Goal: Task Accomplishment & Management: Manage account settings

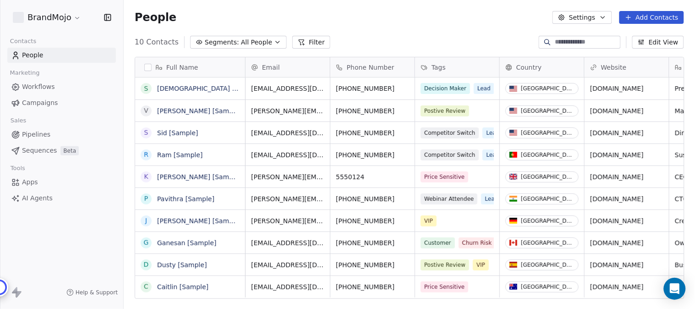
scroll to position [264, 564]
click at [74, 19] on html "BrandMojo Contacts People Marketing Workflows Campaigns Sales Pipelines Sequenc…" at bounding box center [347, 154] width 695 height 309
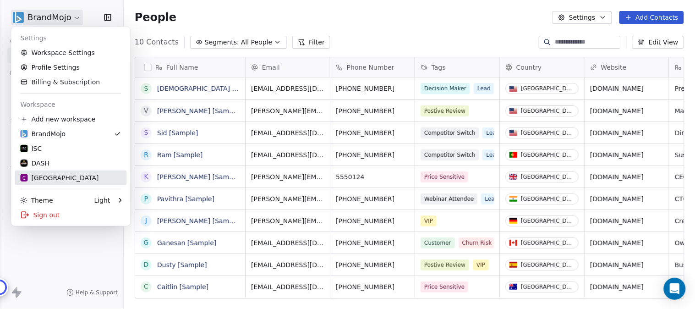
click at [63, 177] on div "C Chitrakoota School" at bounding box center [59, 177] width 78 height 9
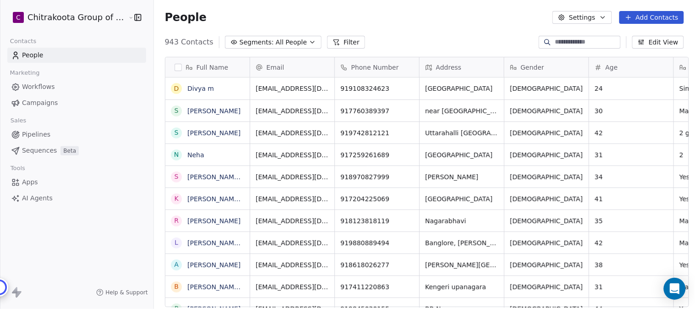
scroll to position [264, 538]
click at [34, 183] on span "Apps" at bounding box center [30, 182] width 16 height 10
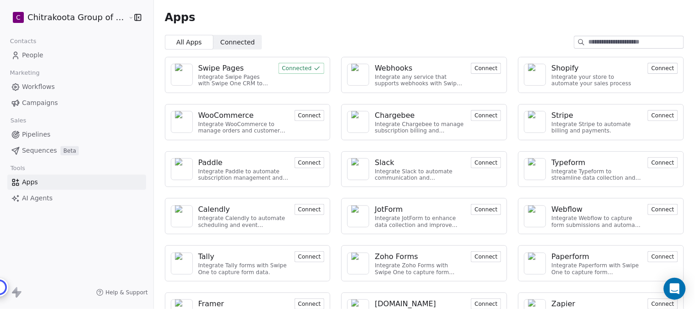
click at [221, 70] on div "Swipe Pages" at bounding box center [221, 68] width 46 height 11
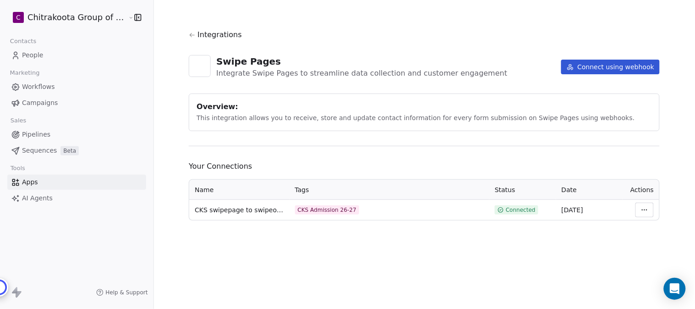
click at [645, 209] on html "C Chitrakoota Group of Institutions Contacts People Marketing Workflows Campaig…" at bounding box center [347, 154] width 695 height 309
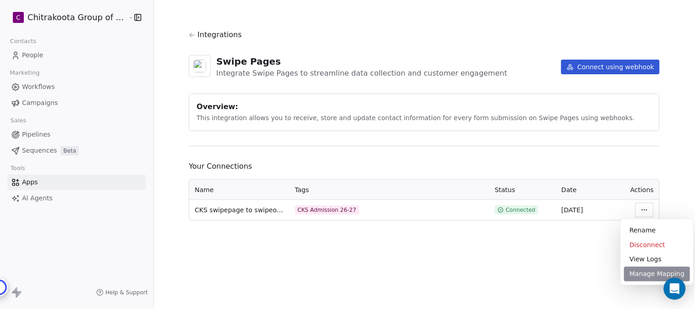
click at [643, 272] on div "Manage Mapping" at bounding box center [657, 274] width 66 height 15
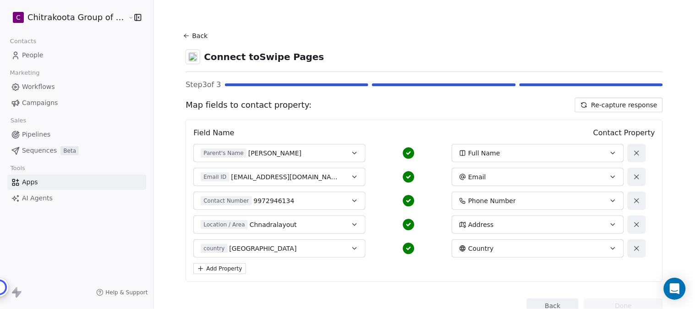
click at [191, 31] on button "Back" at bounding box center [196, 35] width 29 height 16
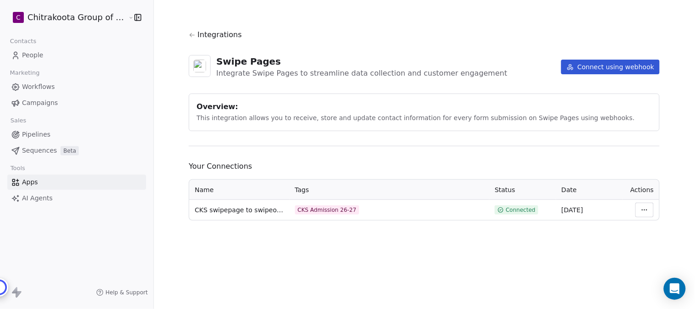
click at [609, 66] on button "Connect using webhook" at bounding box center [610, 67] width 99 height 15
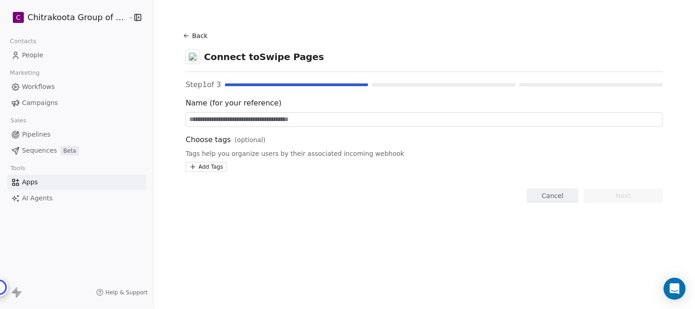
click at [241, 121] on input at bounding box center [424, 120] width 477 height 14
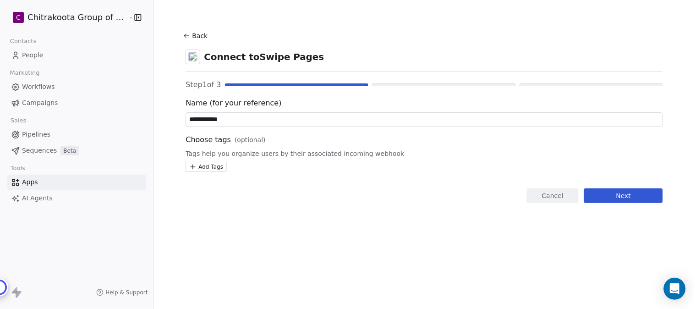
type input "**********"
click at [207, 168] on html "**********" at bounding box center [347, 154] width 695 height 309
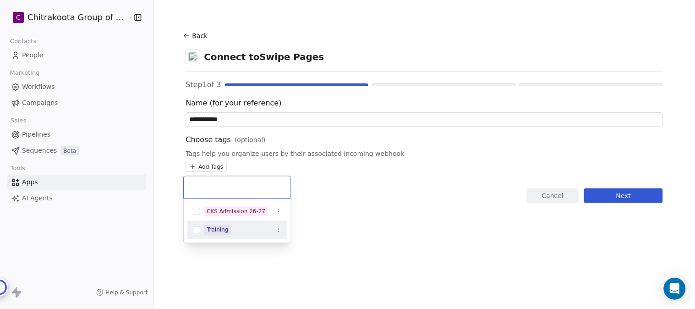
click at [369, 156] on html "**********" at bounding box center [347, 154] width 695 height 309
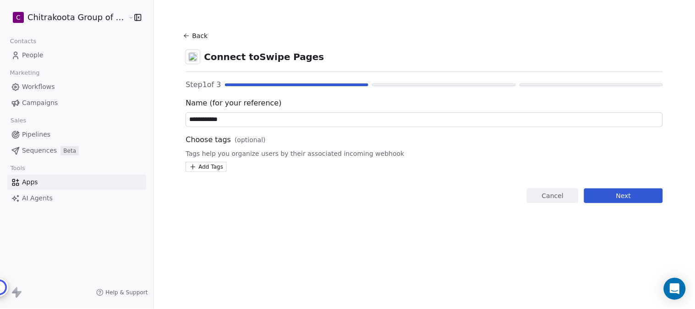
drag, startPoint x: 51, startPoint y: 16, endPoint x: 29, endPoint y: 57, distance: 46.3
click at [211, 165] on html "**********" at bounding box center [347, 154] width 695 height 309
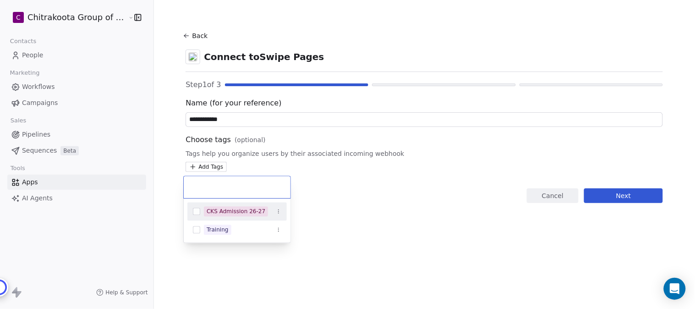
click at [377, 214] on html "**********" at bounding box center [347, 154] width 695 height 309
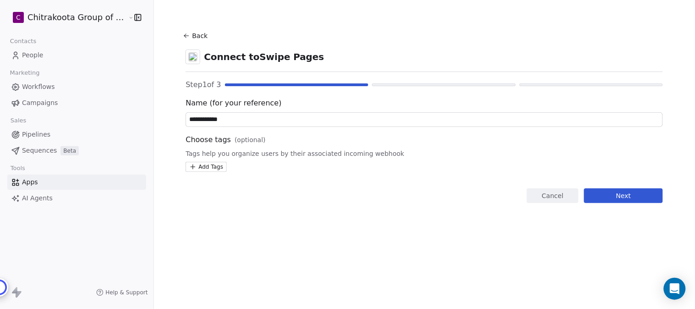
click at [196, 32] on button "Back" at bounding box center [196, 35] width 29 height 16
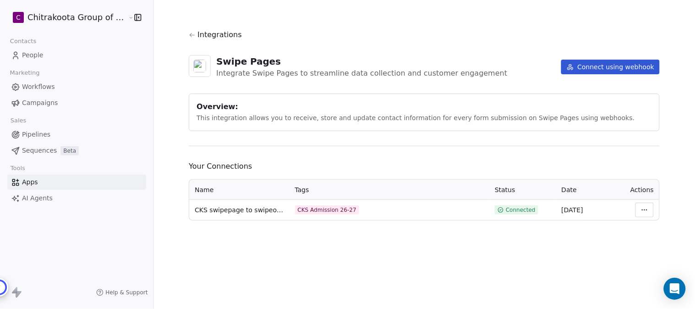
click at [626, 69] on button "Connect using webhook" at bounding box center [610, 67] width 99 height 15
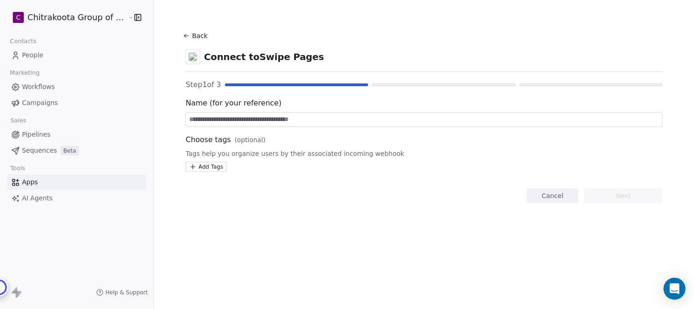
click at [215, 163] on html "C Chitrakoota Group of Institutions Contacts People Marketing Workflows Campaig…" at bounding box center [347, 154] width 695 height 309
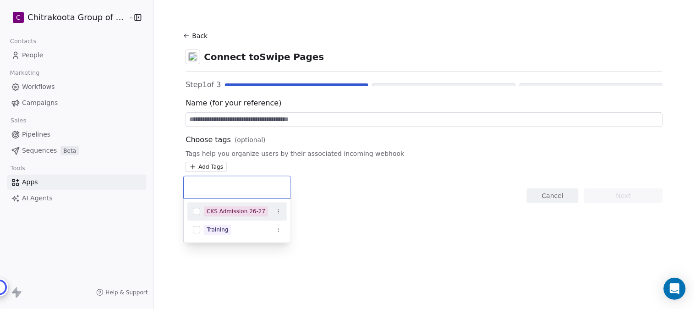
click at [342, 163] on html "C Chitrakoota Group of Institutions Contacts People Marketing Workflows Campaig…" at bounding box center [347, 154] width 695 height 309
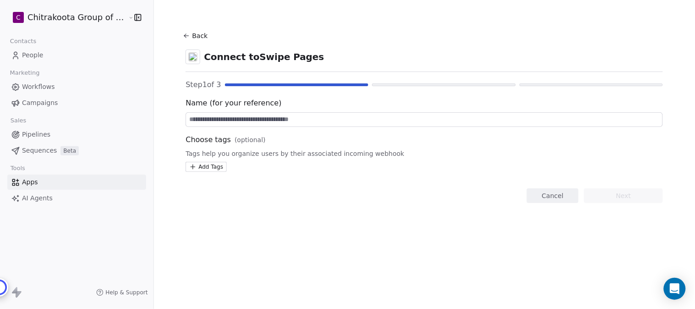
click at [190, 31] on button "Back" at bounding box center [196, 35] width 29 height 16
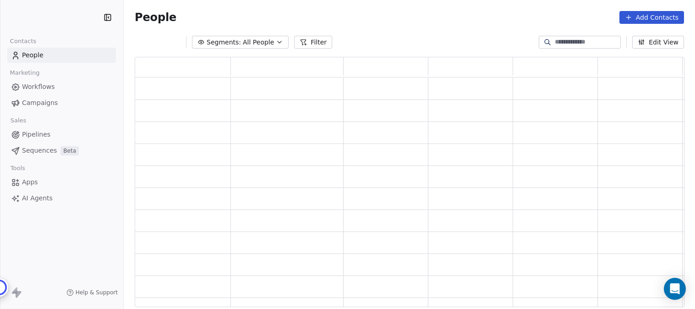
click at [276, 40] on icon "button" at bounding box center [279, 41] width 7 height 7
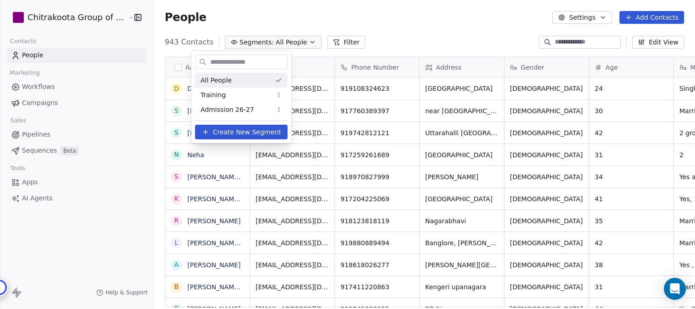
click at [384, 40] on html "Chitrakoota Group of Institutions Contacts People Marketing Workflows Campaigns…" at bounding box center [347, 154] width 695 height 309
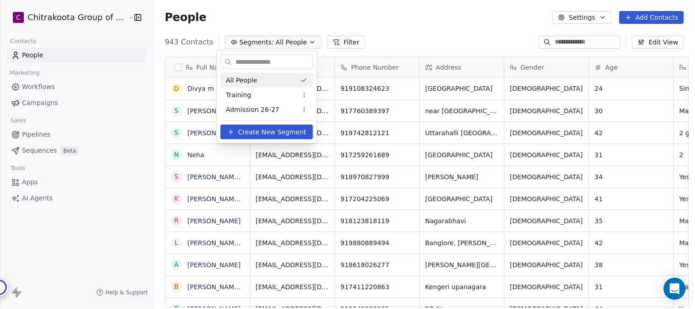
scroll to position [264, 538]
click at [603, 16] on html "C Chitrakoota Group of Institutions Contacts People Marketing Workflows Campaig…" at bounding box center [347, 154] width 695 height 309
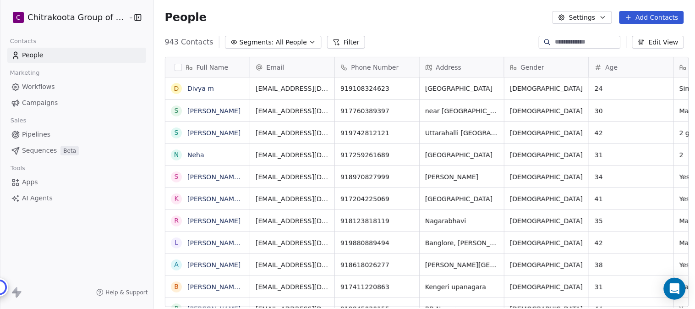
click at [605, 17] on icon "button" at bounding box center [603, 17] width 4 height 2
click at [588, 17] on html "C Chitrakoota Group of Institutions Contacts People Marketing Workflows Campaig…" at bounding box center [347, 154] width 695 height 309
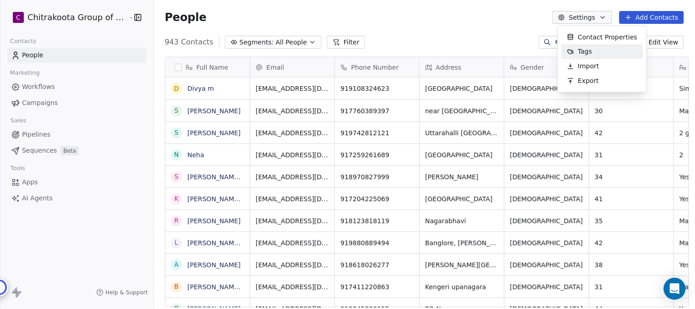
click at [584, 49] on span "Tags" at bounding box center [585, 52] width 14 height 10
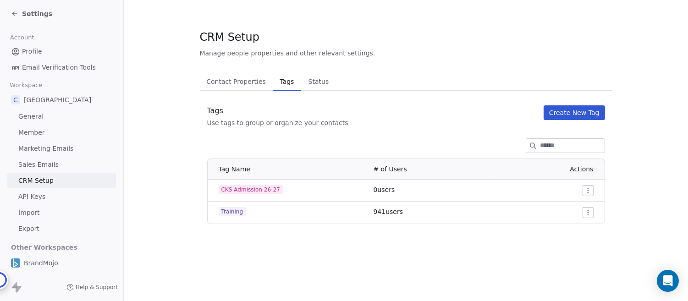
click at [580, 112] on button "Create New Tag" at bounding box center [573, 112] width 61 height 15
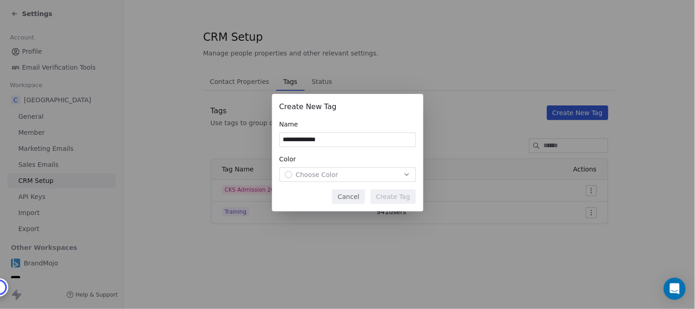
type input "**********"
click at [368, 177] on div "Choose Color" at bounding box center [348, 174] width 126 height 9
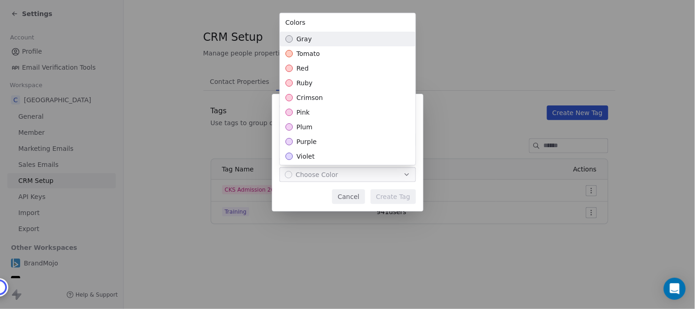
click at [303, 41] on span "gray" at bounding box center [303, 38] width 15 height 9
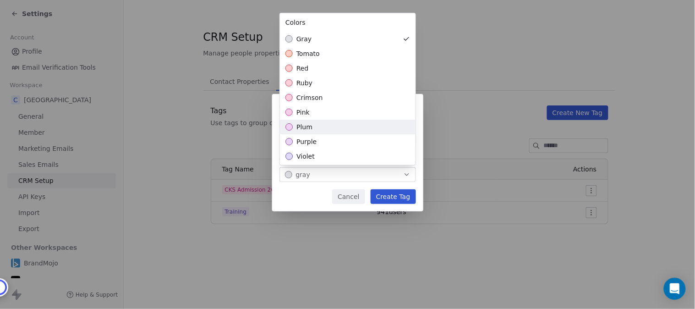
click at [307, 189] on div "**********" at bounding box center [347, 154] width 695 height 150
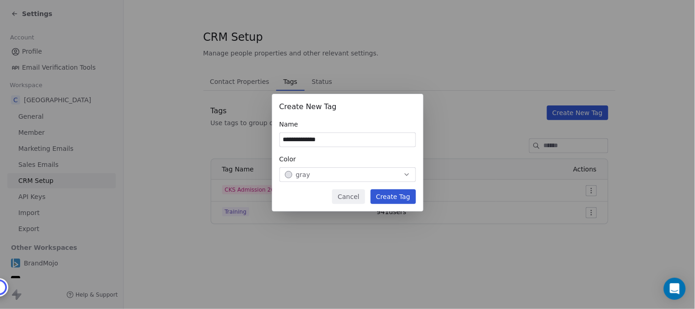
click at [405, 199] on button "Create Tag" at bounding box center [393, 196] width 45 height 15
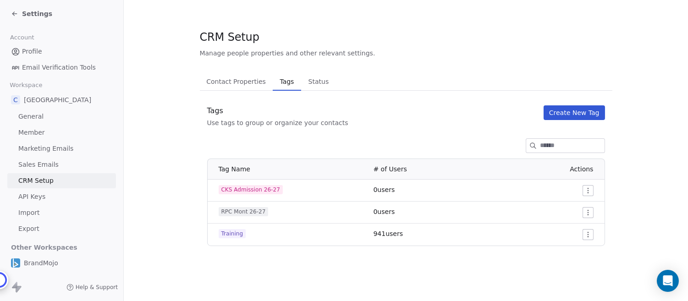
click at [576, 109] on button "Create New Tag" at bounding box center [573, 112] width 61 height 15
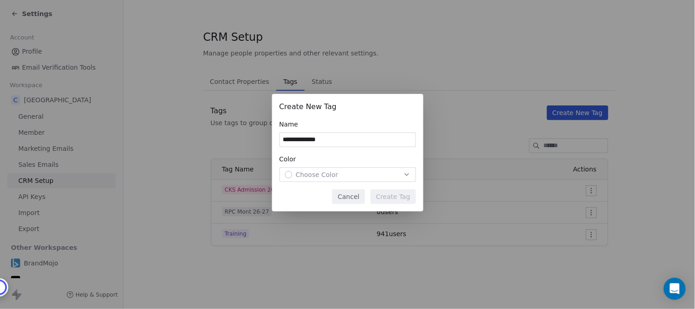
type input "**********"
click at [392, 175] on div "Choose Color" at bounding box center [348, 174] width 126 height 9
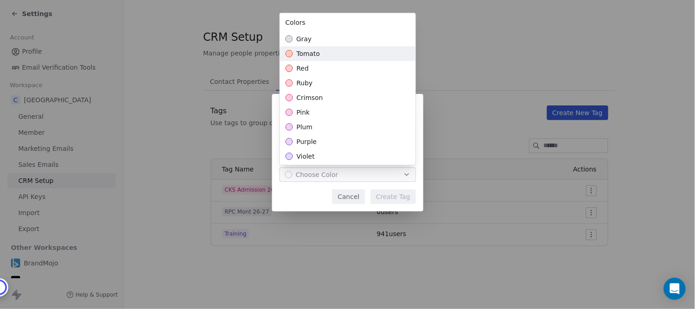
click at [311, 54] on span "tomato" at bounding box center [307, 53] width 23 height 9
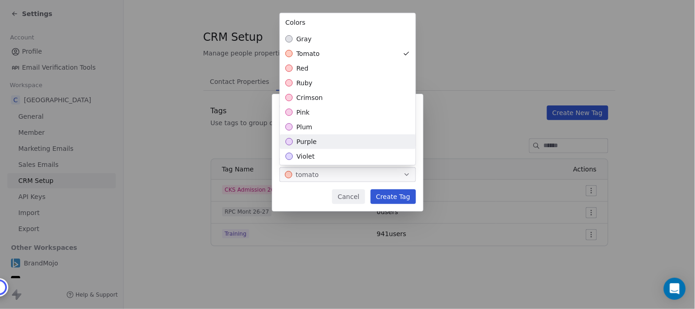
click at [337, 194] on div "**********" at bounding box center [347, 154] width 695 height 150
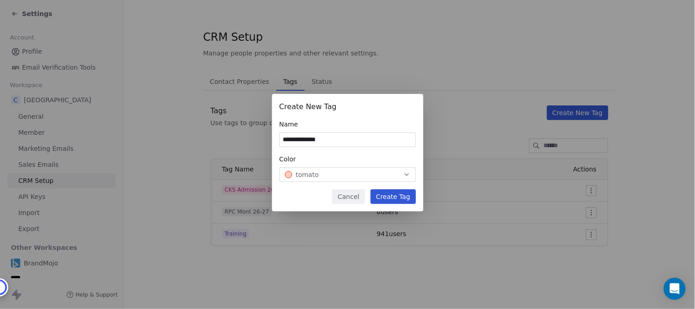
click at [395, 195] on button "Create Tag" at bounding box center [393, 196] width 45 height 15
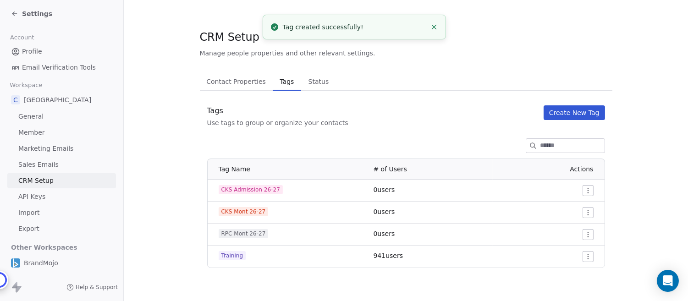
click at [586, 112] on button "Create New Tag" at bounding box center [573, 112] width 61 height 15
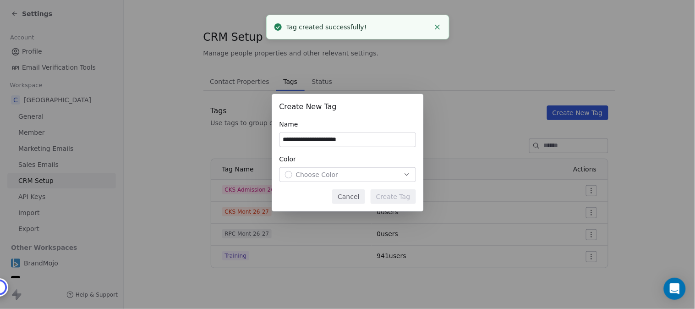
click at [337, 176] on div "Choose Color" at bounding box center [348, 174] width 126 height 9
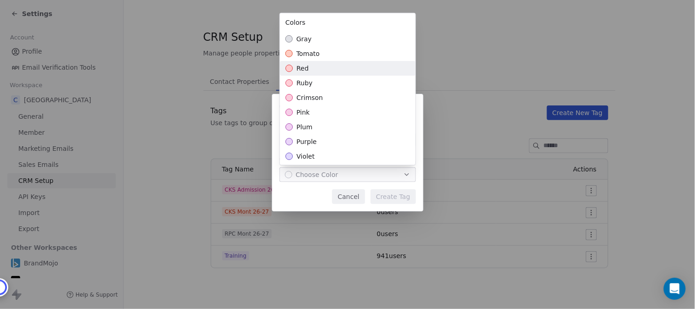
click at [302, 66] on span "red" at bounding box center [302, 68] width 12 height 9
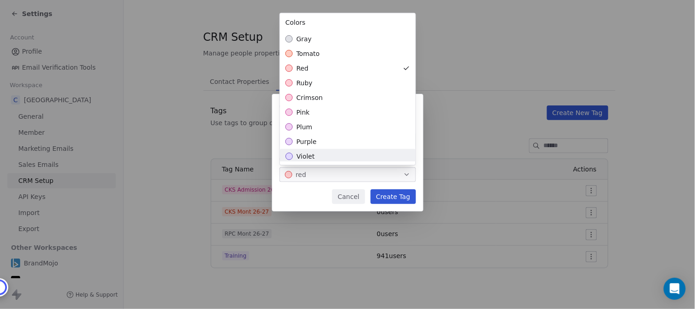
click at [310, 181] on div "**********" at bounding box center [347, 154] width 695 height 150
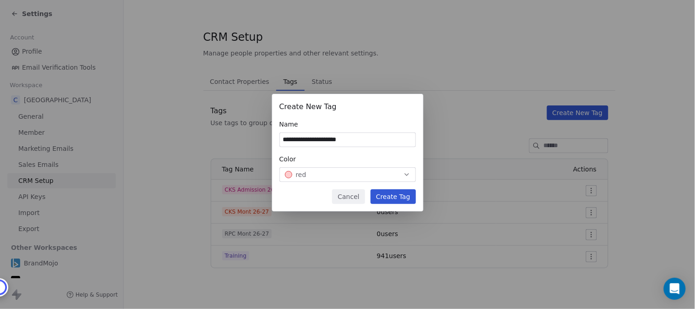
click at [346, 139] on input "**********" at bounding box center [348, 140] width 136 height 14
click at [307, 139] on input "**********" at bounding box center [348, 140] width 136 height 14
type input "**********"
click at [393, 200] on button "Create Tag" at bounding box center [393, 196] width 45 height 15
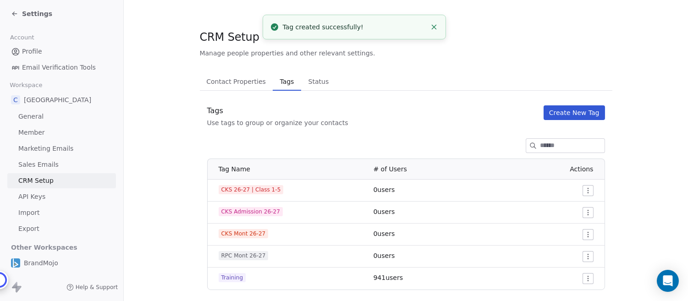
click at [573, 111] on button "Create New Tag" at bounding box center [573, 112] width 61 height 15
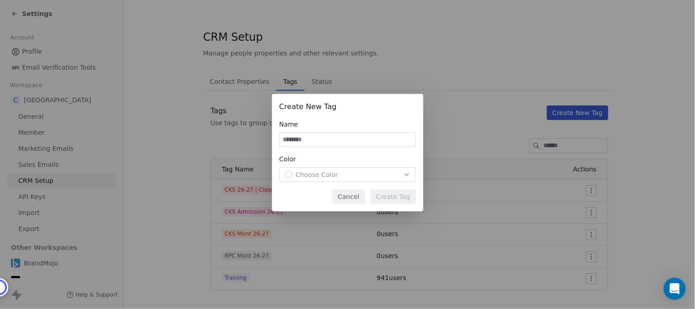
click at [344, 137] on input at bounding box center [348, 140] width 136 height 14
paste input "**********"
click at [344, 137] on input "**********" at bounding box center [348, 140] width 136 height 14
type input "**********"
click at [379, 175] on div "Choose Color" at bounding box center [348, 174] width 126 height 9
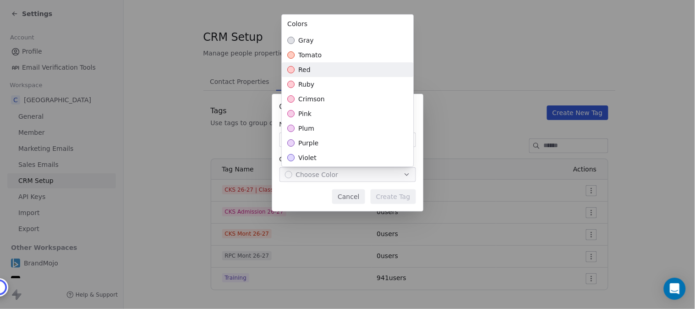
click at [315, 71] on div "red" at bounding box center [348, 69] width 132 height 15
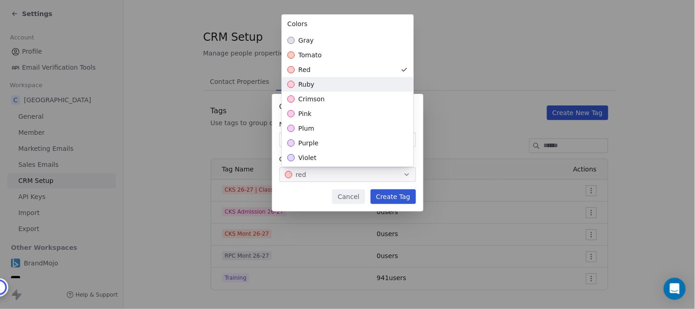
click at [310, 83] on span "ruby" at bounding box center [306, 84] width 16 height 9
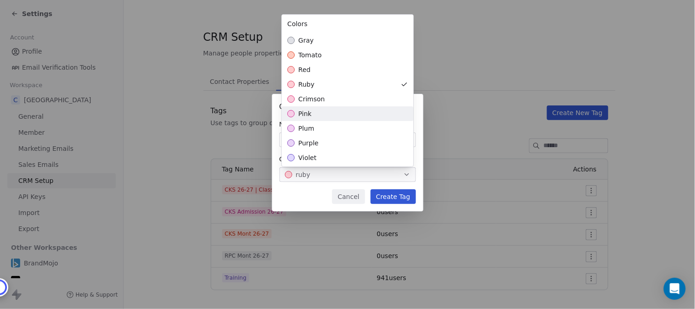
click at [305, 115] on span "pink" at bounding box center [304, 113] width 13 height 9
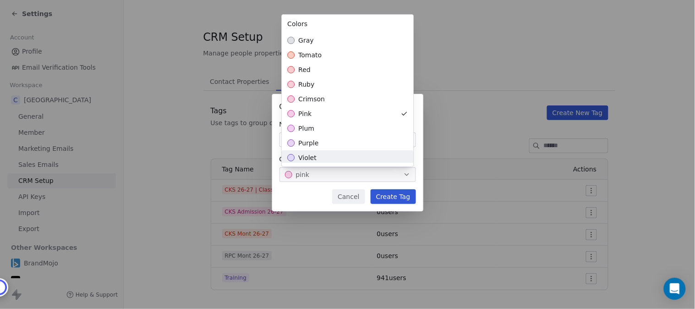
click at [314, 195] on div "**********" at bounding box center [347, 154] width 695 height 150
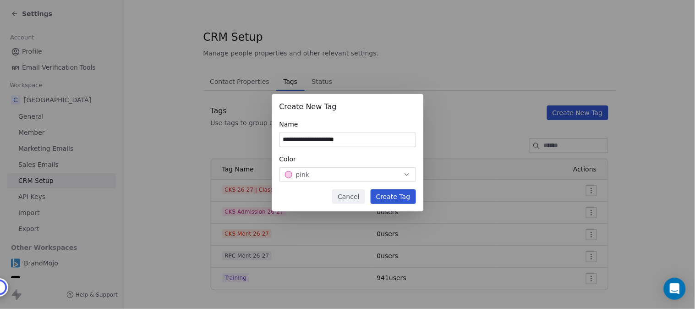
click at [403, 199] on button "Create Tag" at bounding box center [393, 196] width 45 height 15
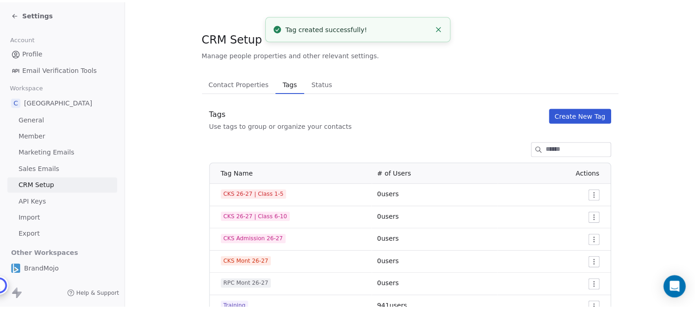
scroll to position [33, 0]
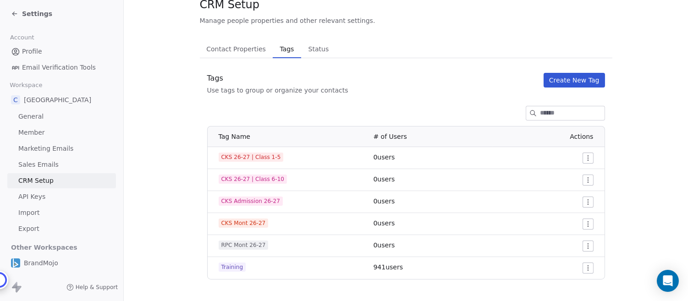
click at [29, 16] on span "Settings" at bounding box center [37, 13] width 30 height 9
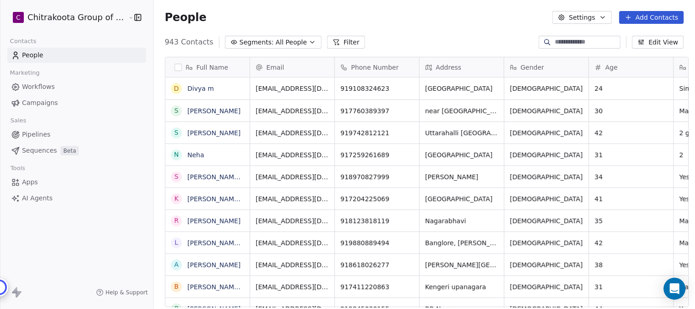
scroll to position [264, 538]
click at [289, 40] on span "All People" at bounding box center [291, 43] width 31 height 10
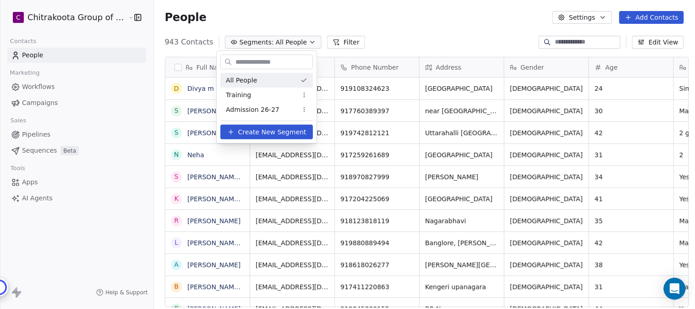
click at [374, 28] on html "C Chitrakoota Group of Institutions Contacts People Marketing Workflows Campaig…" at bounding box center [347, 154] width 695 height 309
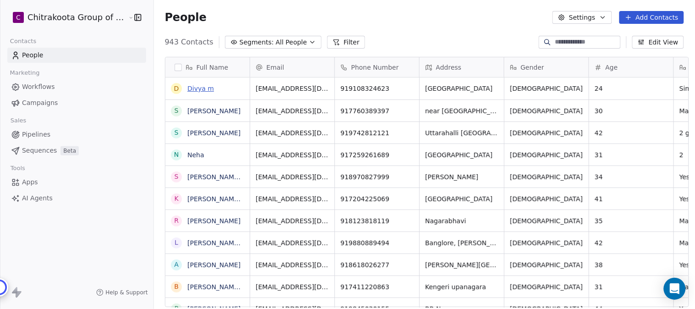
click at [194, 89] on link "Divya m" at bounding box center [200, 88] width 27 height 7
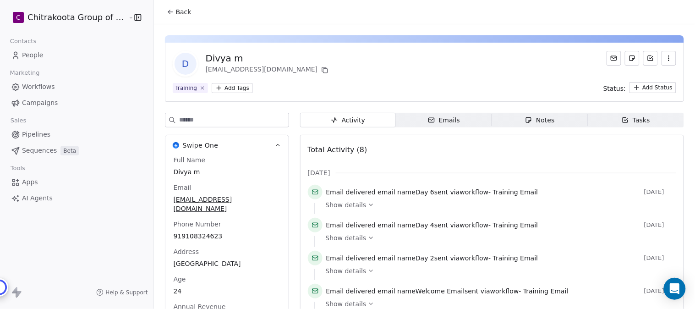
click at [176, 12] on span "Back" at bounding box center [184, 11] width 16 height 9
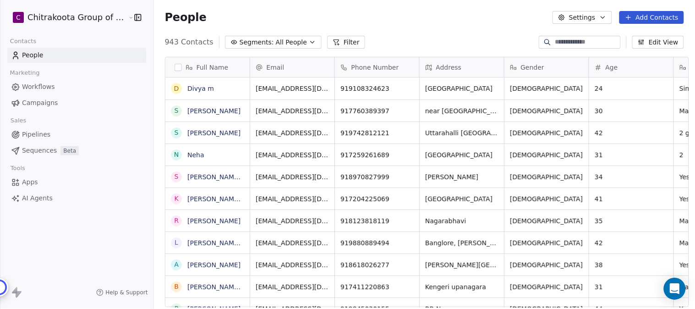
click at [290, 40] on span "All People" at bounding box center [291, 43] width 31 height 10
click at [298, 42] on html "C Chitrakoota Group of Institutions Contacts People Marketing Workflows Campaig…" at bounding box center [347, 154] width 695 height 309
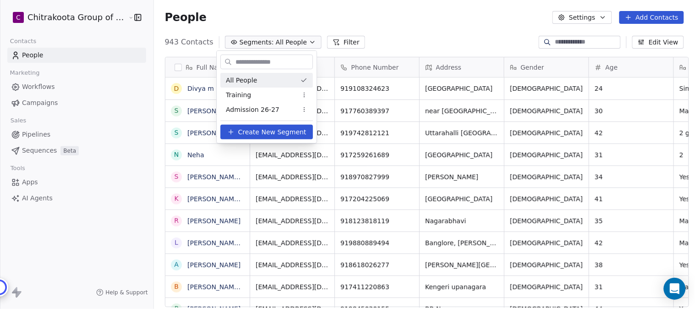
scroll to position [264, 538]
click at [306, 106] on html "C Chitrakoota Group of Institutions Contacts People Marketing Workflows Campaig…" at bounding box center [347, 154] width 695 height 309
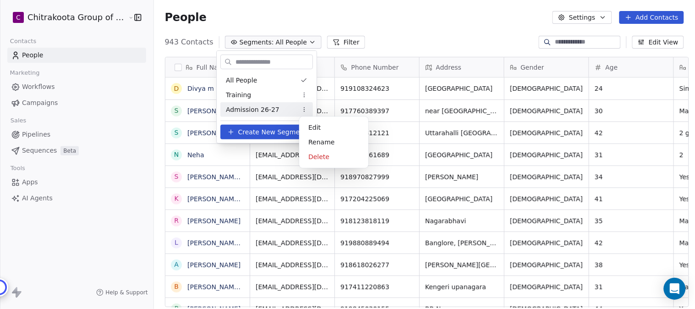
click at [376, 16] on html "C Chitrakoota Group of Institutions Contacts People Marketing Workflows Campaig…" at bounding box center [347, 154] width 695 height 309
click at [245, 108] on span "Admission 26-27" at bounding box center [253, 110] width 54 height 10
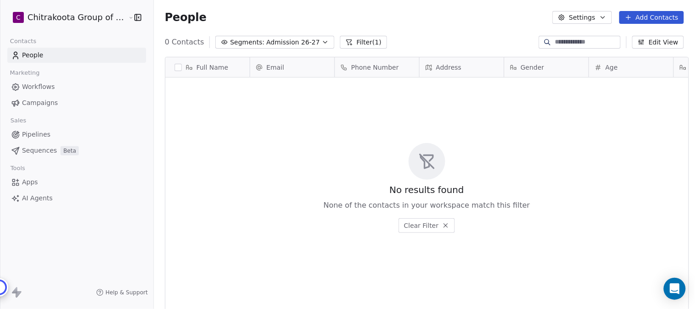
click at [322, 43] on icon "button" at bounding box center [325, 41] width 7 height 7
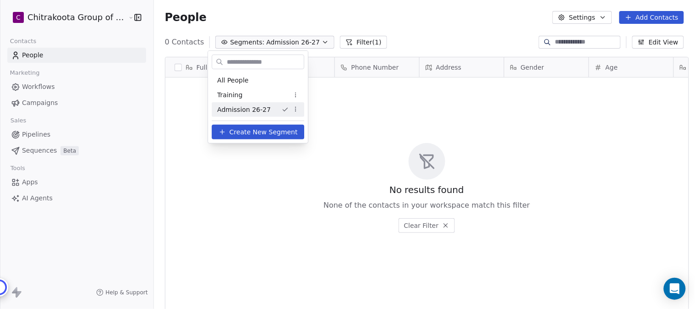
click at [295, 109] on html "C Chitrakoota Group of Institutions Contacts People Marketing Workflows Campaig…" at bounding box center [347, 154] width 695 height 309
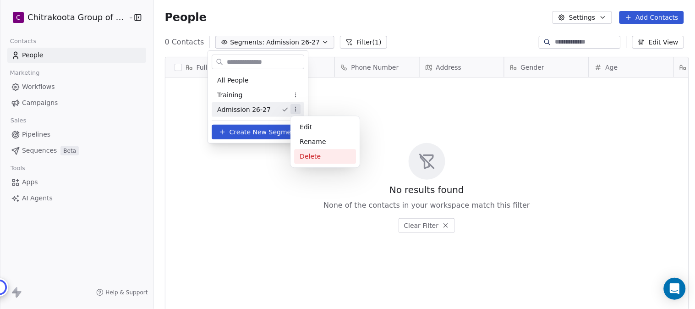
click at [308, 154] on div "Delete" at bounding box center [325, 156] width 62 height 15
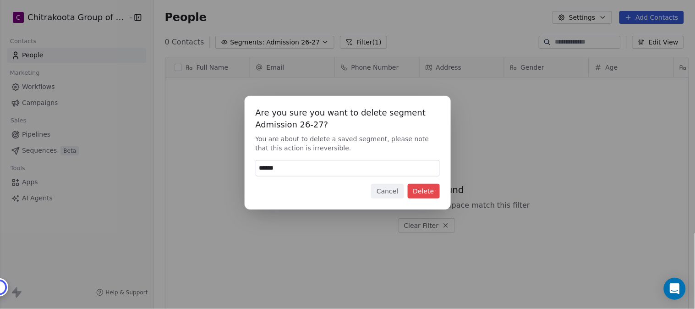
type input "******"
click at [432, 192] on button "Delete" at bounding box center [424, 191] width 32 height 15
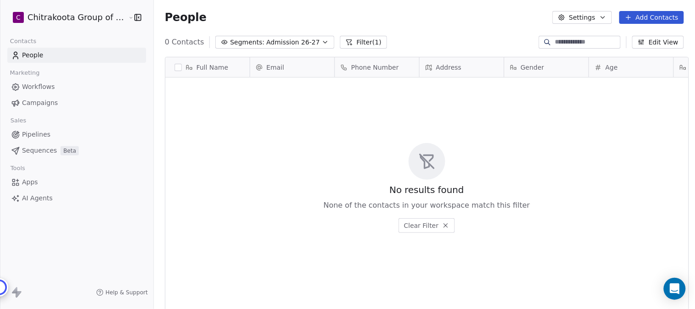
click at [322, 43] on icon "button" at bounding box center [325, 41] width 7 height 7
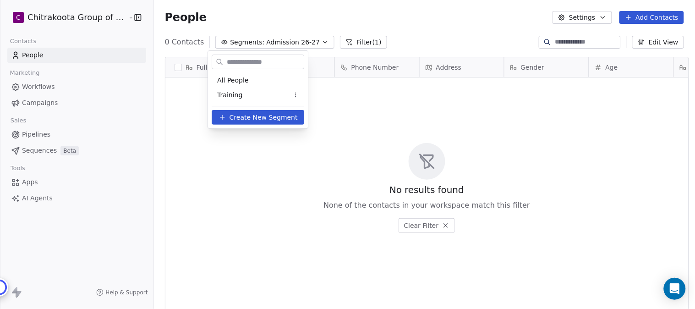
click at [419, 25] on html "C Chitrakoota Group of Institutions Contacts People Marketing Workflows Campaig…" at bounding box center [347, 154] width 695 height 309
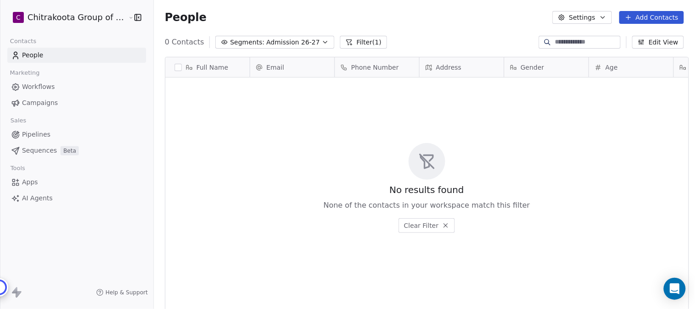
click at [299, 42] on span "Admission 26-27" at bounding box center [293, 43] width 54 height 10
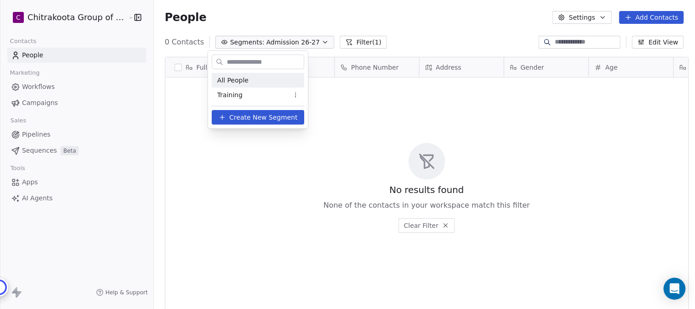
click at [230, 77] on span "All People" at bounding box center [232, 81] width 31 height 10
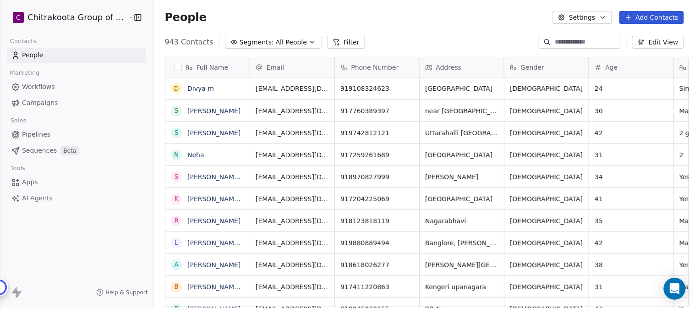
click at [605, 16] on icon "button" at bounding box center [602, 17] width 7 height 7
click at [579, 34] on span "Contact Properties" at bounding box center [608, 37] width 60 height 10
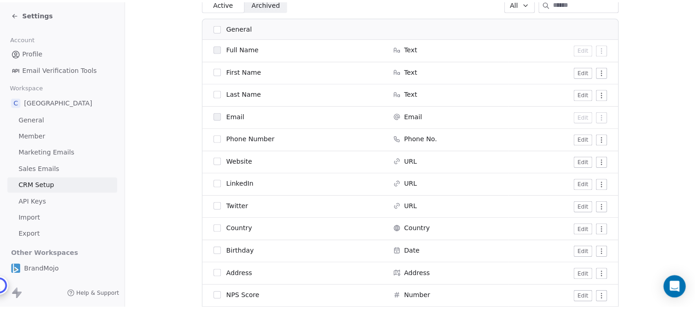
scroll to position [40, 0]
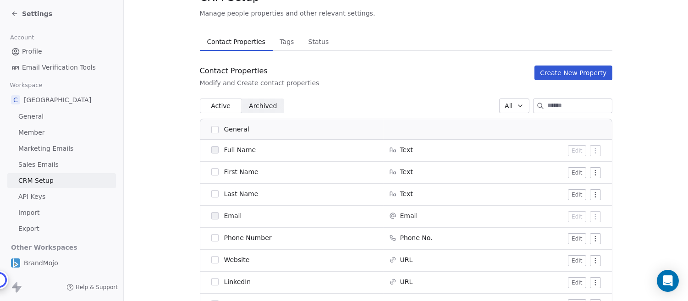
click at [592, 74] on button "Create New Property" at bounding box center [572, 73] width 77 height 15
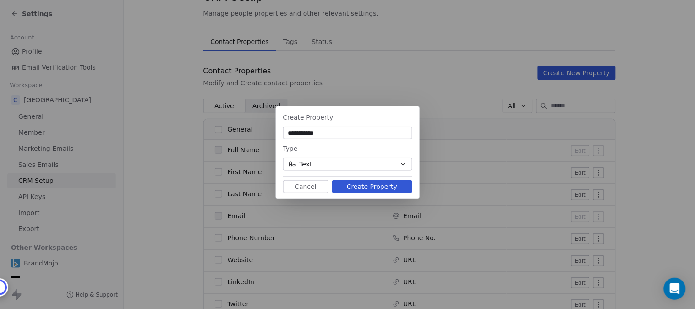
type input "**********"
click at [363, 186] on button "Create Property" at bounding box center [372, 186] width 80 height 13
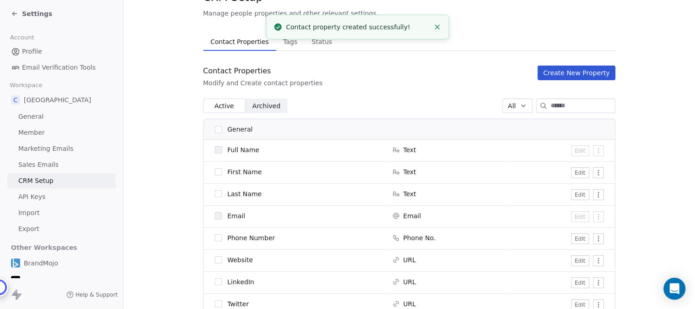
click at [595, 72] on div "**********" at bounding box center [347, 154] width 695 height 309
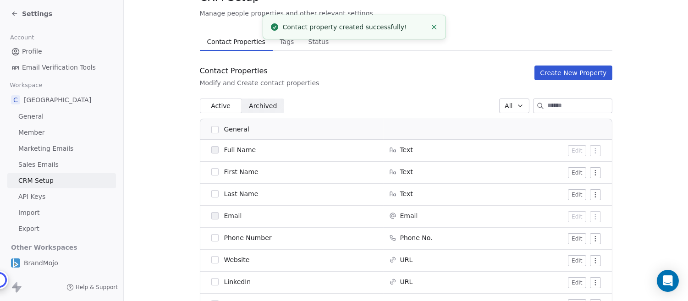
click at [560, 71] on button "Create New Property" at bounding box center [572, 73] width 77 height 15
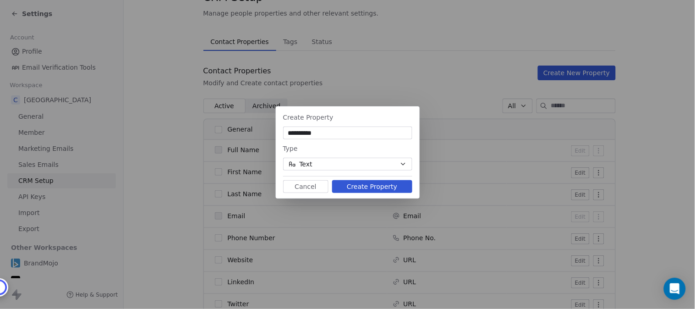
type input "**********"
click at [373, 190] on button "Create Property" at bounding box center [372, 186] width 80 height 13
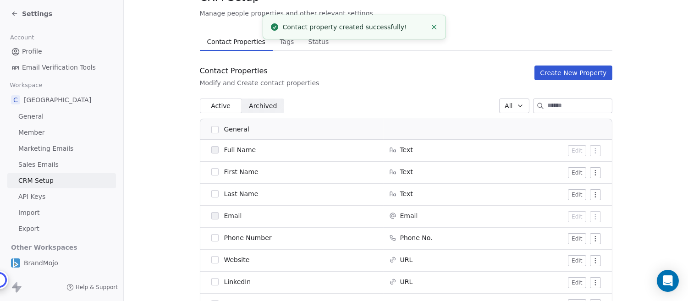
click at [564, 71] on button "Create New Property" at bounding box center [572, 73] width 77 height 15
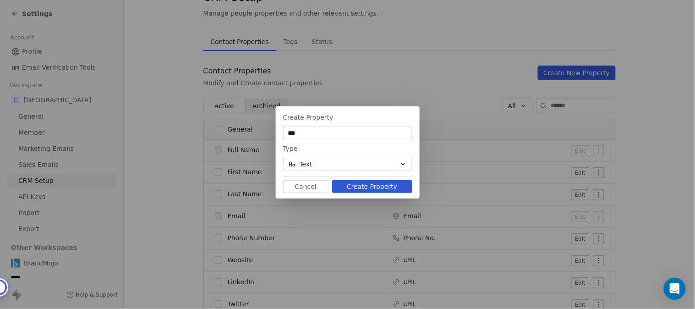
type input "***"
click at [382, 188] on button "Create Property" at bounding box center [372, 186] width 80 height 13
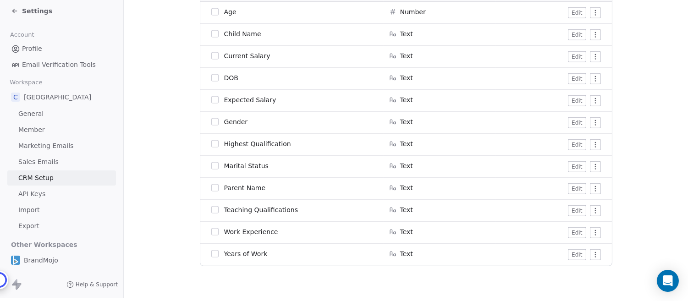
scroll to position [717, 0]
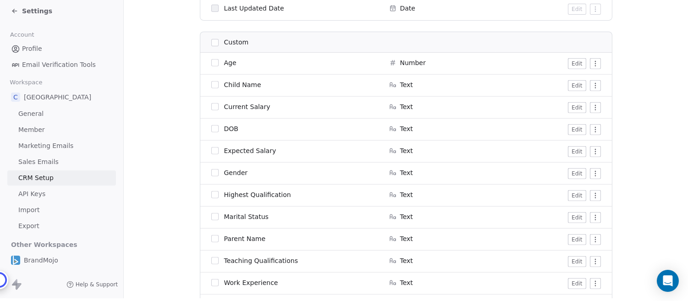
click at [574, 146] on button "Edit" at bounding box center [577, 151] width 18 height 11
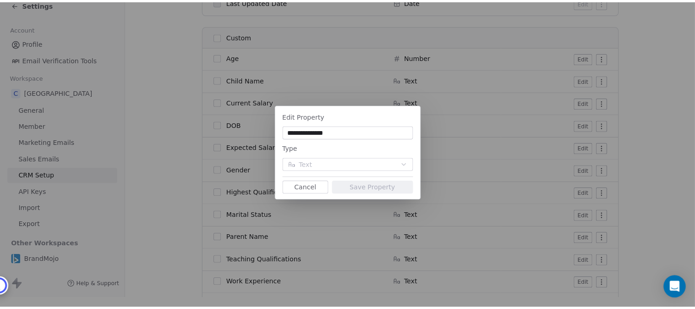
scroll to position [2, 0]
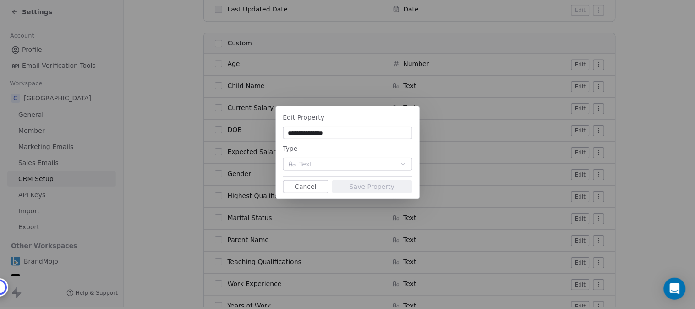
click at [306, 185] on button "Cancel" at bounding box center [305, 186] width 45 height 13
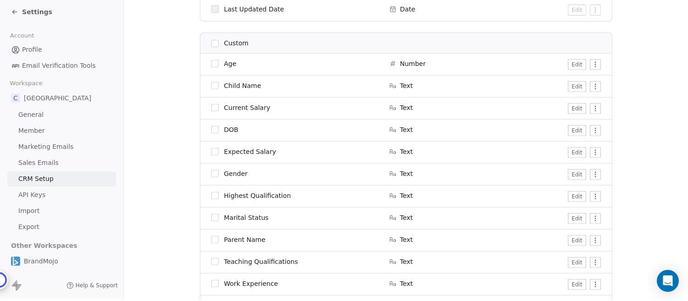
click at [576, 127] on button "Edit" at bounding box center [577, 130] width 18 height 11
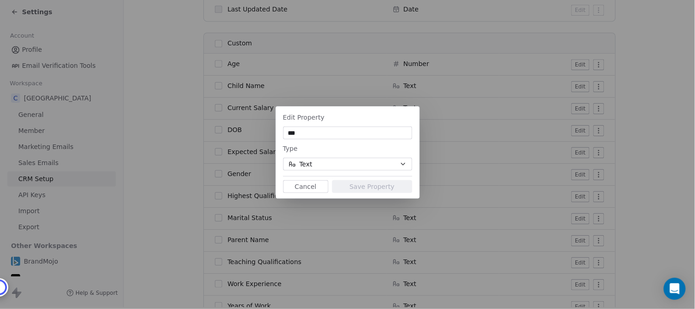
click at [355, 159] on button "Text" at bounding box center [347, 164] width 129 height 13
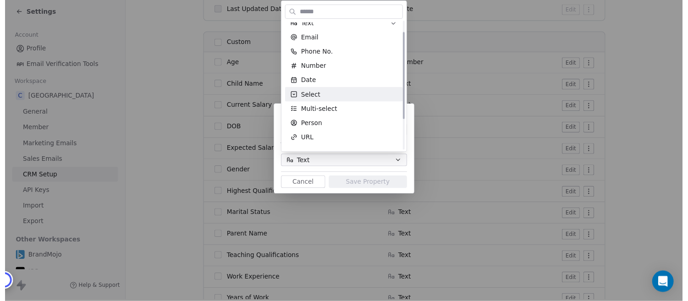
scroll to position [11, 0]
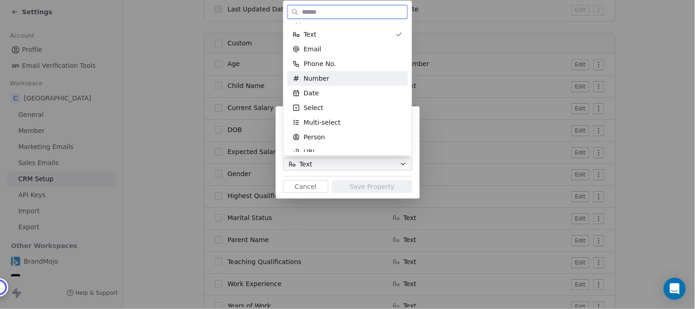
click at [317, 78] on span "Number" at bounding box center [317, 78] width 26 height 9
click at [377, 193] on button "Save Property" at bounding box center [372, 186] width 80 height 13
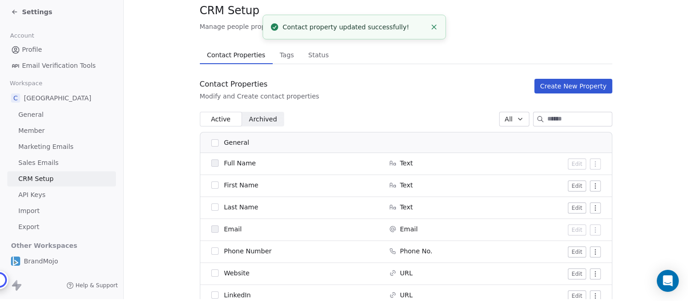
scroll to position [0, 0]
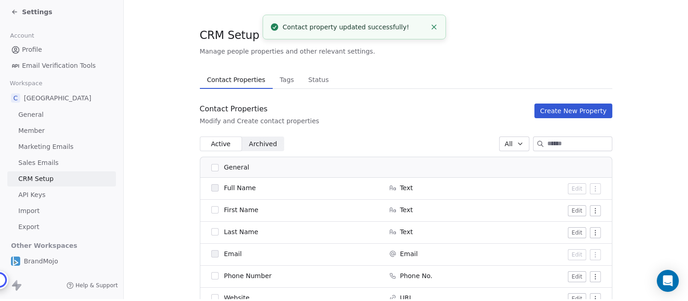
click at [570, 109] on button "Create New Property" at bounding box center [572, 111] width 77 height 15
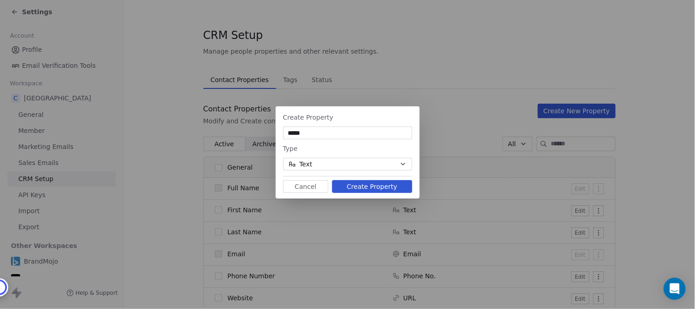
type input "*****"
click at [400, 166] on icon "button" at bounding box center [403, 163] width 7 height 7
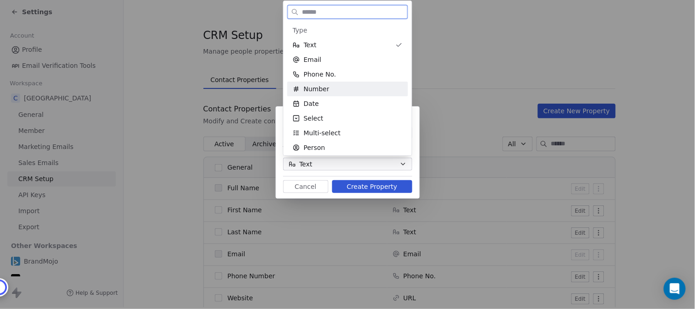
click at [327, 90] on span "Number" at bounding box center [317, 88] width 26 height 9
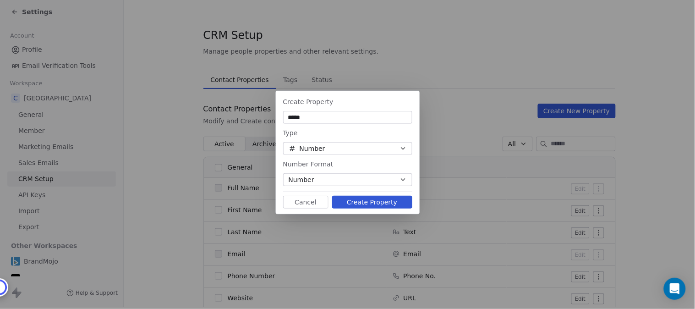
click at [358, 181] on button "Number" at bounding box center [347, 179] width 129 height 13
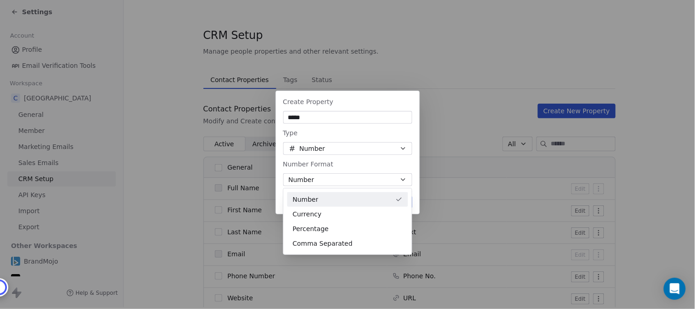
click at [357, 175] on div "Create Property ***** Type Number Number Format Number Cancel Create Property" at bounding box center [347, 154] width 695 height 156
click at [362, 200] on button "Create Property" at bounding box center [372, 202] width 80 height 13
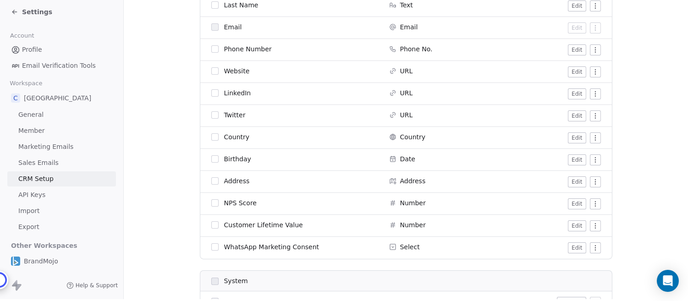
scroll to position [230, 0]
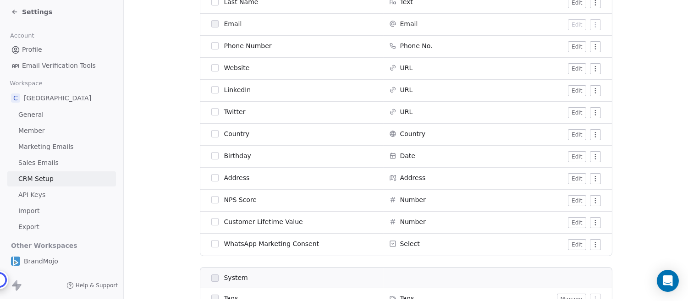
click at [37, 11] on span "Settings" at bounding box center [37, 11] width 30 height 9
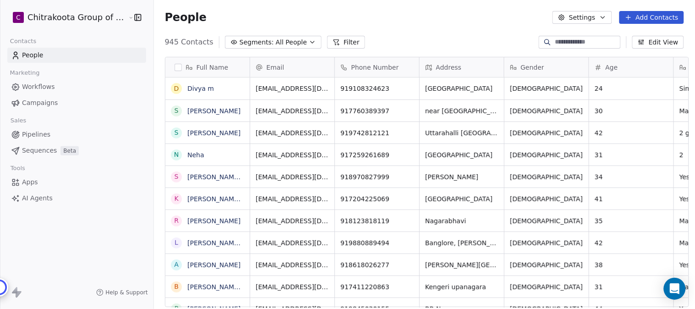
scroll to position [264, 538]
click at [309, 40] on icon "button" at bounding box center [312, 41] width 7 height 7
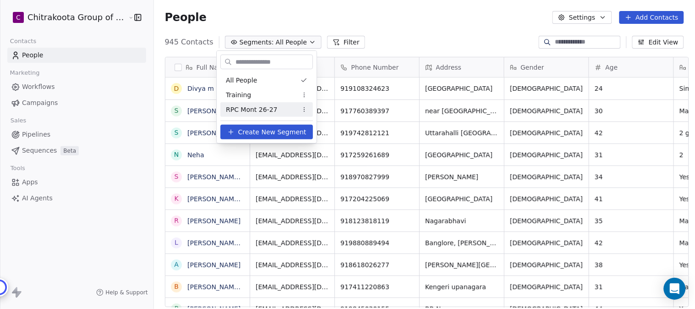
drag, startPoint x: 222, startPoint y: 110, endPoint x: 273, endPoint y: 109, distance: 50.9
click at [273, 109] on div "RPC Mont 26-27" at bounding box center [266, 109] width 93 height 15
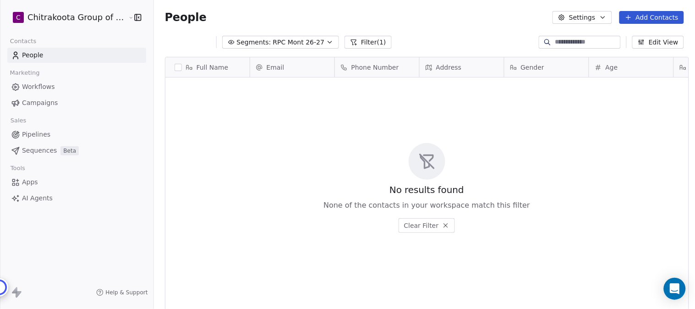
scroll to position [8, 8]
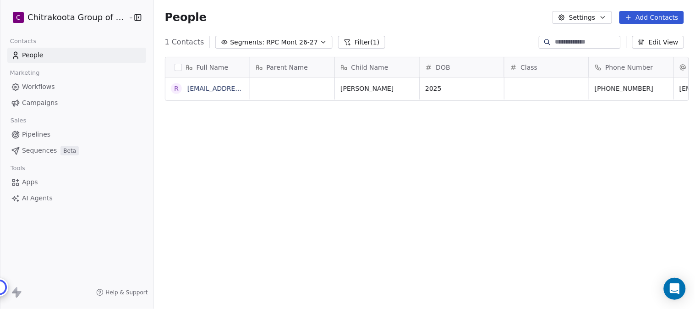
click at [33, 185] on span "Apps" at bounding box center [30, 182] width 16 height 10
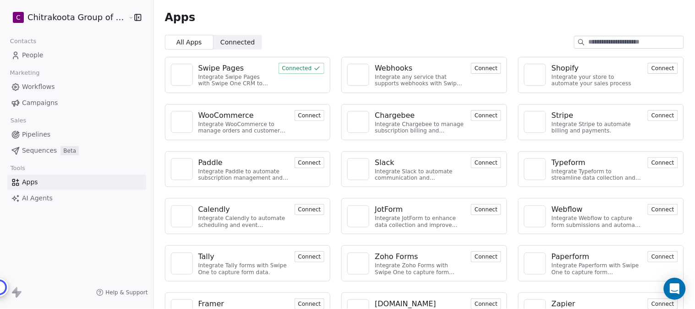
click at [225, 69] on div "Swipe Pages" at bounding box center [221, 68] width 46 height 11
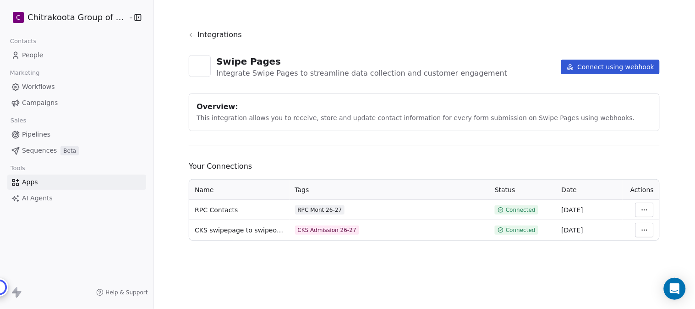
click at [647, 210] on html "C Chitrakoota Group of Institutions Contacts People Marketing Workflows Campaig…" at bounding box center [347, 154] width 695 height 309
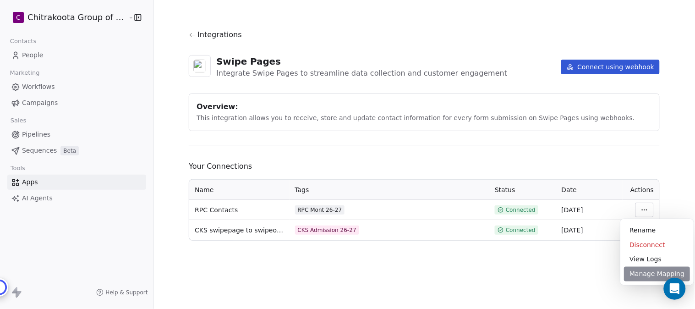
click at [653, 274] on div "Manage Mapping" at bounding box center [657, 274] width 66 height 15
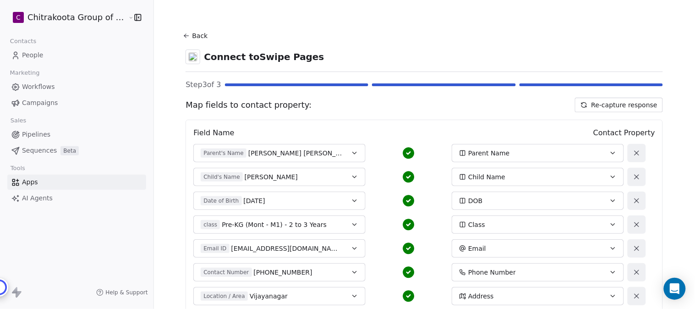
click at [593, 84] on div "Step 3 of 3" at bounding box center [424, 84] width 477 height 11
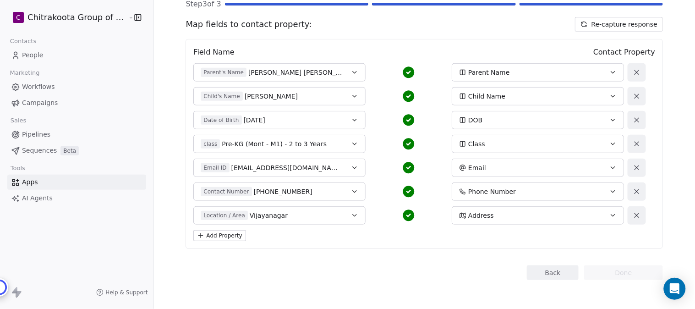
click at [546, 267] on button "Back" at bounding box center [553, 272] width 52 height 15
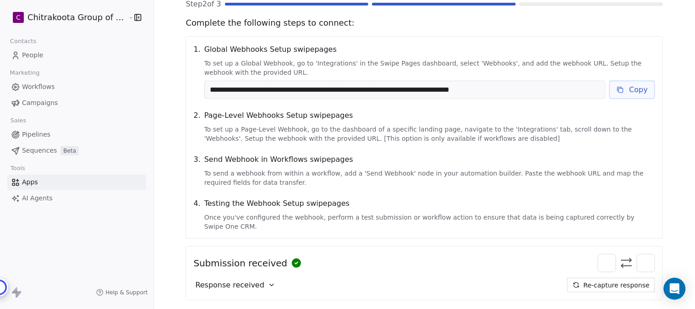
scroll to position [123, 0]
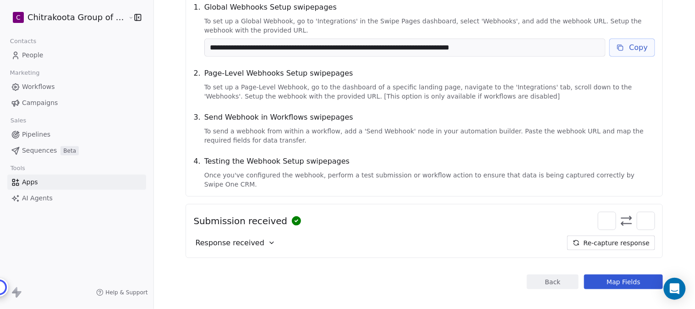
click at [270, 242] on icon at bounding box center [272, 243] width 4 height 2
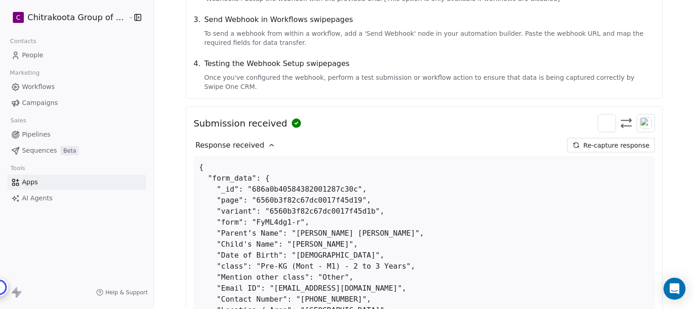
scroll to position [310, 0]
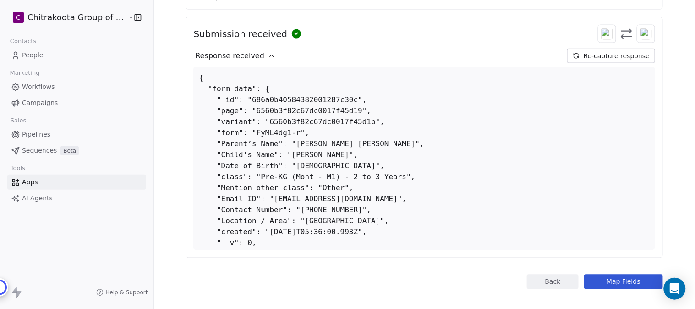
click at [619, 274] on button "Map Fields" at bounding box center [623, 281] width 79 height 15
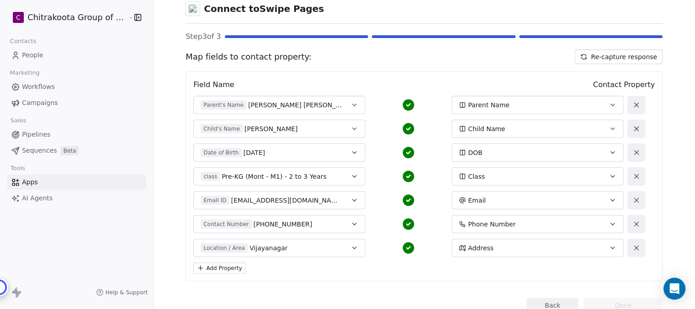
scroll to position [51, 0]
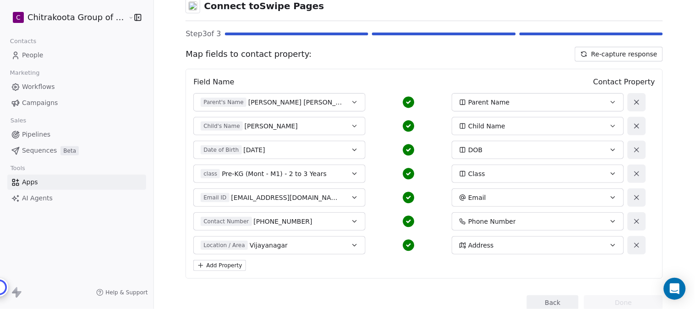
click at [532, 101] on div "Parent Name" at bounding box center [530, 102] width 142 height 9
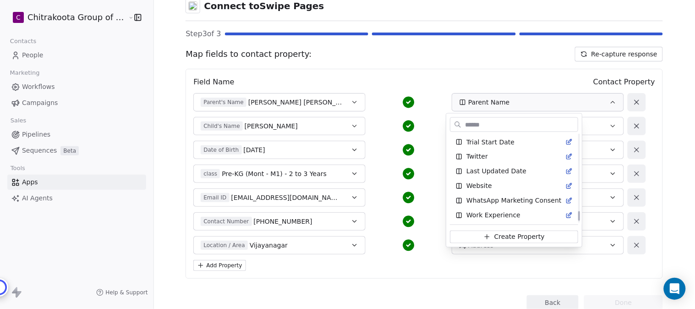
scroll to position [691, 0]
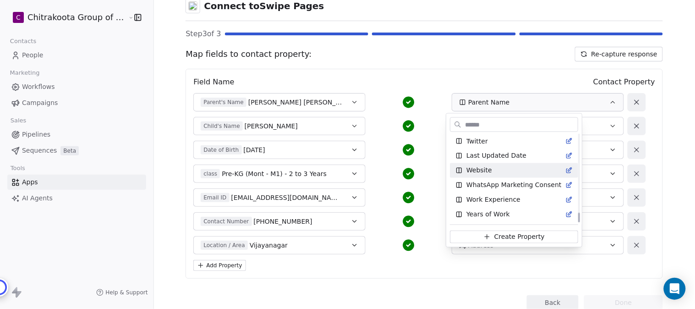
click at [677, 128] on html "C Chitrakoota Group of Institutions Contacts People Marketing Workflows Campaig…" at bounding box center [347, 154] width 695 height 309
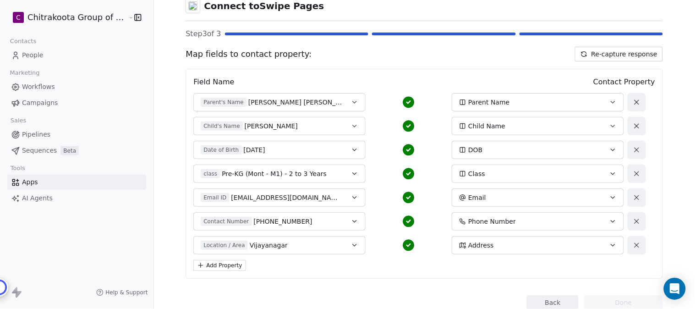
click at [351, 102] on icon "button" at bounding box center [354, 102] width 7 height 7
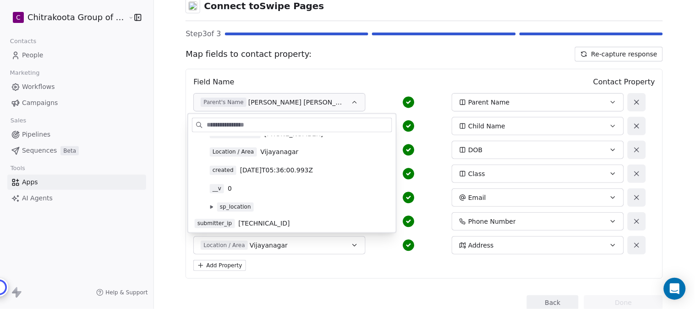
scroll to position [211, 0]
click at [385, 74] on div "Field Name Contact Property Parent's Name Rahul Kumar Pugalia Parent Name Child…" at bounding box center [424, 174] width 477 height 210
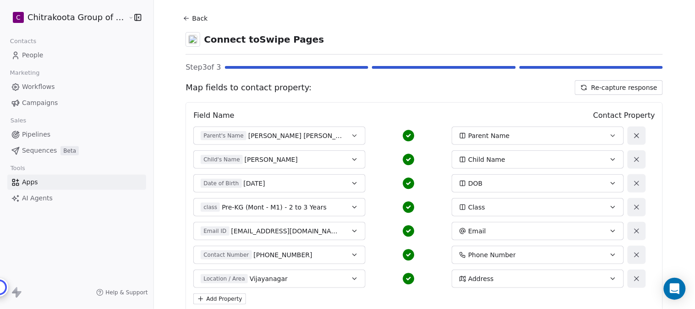
scroll to position [0, 0]
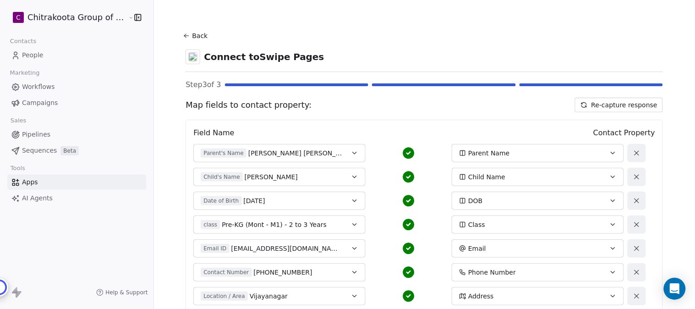
click at [188, 31] on button "Back" at bounding box center [196, 35] width 29 height 16
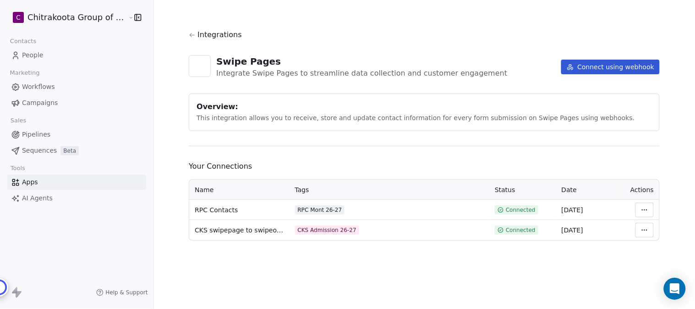
click at [326, 208] on div "RPC Mont 26-27" at bounding box center [320, 209] width 44 height 7
click at [212, 211] on span "RPC Contacts" at bounding box center [216, 209] width 43 height 9
click at [518, 209] on span "Connected" at bounding box center [521, 209] width 30 height 7
click at [647, 208] on html "C Chitrakoota Group of Institutions Contacts People Marketing Workflows Campaig…" at bounding box center [347, 154] width 695 height 309
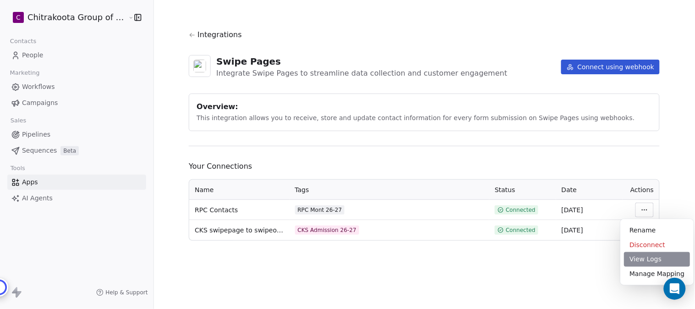
click at [648, 258] on div "View Logs" at bounding box center [657, 259] width 66 height 15
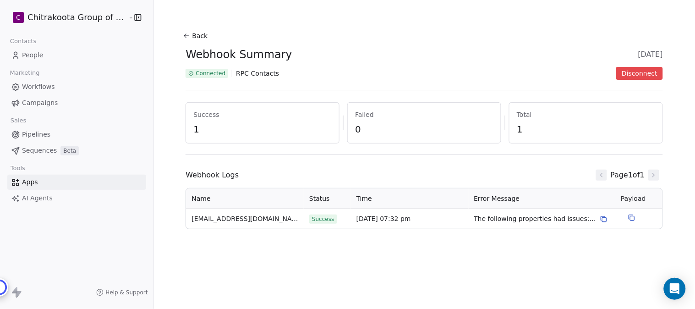
click at [630, 215] on icon at bounding box center [631, 217] width 7 height 7
click at [601, 218] on icon at bounding box center [603, 218] width 7 height 7
click at [240, 218] on span "[EMAIL_ADDRESS][DOMAIN_NAME]" at bounding box center [245, 219] width 107 height 10
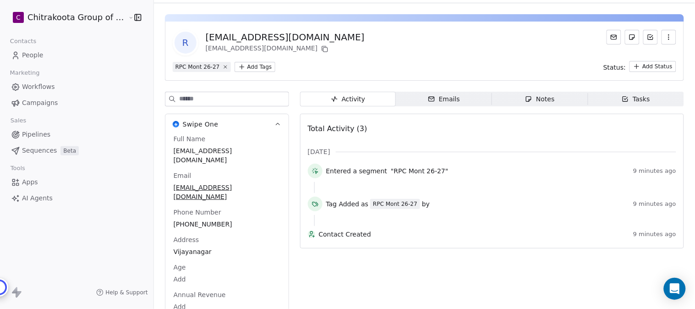
scroll to position [33, 0]
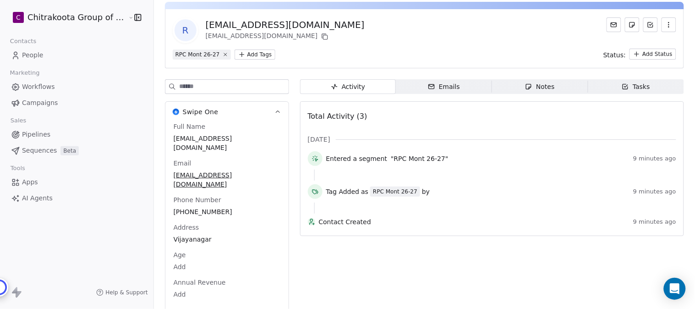
click at [191, 303] on button "See 44 More" at bounding box center [193, 311] width 51 height 16
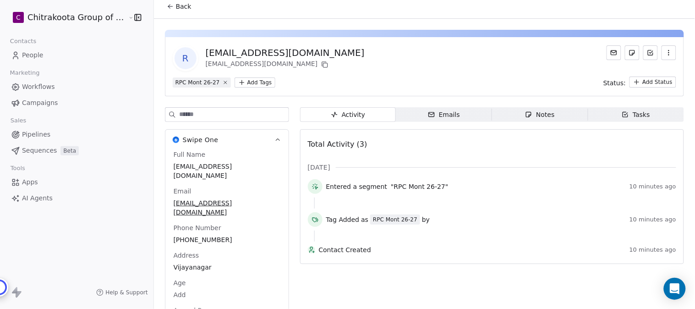
scroll to position [0, 0]
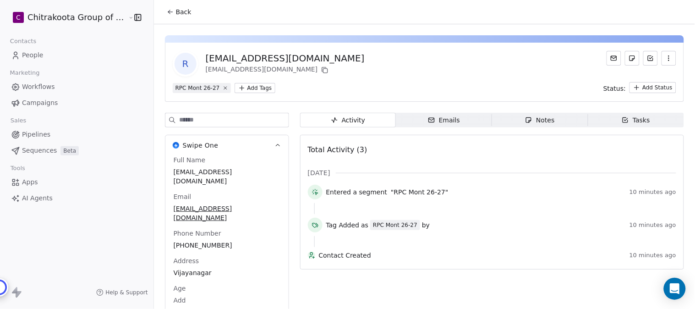
click at [178, 12] on span "Back" at bounding box center [184, 11] width 16 height 9
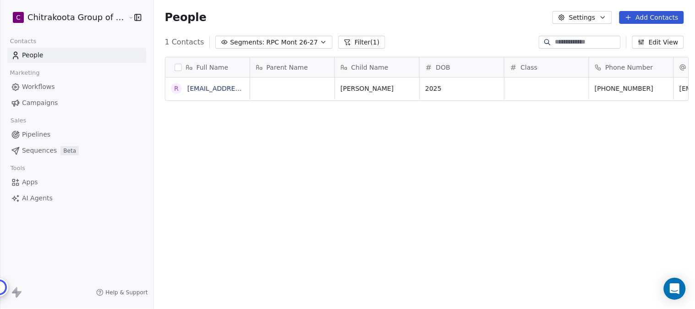
scroll to position [264, 538]
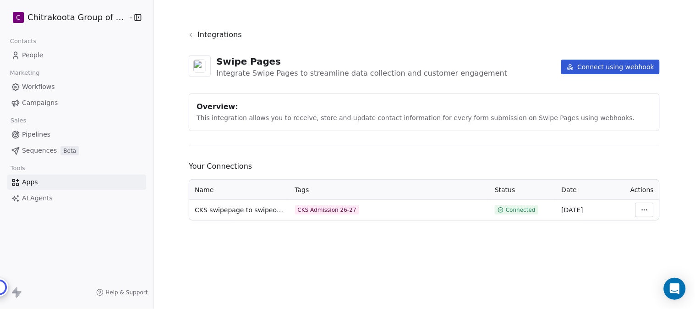
click at [619, 64] on button "Connect using webhook" at bounding box center [610, 67] width 99 height 15
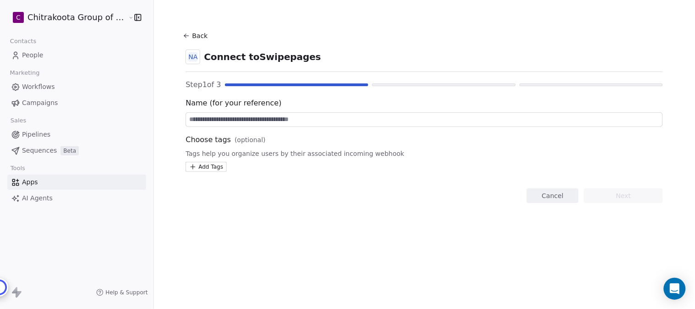
click at [222, 115] on input at bounding box center [424, 120] width 477 height 14
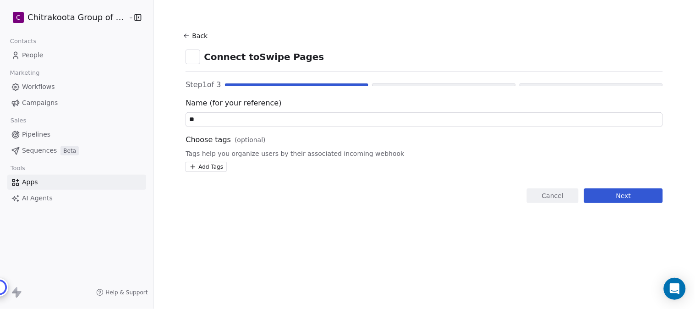
type input "*"
type input "**********"
click at [211, 172] on div "**********" at bounding box center [424, 116] width 477 height 174
click at [210, 167] on html "**********" at bounding box center [347, 154] width 695 height 309
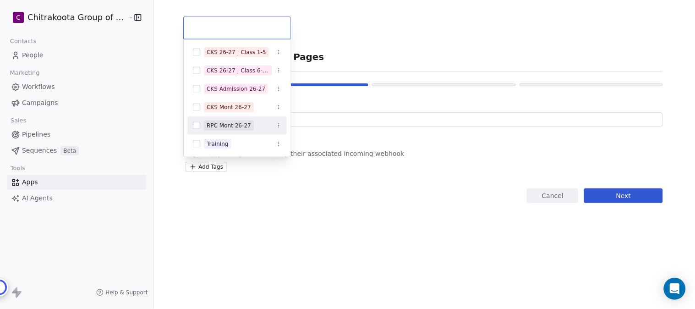
click at [228, 127] on div "RPC Mont 26-27" at bounding box center [229, 125] width 44 height 8
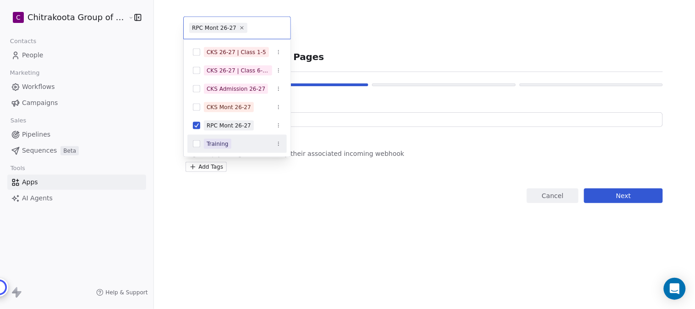
click at [234, 231] on html "**********" at bounding box center [347, 154] width 695 height 309
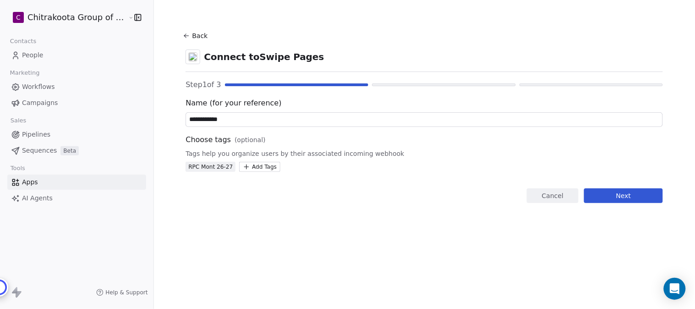
click at [622, 192] on button "Next" at bounding box center [623, 195] width 79 height 15
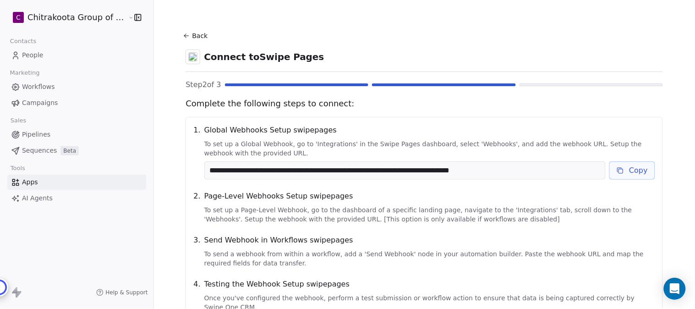
scroll to position [51, 0]
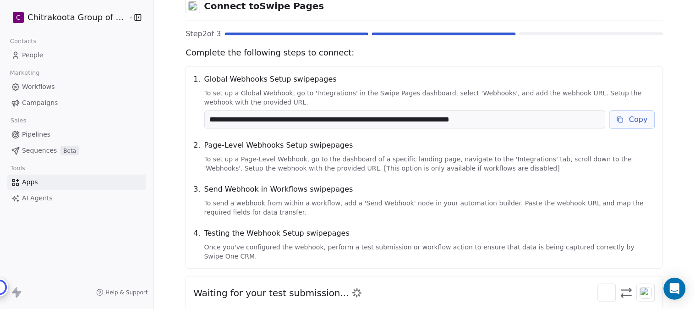
click at [634, 120] on button "Copy" at bounding box center [632, 119] width 46 height 18
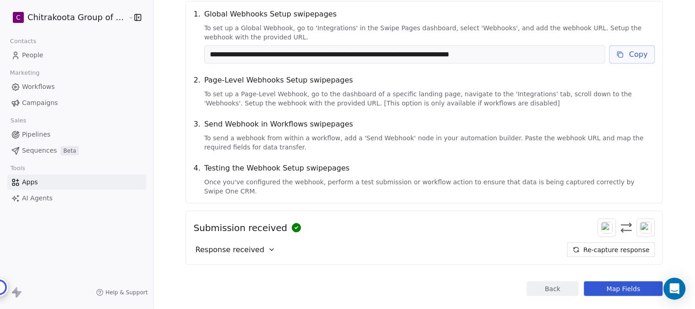
scroll to position [123, 0]
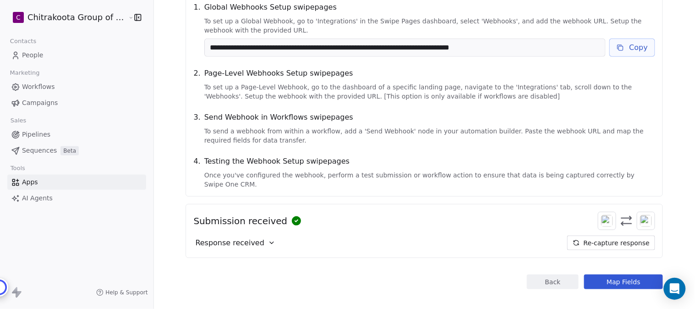
click at [634, 274] on button "Map Fields" at bounding box center [623, 281] width 79 height 15
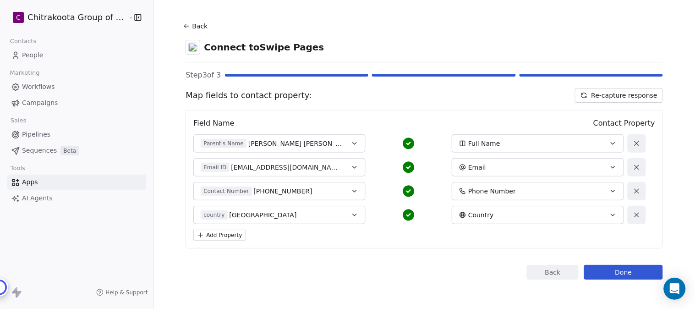
scroll to position [10, 0]
click at [609, 145] on icon "button" at bounding box center [612, 143] width 7 height 7
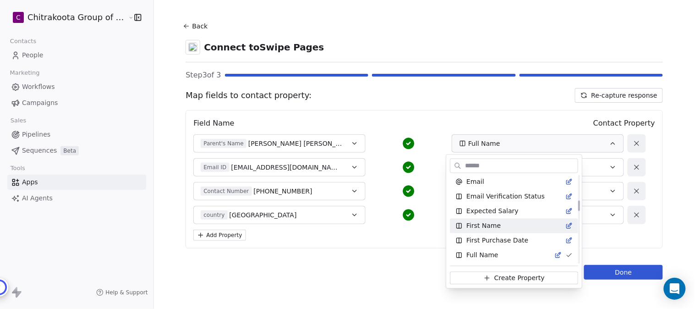
scroll to position [244, 0]
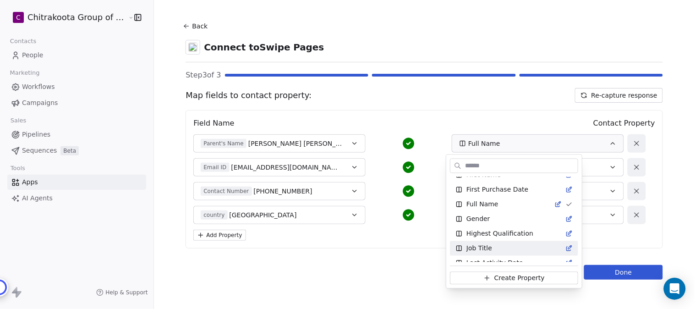
click at [400, 246] on html "C Chitrakoota Group of Institutions Contacts People Marketing Workflows Campaig…" at bounding box center [347, 154] width 695 height 309
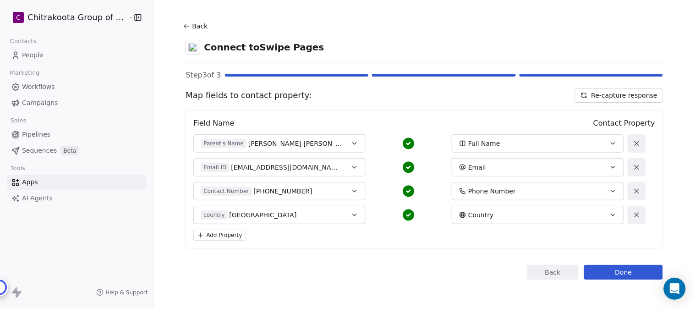
click at [189, 22] on button "Back" at bounding box center [196, 26] width 29 height 16
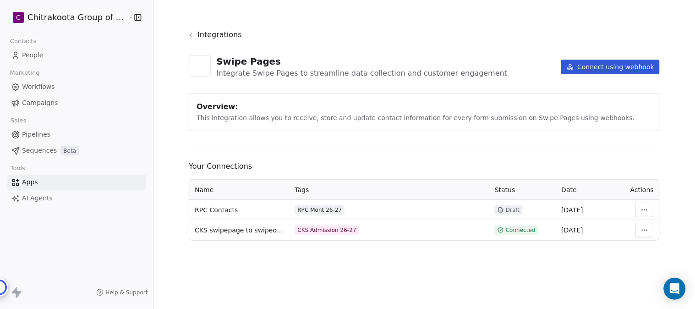
click at [640, 211] on html "C Chitrakoota Group of Institutions Contacts People Marketing Workflows Campaig…" at bounding box center [347, 154] width 695 height 309
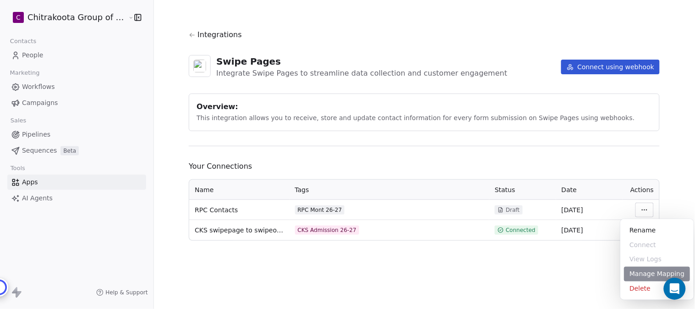
click at [647, 271] on div "Manage Mapping" at bounding box center [657, 274] width 66 height 15
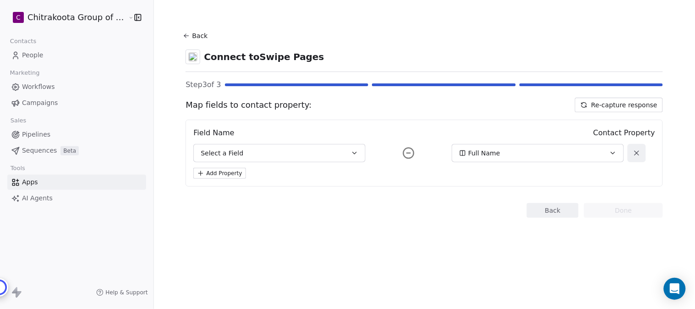
click at [635, 105] on button "Re-capture response" at bounding box center [619, 105] width 88 height 15
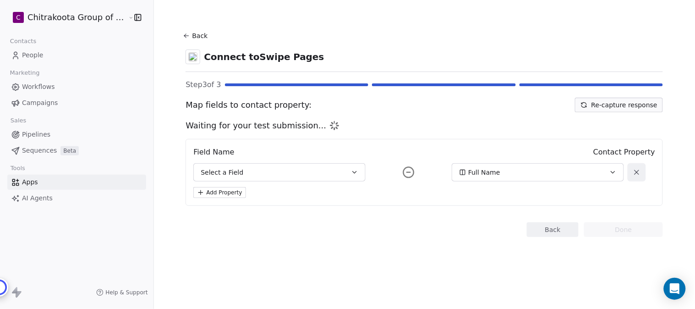
click at [550, 231] on button "Back" at bounding box center [553, 229] width 52 height 15
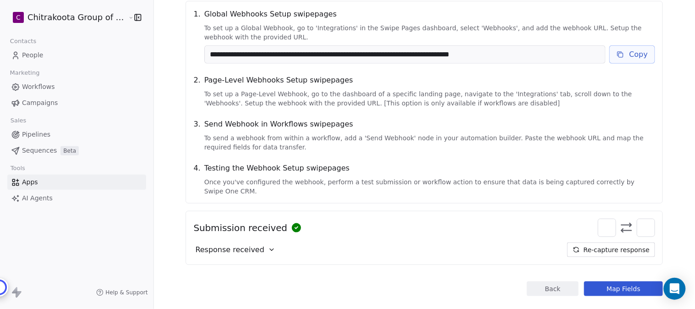
scroll to position [123, 0]
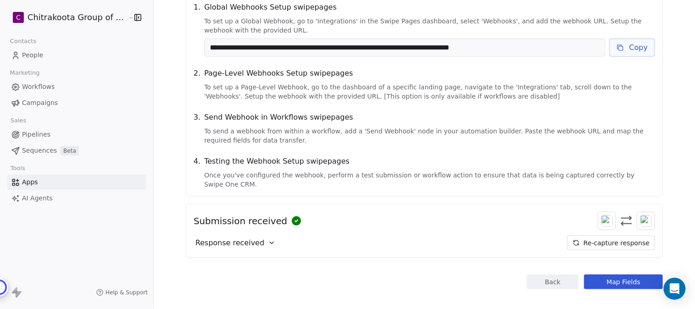
click at [268, 239] on icon at bounding box center [271, 242] width 7 height 7
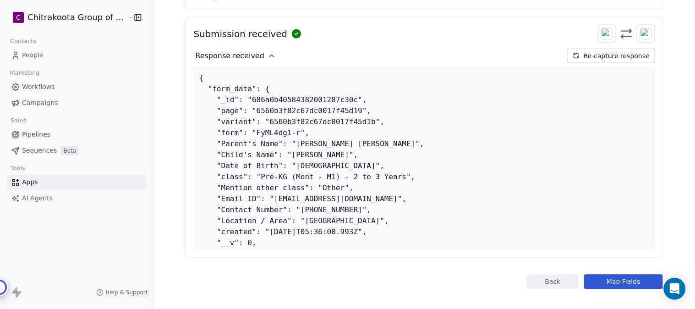
click at [268, 52] on icon at bounding box center [271, 55] width 7 height 7
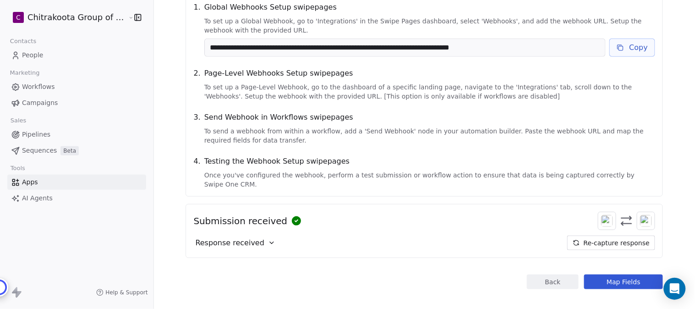
click at [612, 274] on button "Map Fields" at bounding box center [623, 281] width 79 height 15
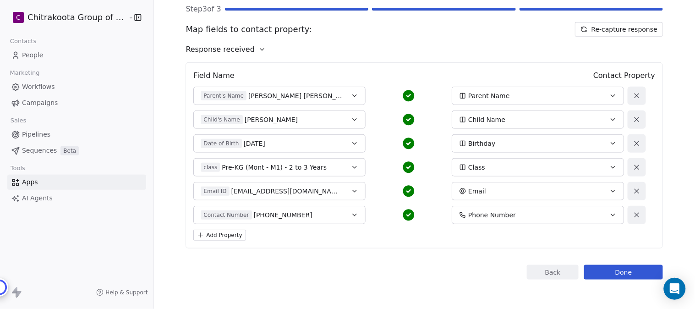
scroll to position [75, 0]
click at [609, 141] on icon "button" at bounding box center [612, 143] width 7 height 7
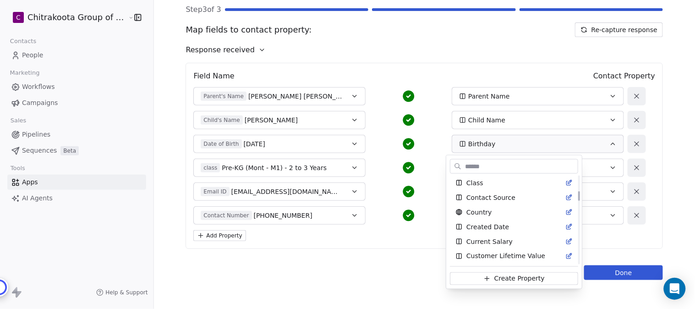
scroll to position [185, 0]
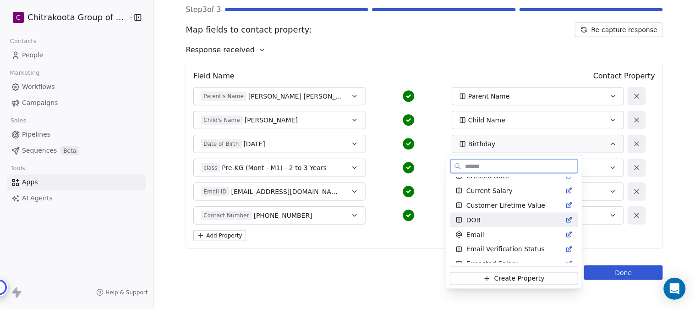
click at [477, 221] on span "DOB" at bounding box center [473, 219] width 14 height 9
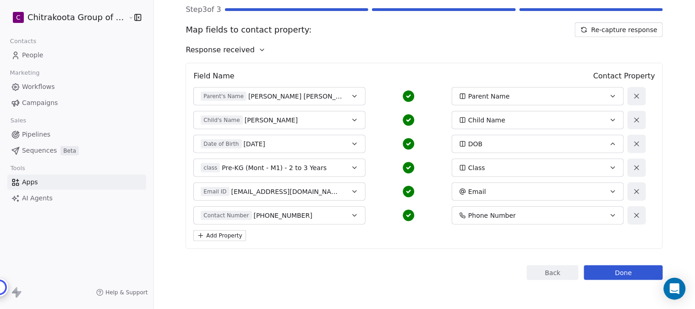
click at [351, 170] on icon "button" at bounding box center [354, 167] width 7 height 7
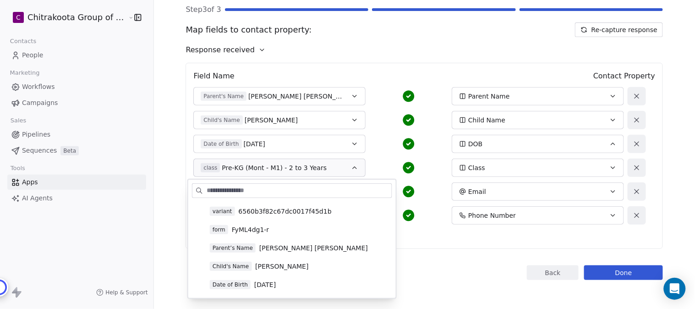
scroll to position [102, 0]
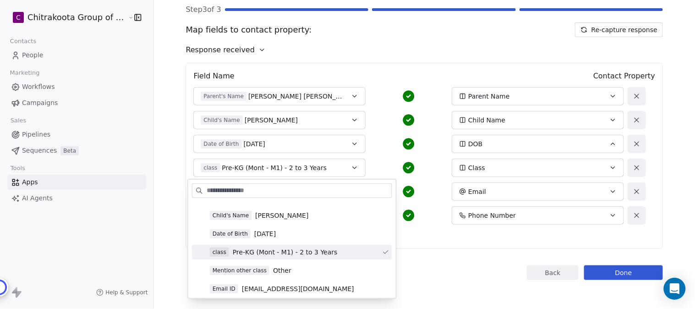
click at [378, 145] on div "Date of Birth 2025-07-07 DOB" at bounding box center [408, 144] width 431 height 18
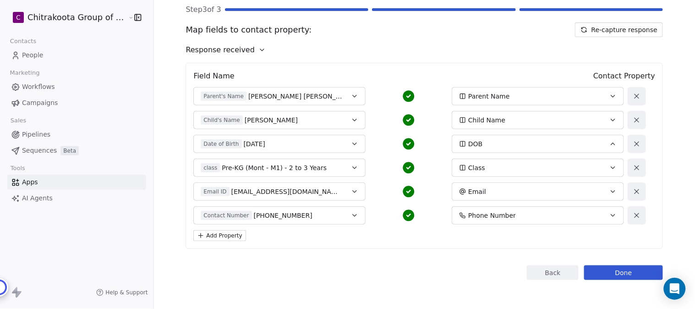
click at [224, 236] on button "Add Property" at bounding box center [219, 235] width 52 height 11
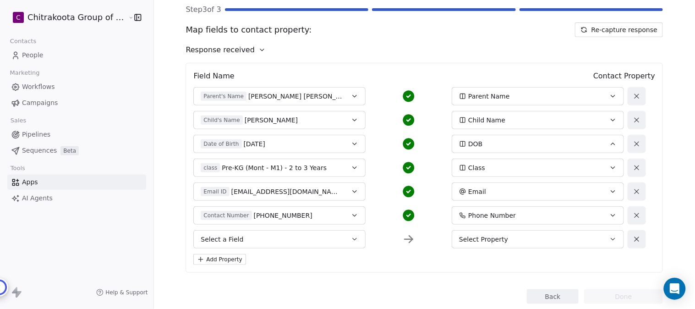
scroll to position [99, 0]
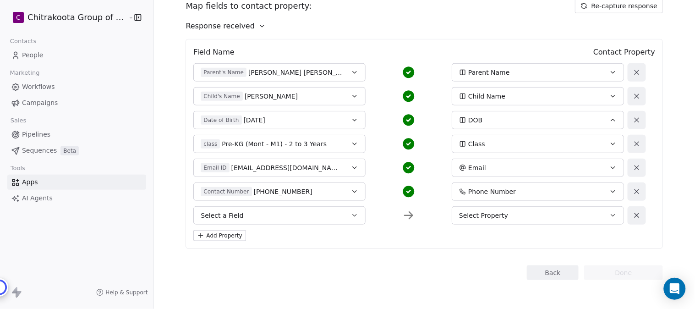
click at [544, 214] on div "Select Property" at bounding box center [530, 215] width 142 height 9
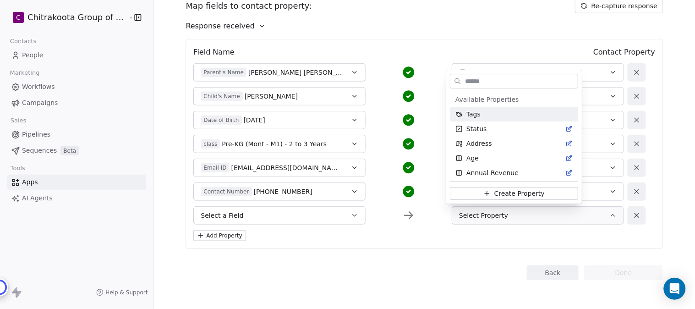
click at [415, 46] on html "C Chitrakoota Group of Institutions Contacts People Marketing Workflows Campaig…" at bounding box center [347, 154] width 695 height 309
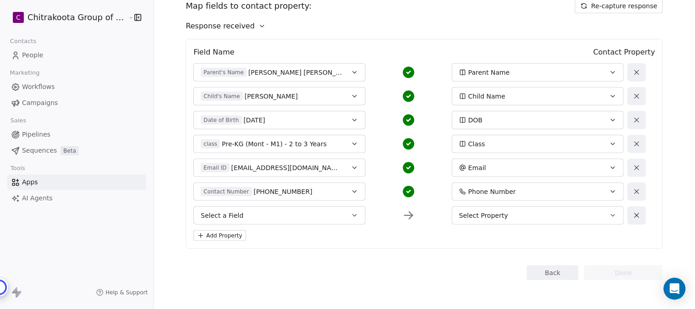
click at [538, 211] on div "Select Property" at bounding box center [530, 215] width 142 height 9
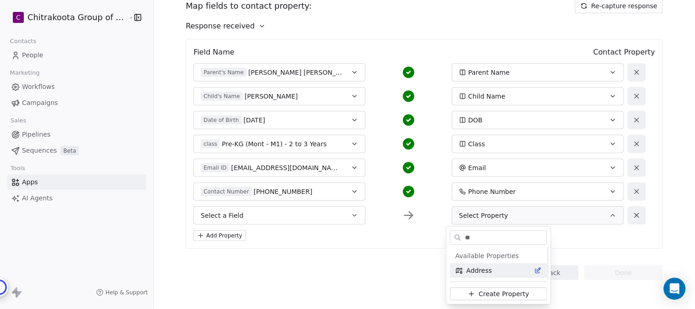
scroll to position [0, 0]
type input "**"
click at [481, 270] on span "Address" at bounding box center [479, 270] width 26 height 9
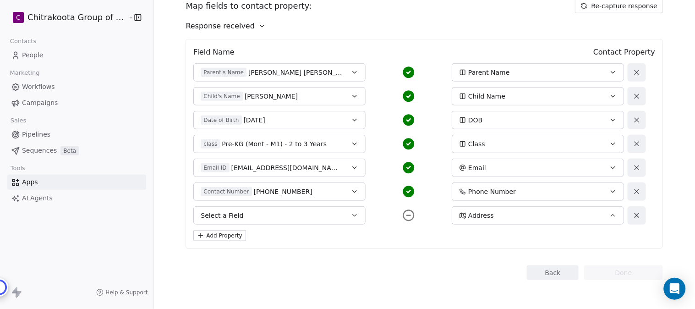
click at [318, 214] on button "Select a Field" at bounding box center [279, 215] width 172 height 18
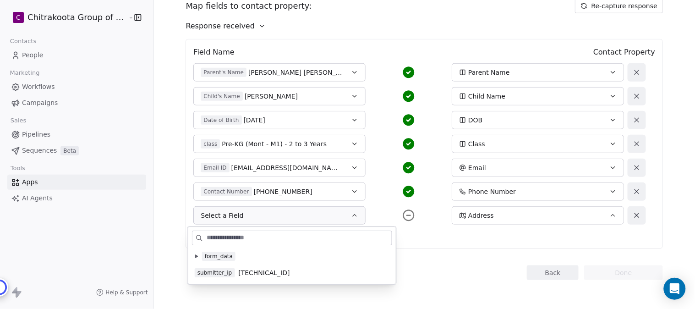
click at [195, 254] on icon at bounding box center [197, 256] width 4 height 4
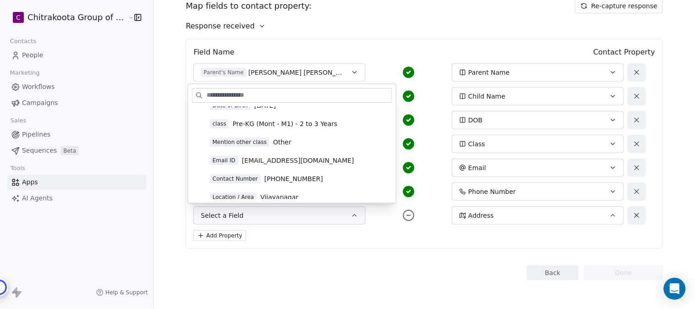
scroll to position [153, 0]
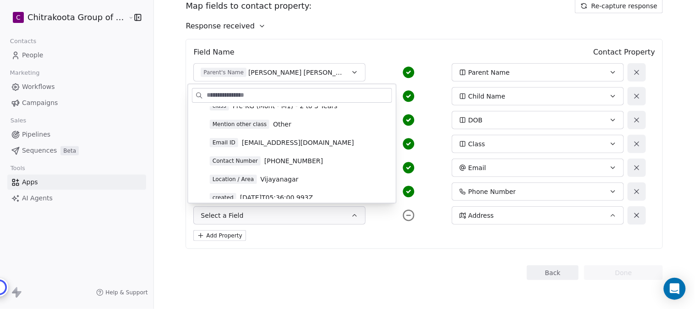
click at [273, 179] on span "Vijayanagar" at bounding box center [279, 179] width 38 height 9
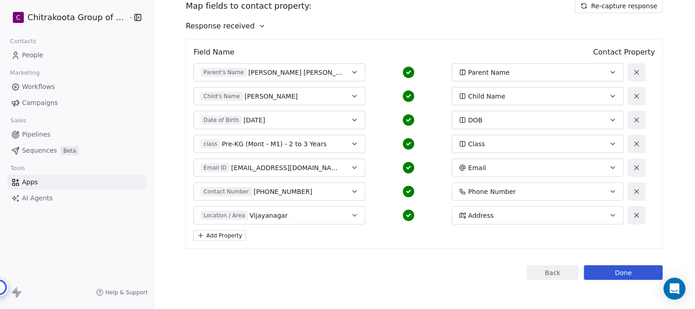
click at [612, 268] on button "Done" at bounding box center [623, 272] width 79 height 15
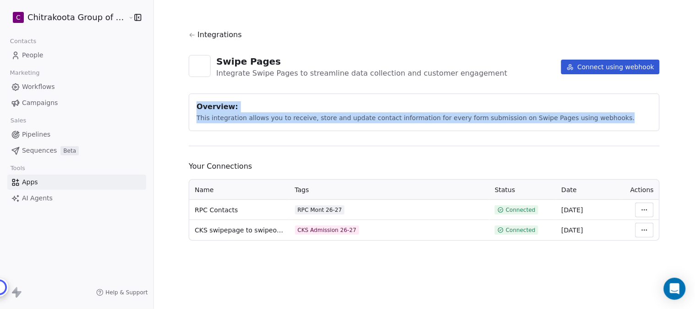
drag, startPoint x: 196, startPoint y: 106, endPoint x: 602, endPoint y: 115, distance: 406.5
click at [602, 115] on div "Overview: This integration allows you to receive, store and update contact info…" at bounding box center [424, 112] width 471 height 38
click at [676, 136] on section "Integrations Swipe Pages Integrate Swipe Pages to streamline data collection an…" at bounding box center [424, 135] width 515 height 270
drag, startPoint x: 194, startPoint y: 107, endPoint x: 601, endPoint y: 118, distance: 406.6
click at [601, 118] on div "Overview: This integration allows you to receive, store and update contact info…" at bounding box center [424, 112] width 471 height 38
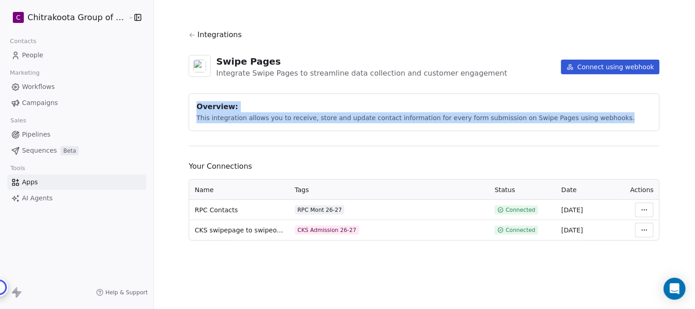
click at [580, 121] on span "This integration allows you to receive, store and update contact information fo…" at bounding box center [416, 117] width 438 height 7
drag, startPoint x: 590, startPoint y: 117, endPoint x: 180, endPoint y: 98, distance: 410.1
click at [180, 98] on section "Integrations Swipe Pages Integrate Swipe Pages to streamline data collection an…" at bounding box center [424, 135] width 515 height 270
click at [591, 120] on div "Overview: This integration allows you to receive, store and update contact info…" at bounding box center [424, 112] width 471 height 38
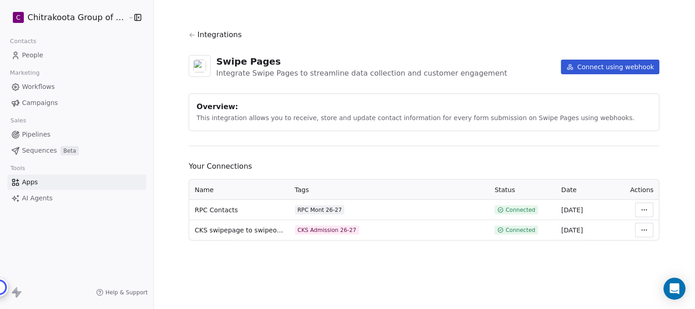
click at [640, 208] on html "C Chitrakoota Group of Institutions Contacts People Marketing Workflows Campaig…" at bounding box center [347, 154] width 695 height 309
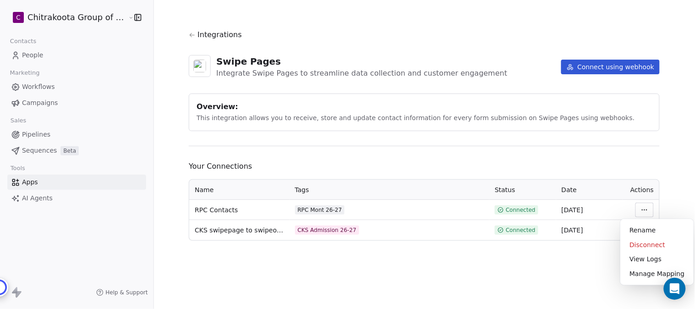
click at [681, 120] on html "C Chitrakoota Group of Institutions Contacts People Marketing Workflows Campaig…" at bounding box center [347, 154] width 695 height 309
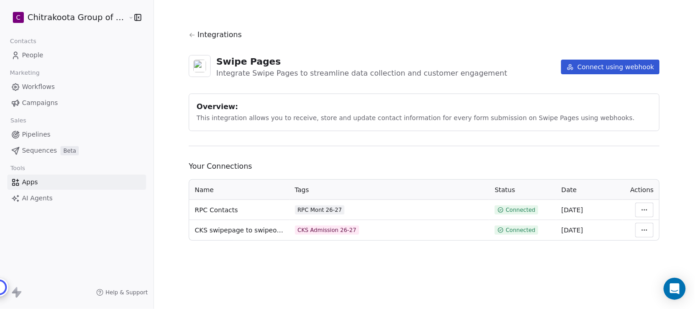
click at [40, 86] on span "Workflows" at bounding box center [38, 87] width 33 height 10
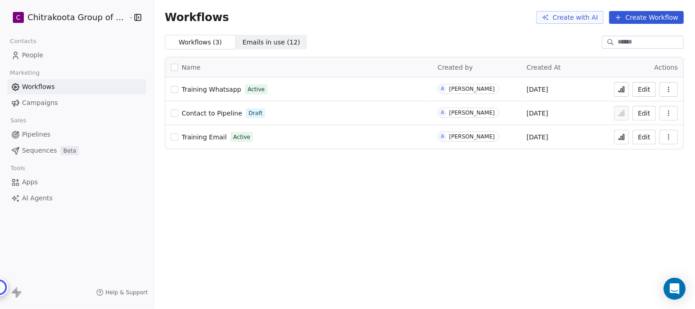
click at [29, 52] on span "People" at bounding box center [33, 55] width 22 height 10
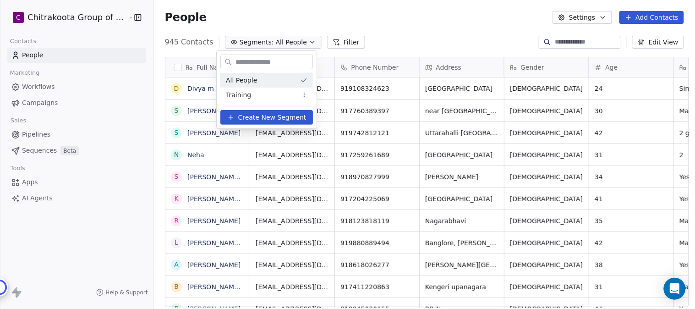
scroll to position [264, 538]
click at [269, 116] on span "Create New Segment" at bounding box center [272, 118] width 68 height 10
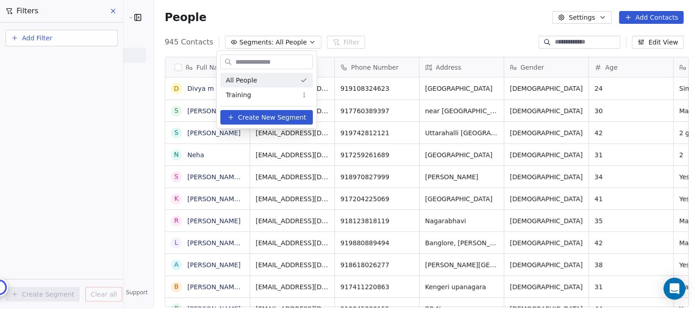
click at [34, 40] on button "Add Filter" at bounding box center [61, 38] width 112 height 16
click at [47, 35] on html "C Chitrakoota Group of Institutions Contacts People Marketing Workflows Campaig…" at bounding box center [347, 154] width 695 height 309
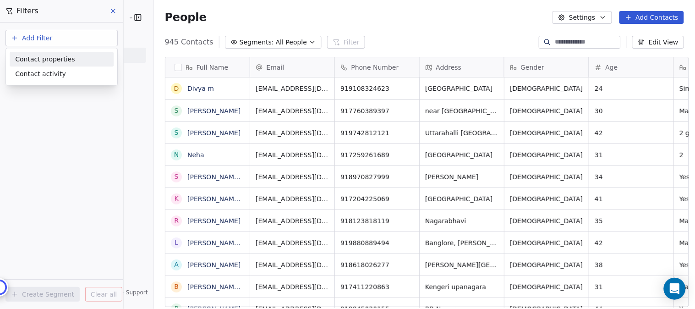
click at [52, 56] on span "Contact properties" at bounding box center [45, 60] width 60 height 10
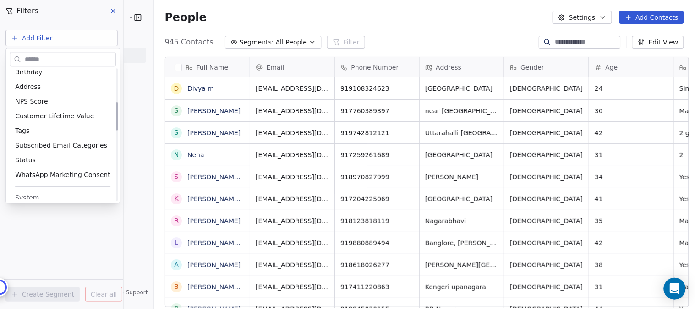
scroll to position [153, 0]
click at [24, 131] on span "Tags" at bounding box center [22, 130] width 14 height 9
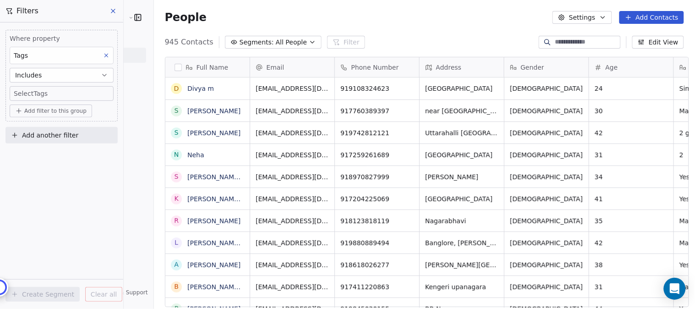
click at [28, 93] on body "C Chitrakoota Group of Institutions Contacts People Marketing Workflows Campaig…" at bounding box center [347, 154] width 695 height 309
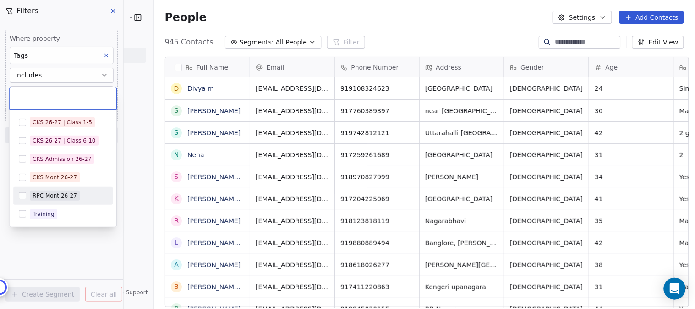
click at [69, 196] on div "RPC Mont 26-27" at bounding box center [55, 196] width 44 height 8
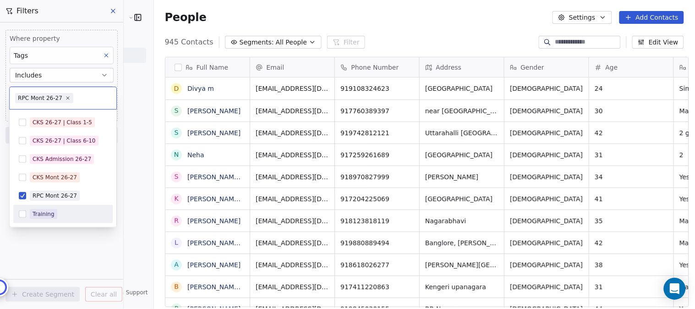
click at [72, 248] on html "C Chitrakoota Group of Institutions Contacts People Marketing Workflows Campaig…" at bounding box center [347, 154] width 695 height 309
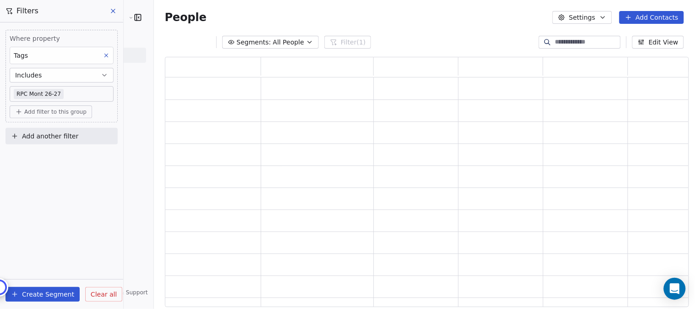
click at [38, 296] on button "Create Segment" at bounding box center [42, 294] width 74 height 15
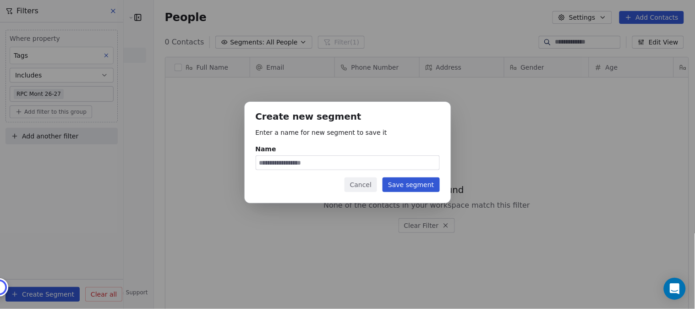
scroll to position [264, 538]
type input "**********"
click at [408, 185] on button "Save segment" at bounding box center [411, 184] width 57 height 15
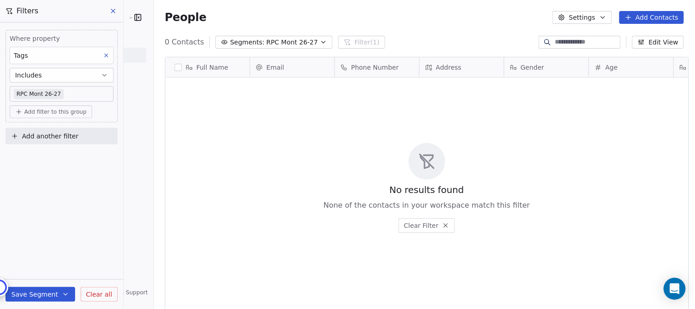
click at [320, 44] on icon "button" at bounding box center [323, 41] width 7 height 7
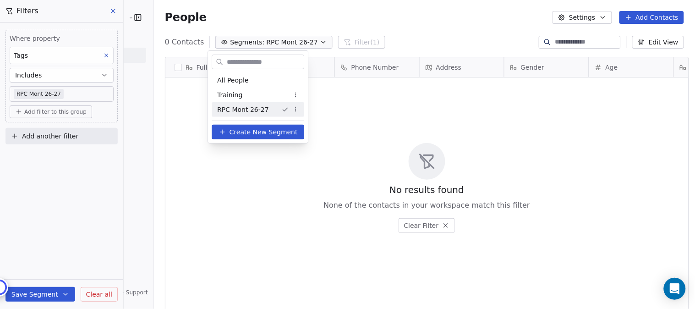
click at [395, 19] on html "C Chitrakoota Group of Institutions Contacts People Marketing Workflows Campaig…" at bounding box center [347, 154] width 695 height 309
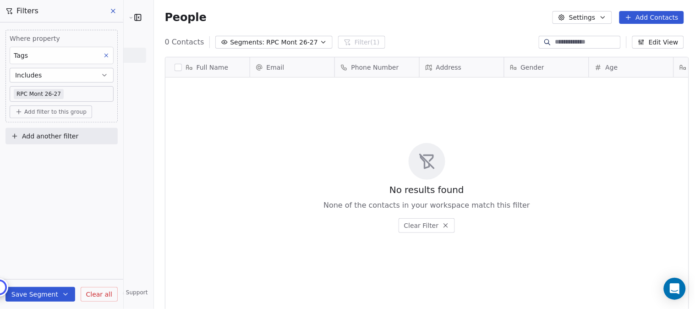
click at [599, 18] on button "Settings" at bounding box center [582, 17] width 59 height 13
click at [519, 19] on html "C Chitrakoota Group of Institutions Contacts People Marketing Workflows Campaig…" at bounding box center [347, 154] width 695 height 309
click at [111, 10] on icon at bounding box center [113, 10] width 7 height 7
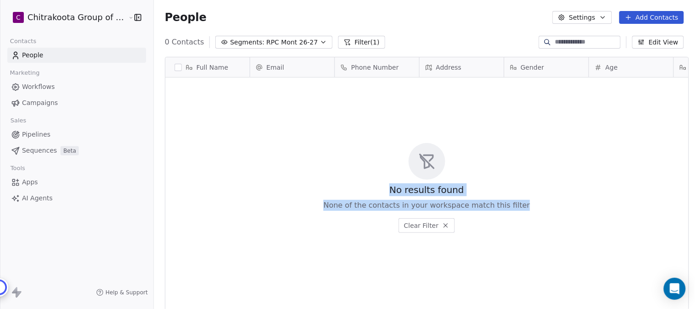
drag, startPoint x: 388, startPoint y: 186, endPoint x: 532, endPoint y: 212, distance: 145.7
click at [532, 212] on div "No results found None of the contacts in your workspace match this filter Clear…" at bounding box center [426, 187] width 523 height 217
click at [195, 153] on div "No results found None of the contacts in your workspace match this filter Clear…" at bounding box center [426, 187] width 523 height 217
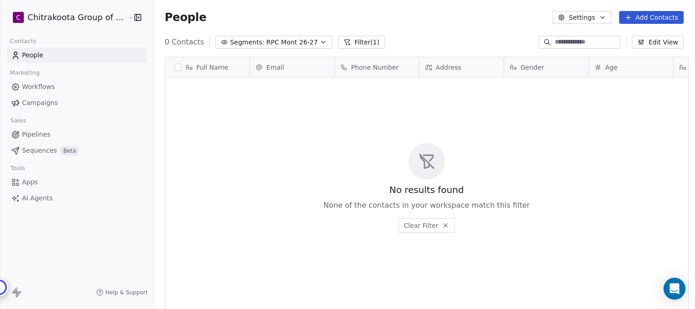
click at [195, 153] on div "No results found None of the contacts in your workspace match this filter Clear…" at bounding box center [426, 187] width 523 height 217
click at [47, 88] on span "Workflows" at bounding box center [38, 87] width 33 height 10
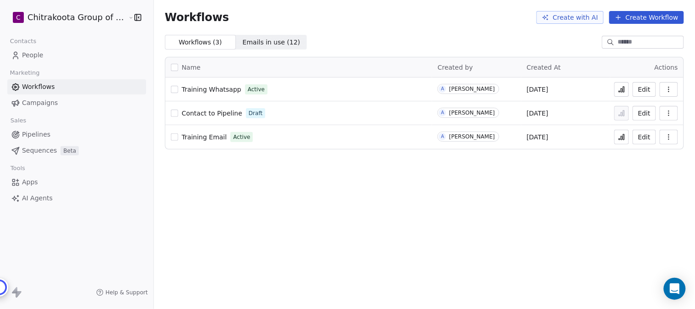
click at [209, 112] on span "Contact to Pipeline" at bounding box center [212, 113] width 60 height 7
click at [212, 137] on span "Training Email" at bounding box center [204, 136] width 45 height 7
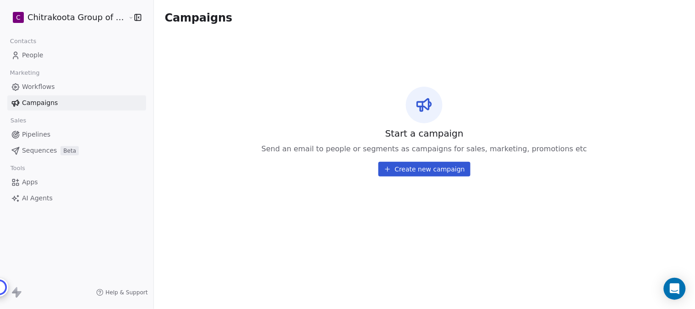
click at [33, 133] on span "Pipelines" at bounding box center [36, 135] width 28 height 10
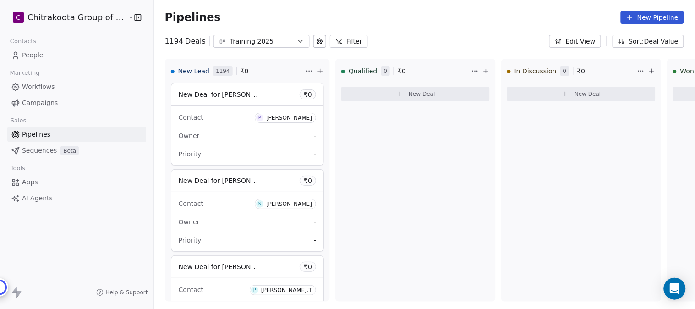
click at [299, 40] on icon "button" at bounding box center [301, 41] width 4 height 2
click at [413, 34] on html "C Chitrakoota Group of Institutions Contacts People Marketing Workflows Campaig…" at bounding box center [347, 154] width 695 height 309
click at [652, 16] on button "New Pipeline" at bounding box center [652, 17] width 63 height 13
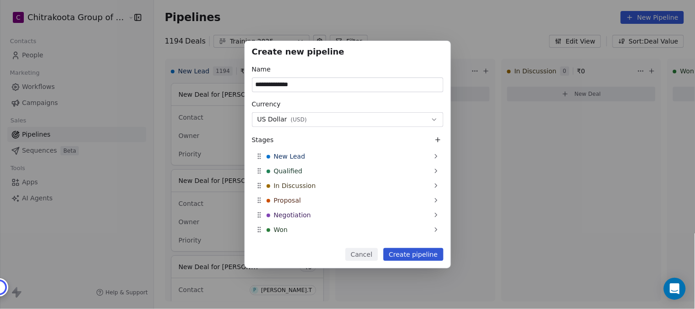
type input "**********"
click at [429, 116] on button "US Dollar ( USD )" at bounding box center [348, 119] width 192 height 15
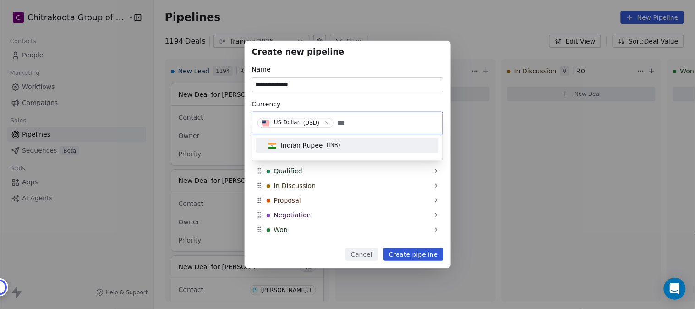
type input "***"
click at [301, 148] on span "Indian Rupee" at bounding box center [302, 145] width 42 height 9
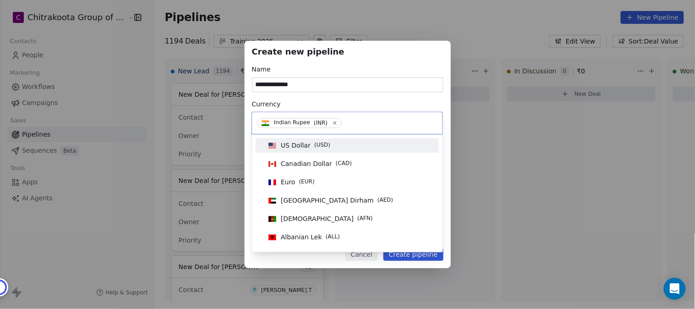
click at [422, 117] on button "Indian Rupee ( INR )" at bounding box center [348, 119] width 192 height 15
click at [382, 103] on div "**********" at bounding box center [347, 154] width 695 height 227
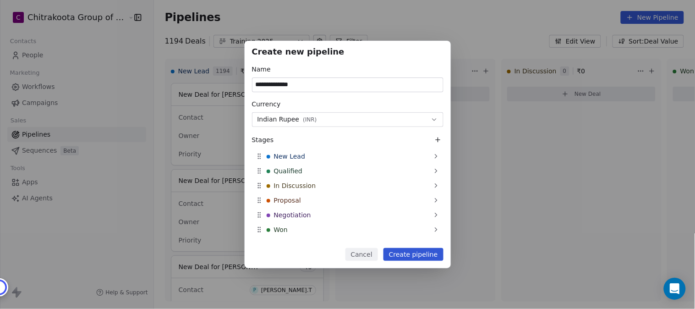
click at [415, 253] on button "Create pipeline" at bounding box center [414, 254] width 60 height 13
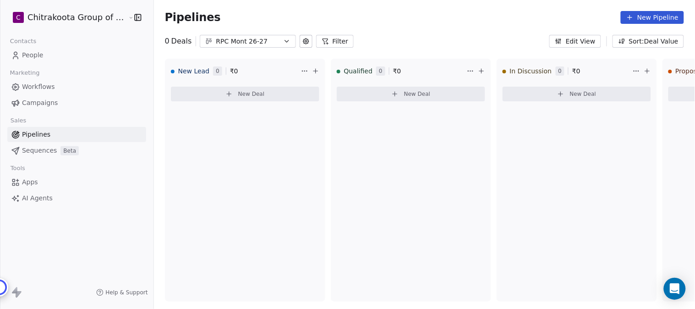
click at [34, 54] on span "People" at bounding box center [33, 55] width 22 height 10
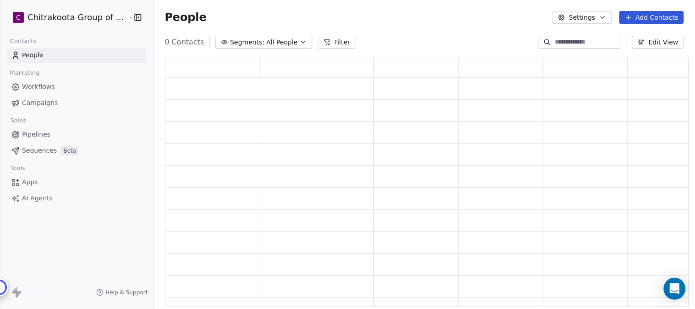
click at [287, 43] on span "All People" at bounding box center [281, 43] width 31 height 10
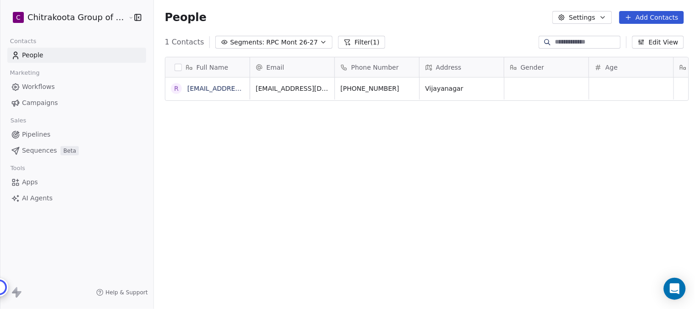
scroll to position [264, 538]
click at [660, 44] on button "Edit View" at bounding box center [658, 42] width 52 height 13
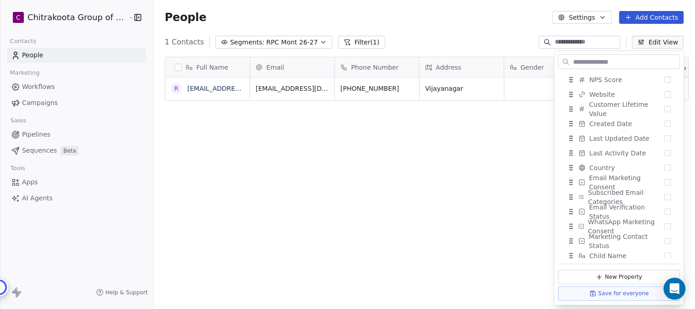
scroll to position [386, 0]
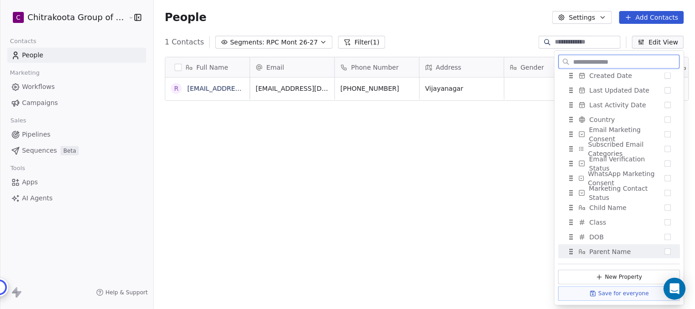
click at [613, 249] on span "Parent Name" at bounding box center [611, 251] width 42 height 9
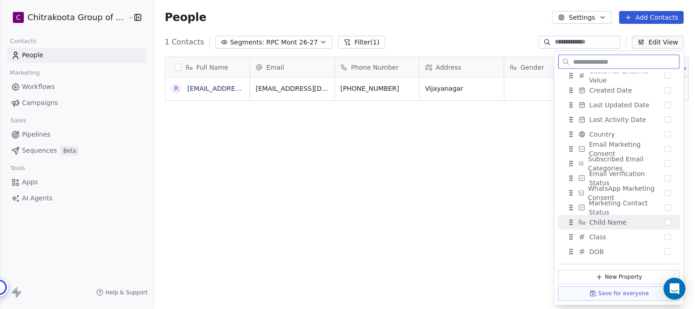
click at [613, 223] on span "Child Name" at bounding box center [608, 222] width 37 height 9
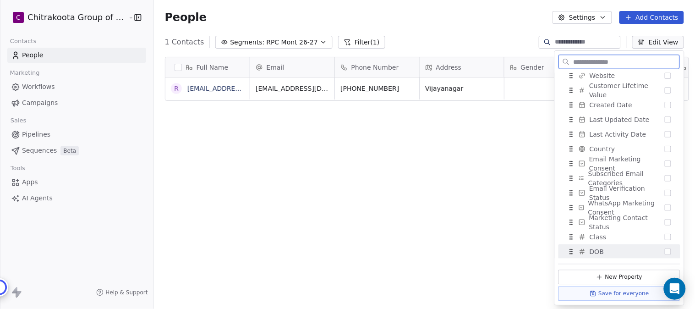
click at [597, 250] on span "DOB" at bounding box center [597, 251] width 14 height 9
click at [601, 251] on span "Class" at bounding box center [598, 251] width 17 height 9
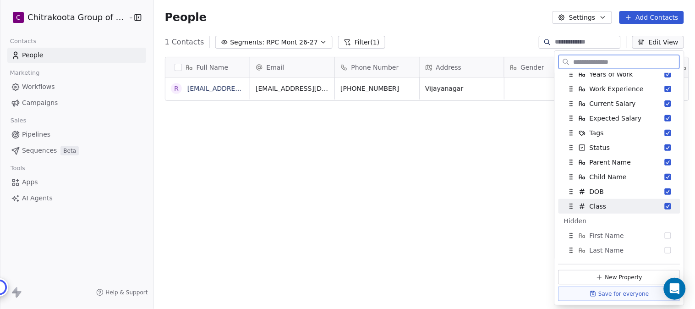
scroll to position [102, 0]
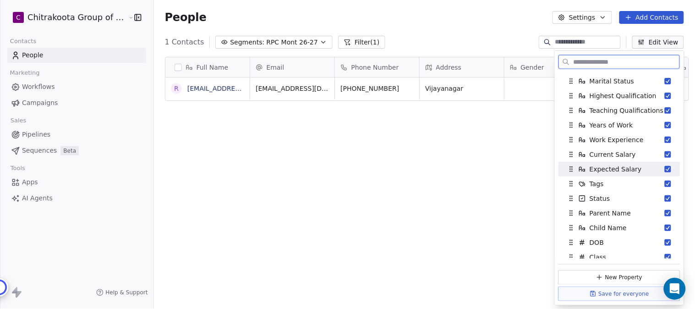
click at [665, 168] on button "Suggestions" at bounding box center [668, 169] width 6 height 6
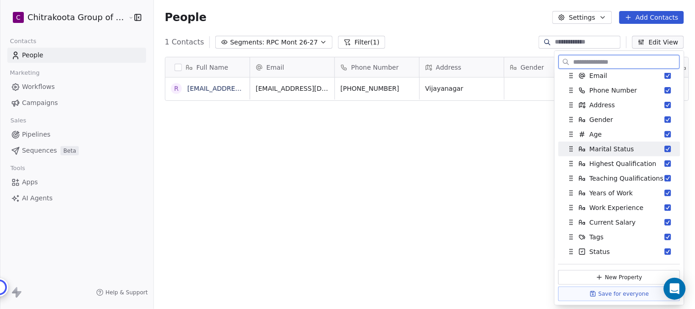
scroll to position [51, 0]
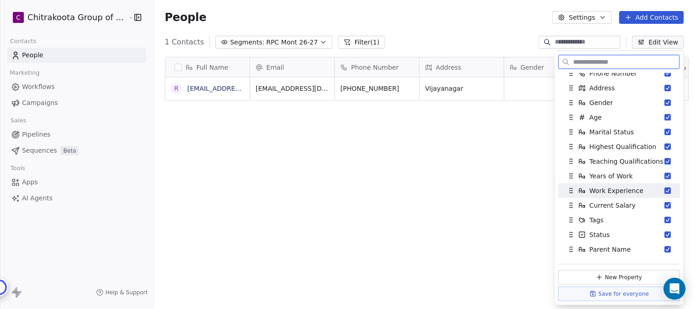
drag, startPoint x: 661, startPoint y: 189, endPoint x: 661, endPoint y: 175, distance: 13.7
click at [665, 189] on button "Suggestions" at bounding box center [668, 190] width 6 height 6
click at [665, 175] on button "Suggestions" at bounding box center [668, 176] width 6 height 6
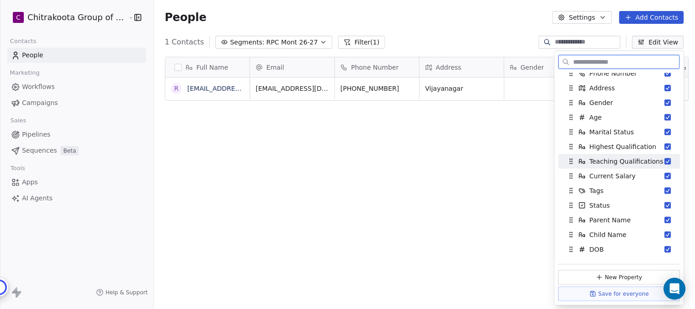
click at [661, 157] on div "Teaching Qualifications" at bounding box center [619, 161] width 115 height 15
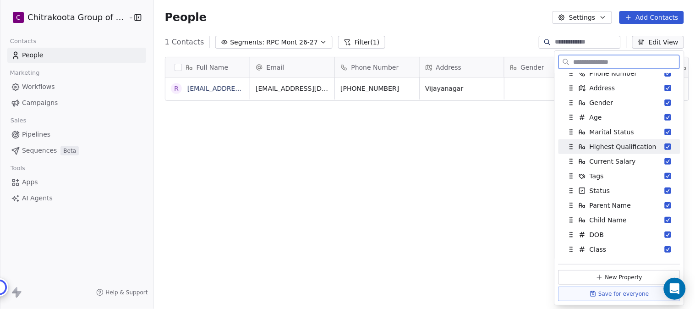
click at [665, 144] on button "Suggestions" at bounding box center [668, 146] width 6 height 6
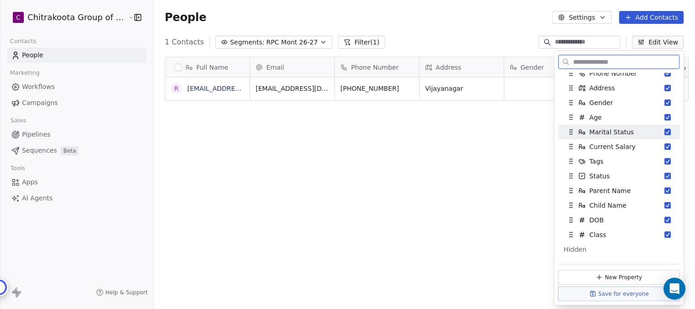
click at [665, 132] on button "Suggestions" at bounding box center [668, 132] width 6 height 6
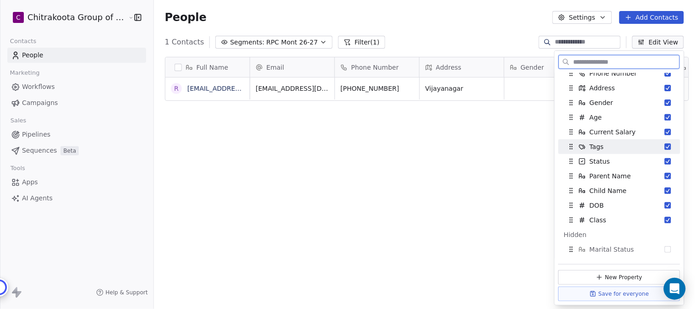
scroll to position [0, 0]
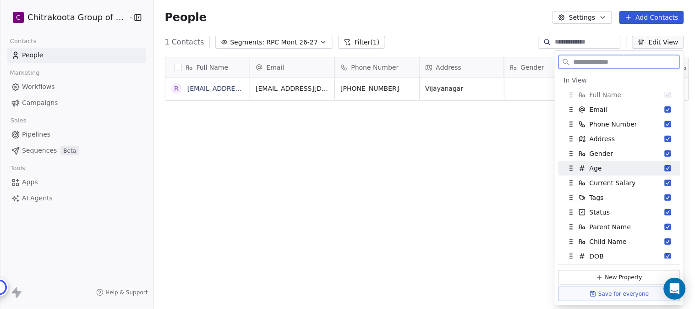
click at [665, 167] on button "Suggestions" at bounding box center [668, 168] width 6 height 6
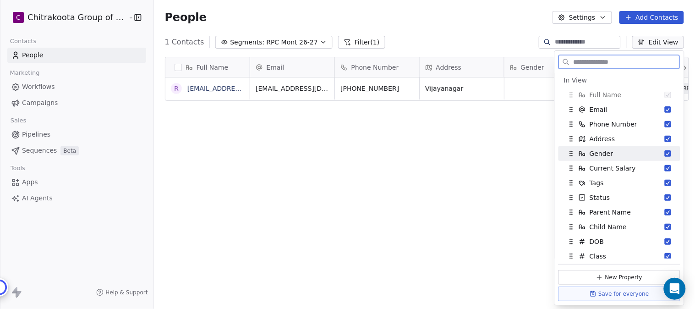
click at [665, 152] on button "Suggestions" at bounding box center [668, 153] width 6 height 6
click at [665, 153] on button "Suggestions" at bounding box center [668, 153] width 6 height 6
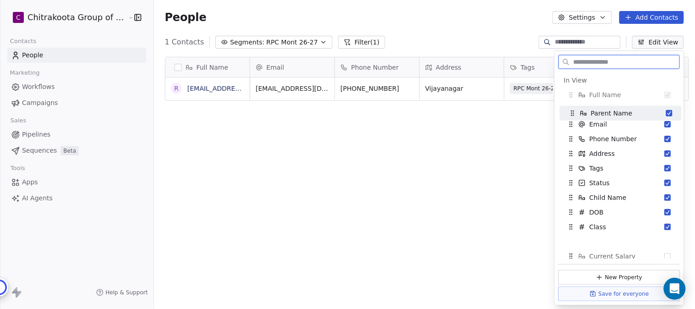
drag, startPoint x: 570, startPoint y: 183, endPoint x: 572, endPoint y: 113, distance: 70.1
click at [572, 113] on icon "Suggestions" at bounding box center [572, 113] width 0 height 0
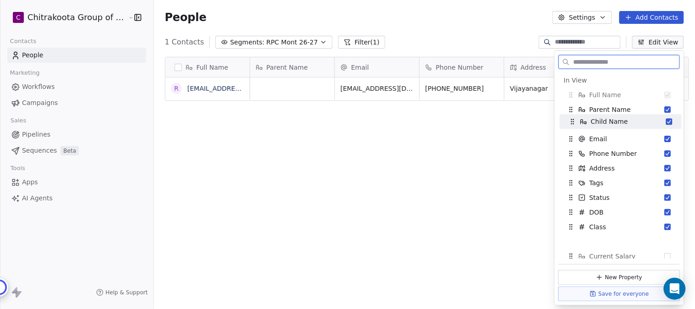
drag, startPoint x: 570, startPoint y: 198, endPoint x: 571, endPoint y: 122, distance: 76.1
click at [571, 122] on icon "Suggestions" at bounding box center [572, 121] width 7 height 7
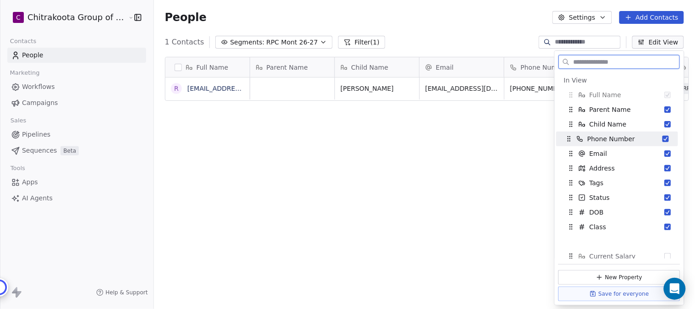
drag, startPoint x: 572, startPoint y: 156, endPoint x: 573, endPoint y: 218, distance: 61.9
click at [570, 141] on icon "Suggestions" at bounding box center [570, 141] width 0 height 0
drag, startPoint x: 570, startPoint y: 212, endPoint x: 578, endPoint y: 139, distance: 72.9
click at [578, 139] on icon "Suggestions" at bounding box center [579, 139] width 7 height 7
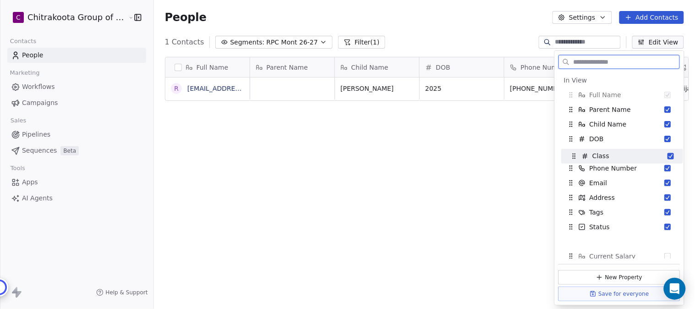
drag, startPoint x: 570, startPoint y: 228, endPoint x: 573, endPoint y: 158, distance: 70.6
click at [573, 158] on icon "Suggestions" at bounding box center [573, 158] width 0 height 0
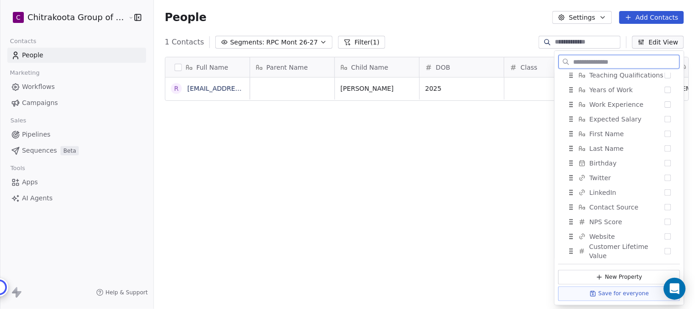
scroll to position [386, 0]
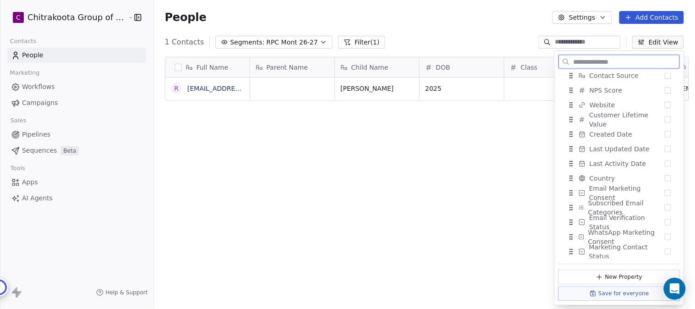
click at [625, 295] on button "Save for everyone" at bounding box center [620, 293] width 122 height 15
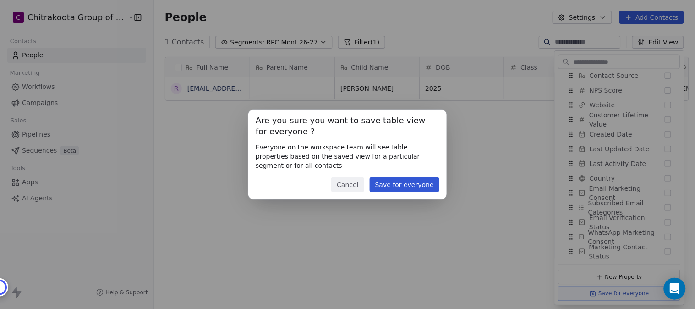
click at [351, 185] on button "Cancel" at bounding box center [347, 184] width 33 height 15
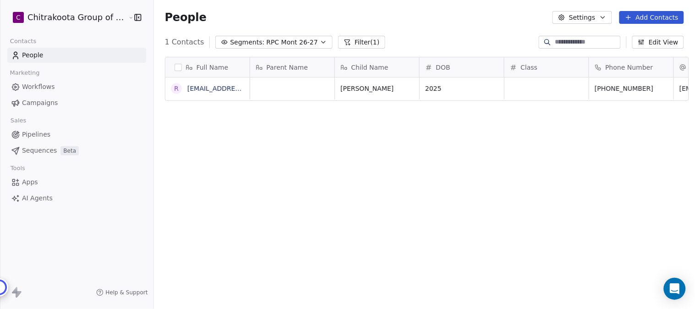
click at [665, 44] on button "Edit View" at bounding box center [658, 42] width 52 height 13
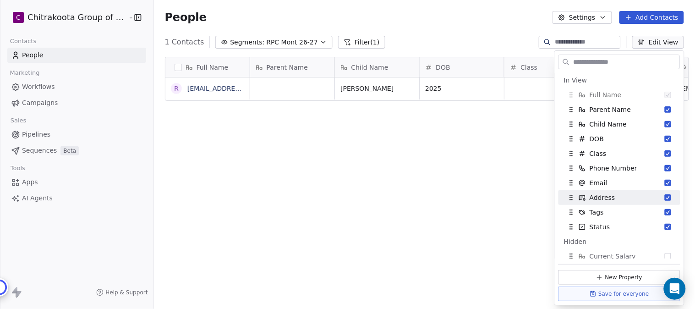
click at [488, 159] on div "Full Name r rahul.pugalia29@gmail.com Parent Name Child Name DOB Class Phone Nu…" at bounding box center [424, 185] width 541 height 272
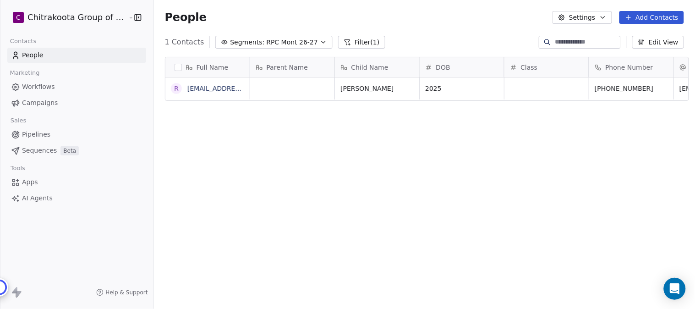
click at [301, 44] on span "RPC Mont 26-27" at bounding box center [292, 43] width 52 height 10
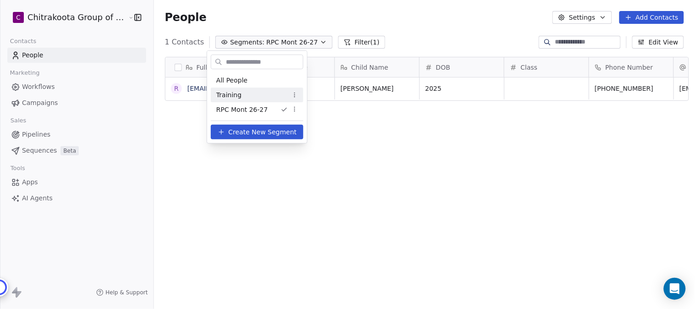
click at [227, 96] on span "Training" at bounding box center [228, 95] width 25 height 10
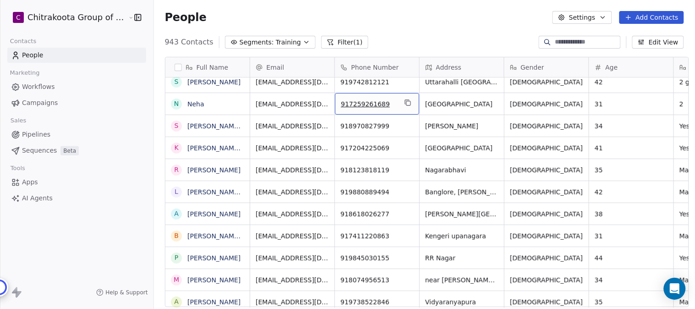
scroll to position [0, 0]
click at [303, 43] on icon "button" at bounding box center [306, 41] width 7 height 7
click at [285, 40] on html "C Chitrakoota Group of Institutions Contacts People Marketing Workflows Campaig…" at bounding box center [347, 154] width 695 height 309
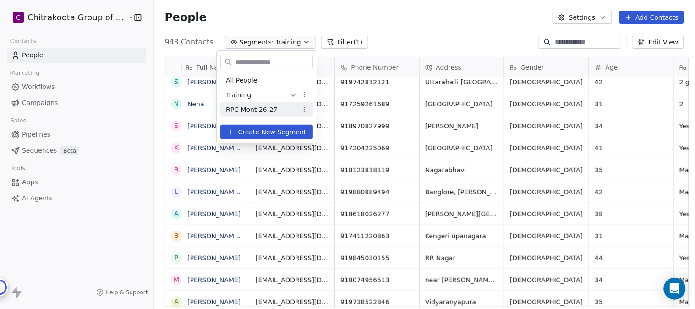
click at [241, 107] on span "RPC Mont 26-27" at bounding box center [252, 110] width 52 height 10
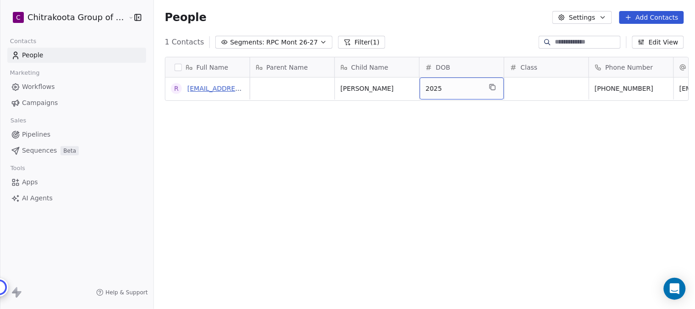
click at [223, 89] on link "rahul.pugalia29@gmail.com" at bounding box center [243, 88] width 112 height 7
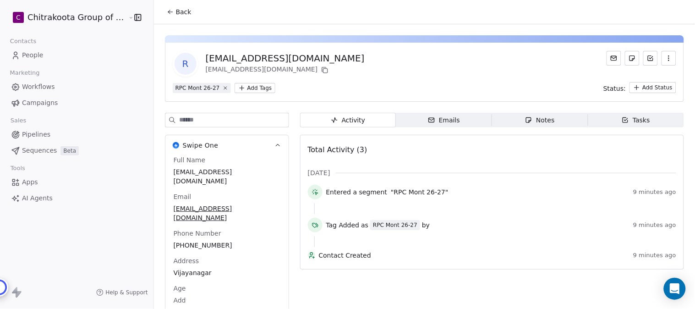
scroll to position [33, 0]
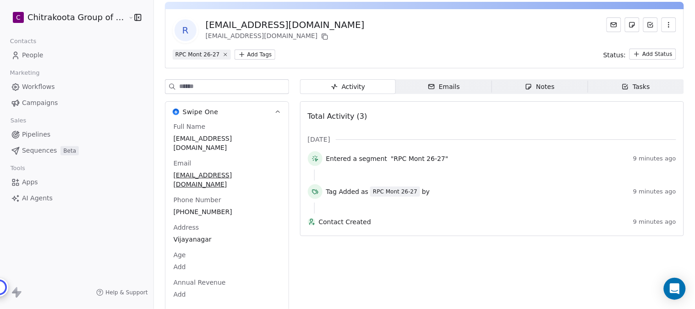
click at [197, 303] on button "See 44 More" at bounding box center [193, 311] width 51 height 16
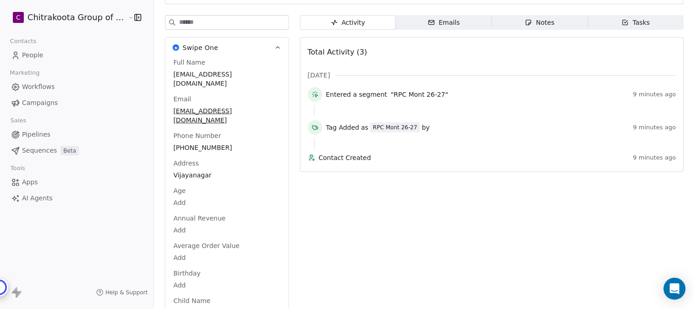
scroll to position [0, 0]
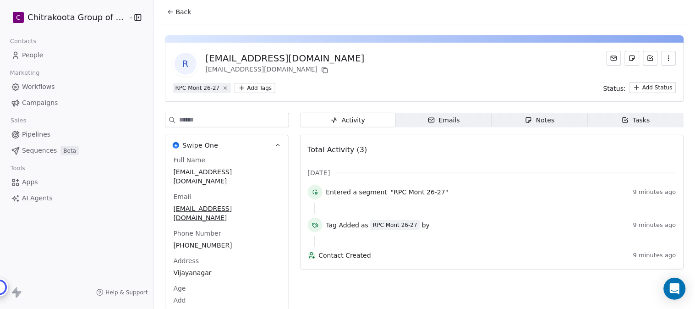
click at [176, 8] on span "Back" at bounding box center [184, 11] width 16 height 9
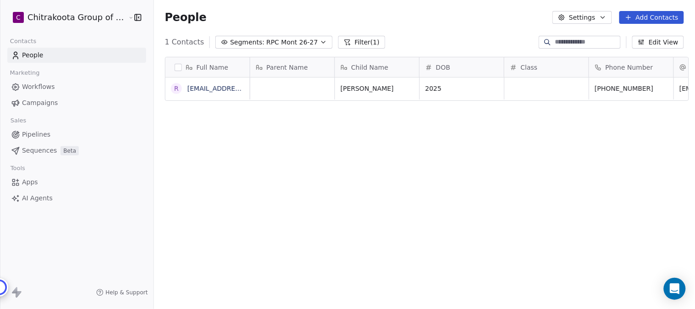
scroll to position [264, 538]
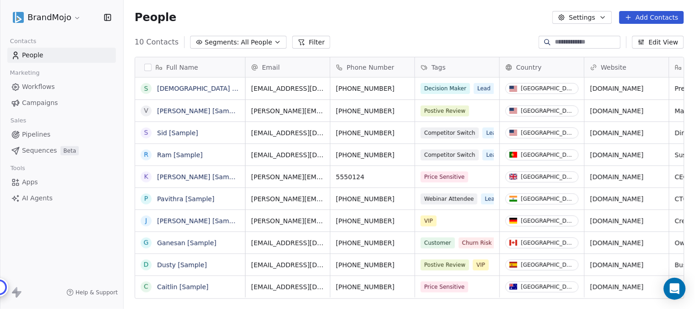
click at [75, 18] on html "BrandMojo Contacts People Marketing Workflows Campaigns Sales Pipelines Sequenc…" at bounding box center [347, 154] width 695 height 309
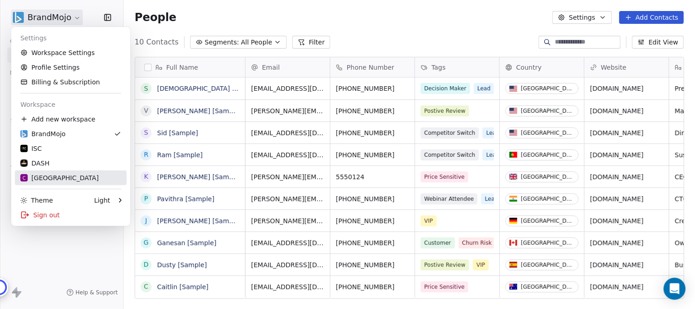
click at [51, 175] on div "C Chitrakoota School" at bounding box center [59, 177] width 78 height 9
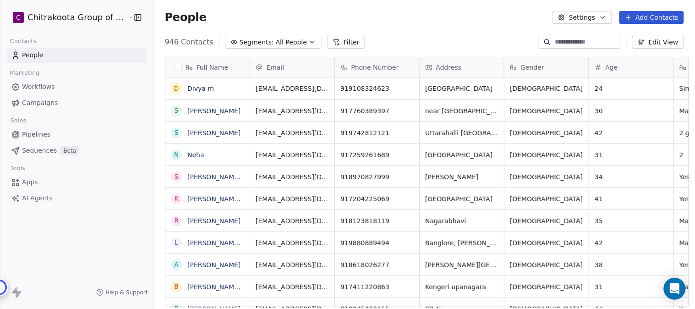
scroll to position [264, 538]
click at [309, 43] on icon "button" at bounding box center [312, 41] width 7 height 7
click at [296, 43] on html "C Chitrakoota Group of Institutions Contacts People Marketing Workflows Campaig…" at bounding box center [347, 154] width 695 height 309
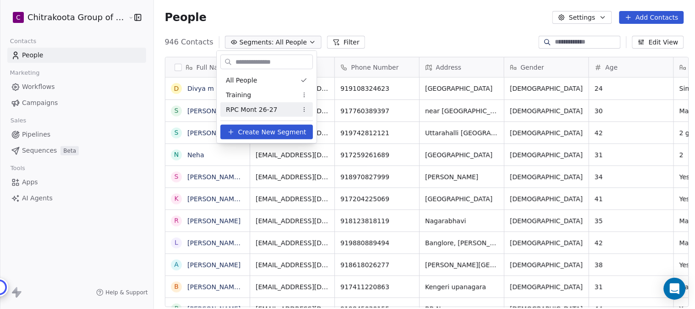
click at [241, 109] on span "RPC Mont 26-27" at bounding box center [252, 110] width 52 height 10
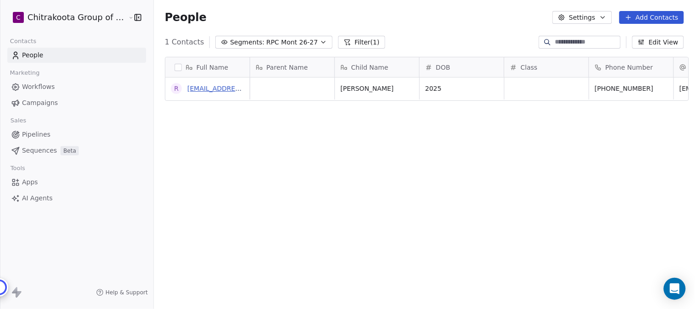
click at [219, 90] on link "[EMAIL_ADDRESS][DOMAIN_NAME]" at bounding box center [243, 88] width 112 height 7
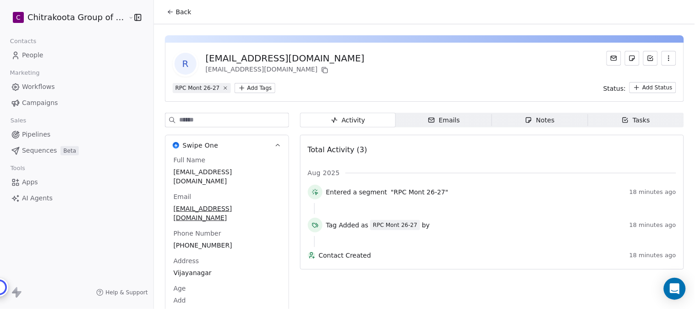
click at [662, 58] on button "button" at bounding box center [669, 58] width 15 height 15
click at [639, 78] on div "Delete" at bounding box center [656, 78] width 61 height 15
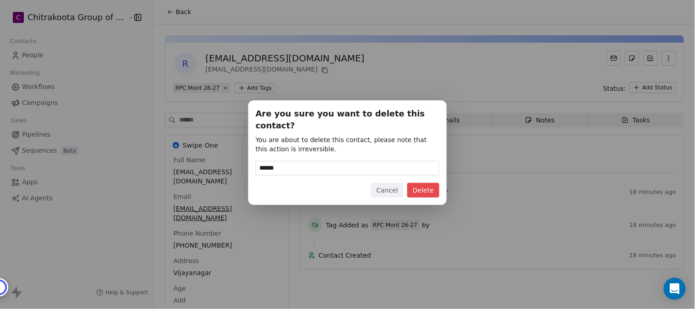
type input "******"
click at [427, 187] on button "Delete" at bounding box center [423, 190] width 32 height 15
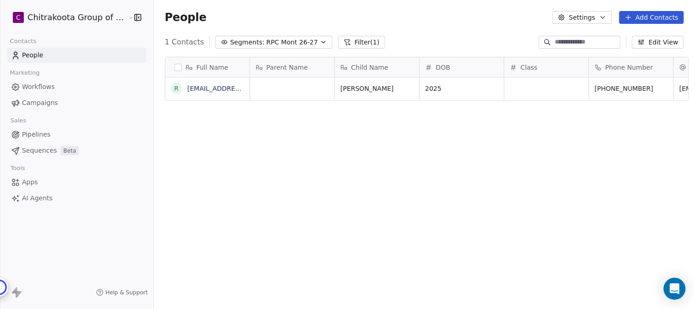
click at [33, 182] on span "Apps" at bounding box center [30, 182] width 16 height 10
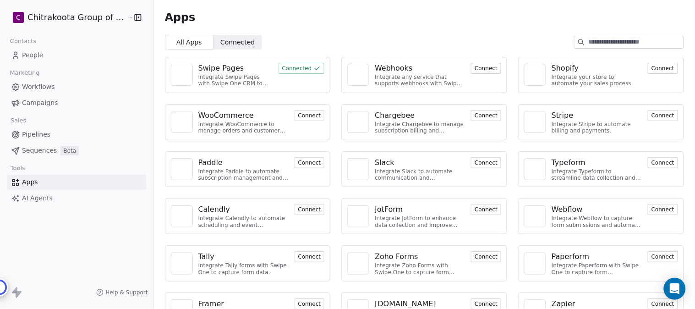
click at [204, 64] on div "Swipe Pages" at bounding box center [221, 68] width 46 height 11
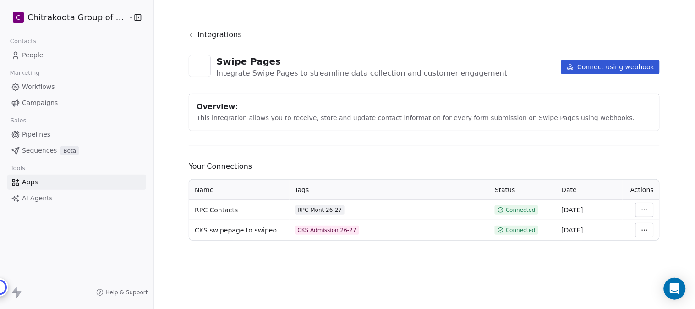
click at [648, 209] on html "C Chitrakoota Group of Institutions Contacts People Marketing Workflows Campaig…" at bounding box center [347, 154] width 695 height 309
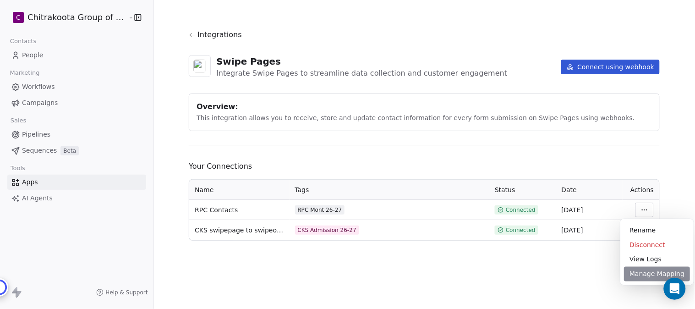
click at [645, 276] on div "Manage Mapping" at bounding box center [657, 274] width 66 height 15
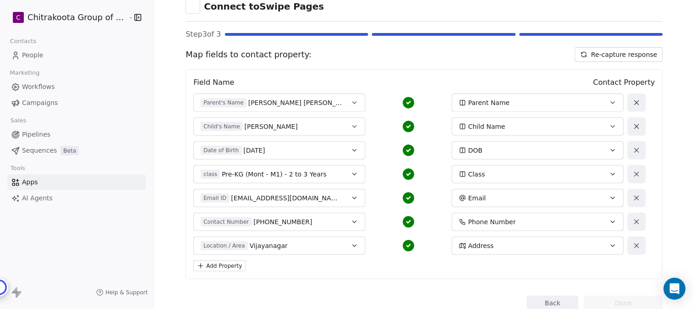
scroll to position [51, 0]
click at [353, 246] on icon "button" at bounding box center [355, 245] width 4 height 2
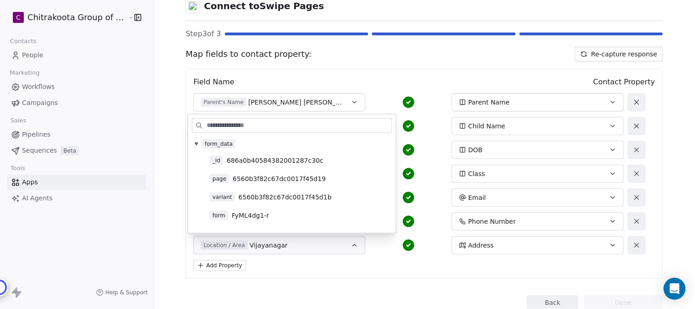
click at [351, 246] on icon "button" at bounding box center [354, 244] width 7 height 7
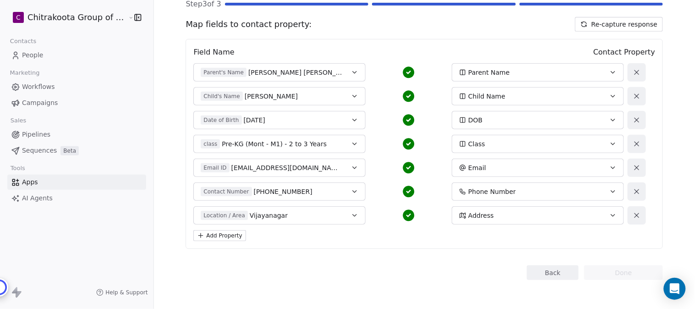
scroll to position [0, 0]
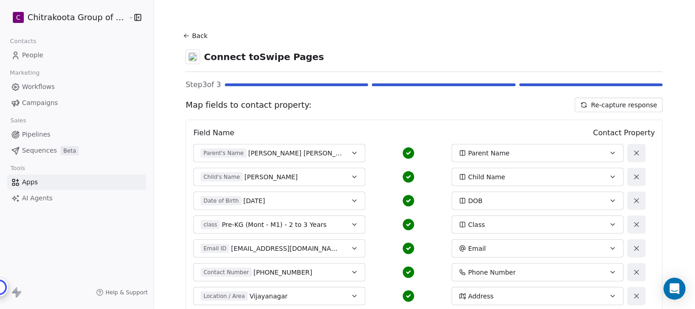
click at [185, 37] on button "Back" at bounding box center [196, 35] width 29 height 16
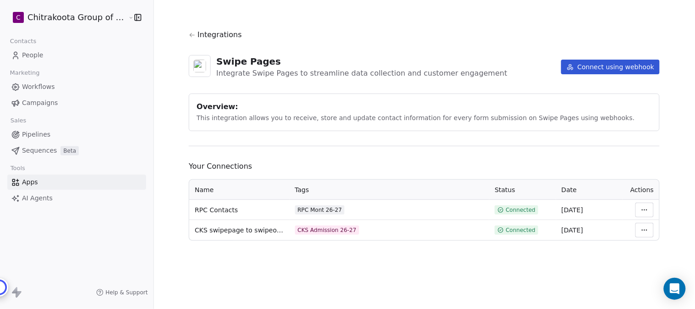
click at [190, 34] on icon at bounding box center [192, 35] width 5 height 4
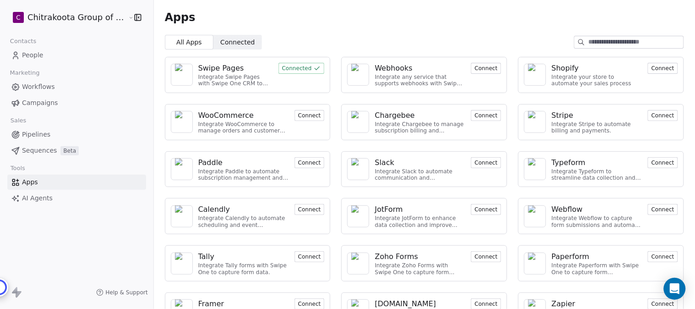
click at [39, 55] on span "People" at bounding box center [33, 55] width 22 height 10
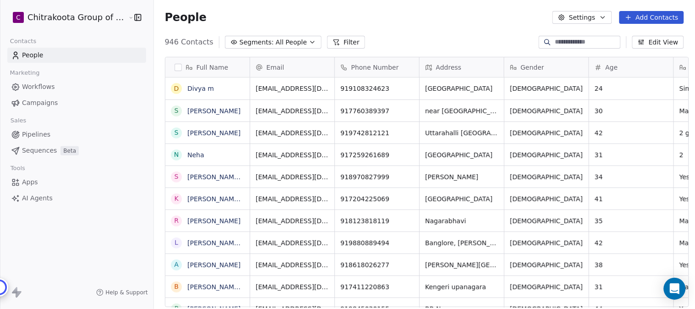
scroll to position [264, 538]
click at [605, 16] on icon "button" at bounding box center [603, 17] width 4 height 2
click at [449, 18] on html "C Chitrakoota Group of Institutions Contacts People Marketing Workflows Campaig…" at bounding box center [347, 154] width 695 height 309
click at [294, 42] on button "Segments: All People" at bounding box center [273, 42] width 97 height 13
click at [299, 41] on html "C Chitrakoota Group of Institutions Contacts People Marketing Workflows Campaig…" at bounding box center [347, 154] width 695 height 309
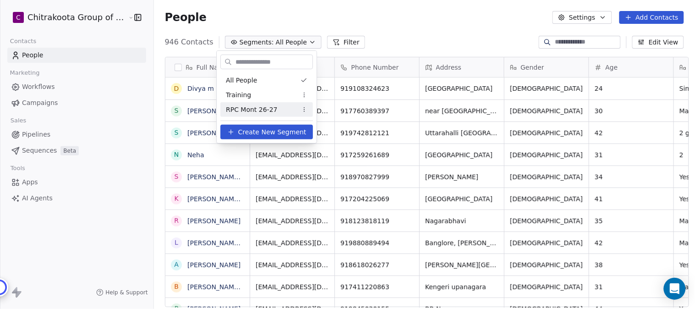
click at [248, 109] on span "RPC Mont 26-27" at bounding box center [252, 110] width 52 height 10
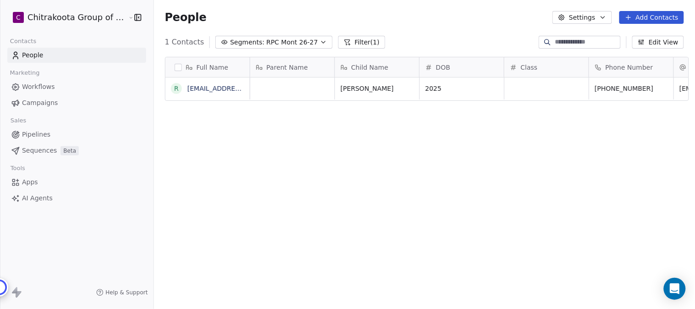
click at [602, 17] on icon "button" at bounding box center [602, 17] width 7 height 7
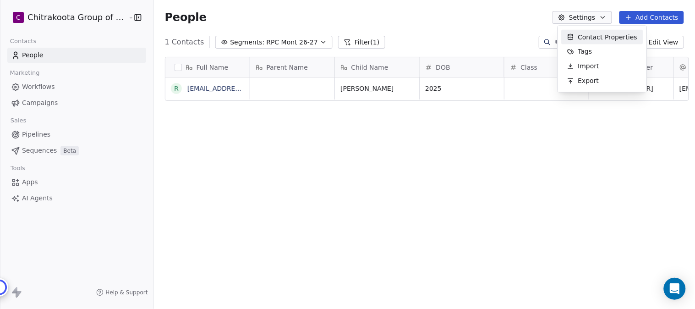
click at [592, 35] on span "Contact Properties" at bounding box center [608, 37] width 60 height 10
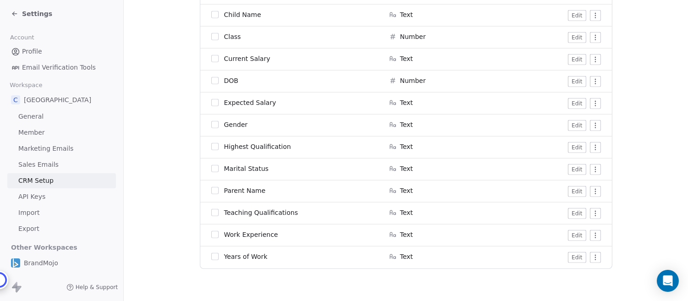
scroll to position [739, 0]
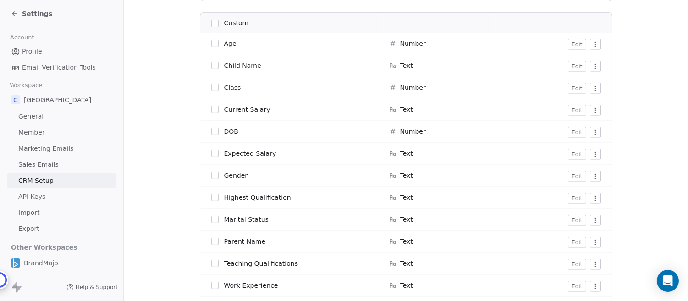
click at [582, 132] on button "Edit" at bounding box center [577, 132] width 18 height 11
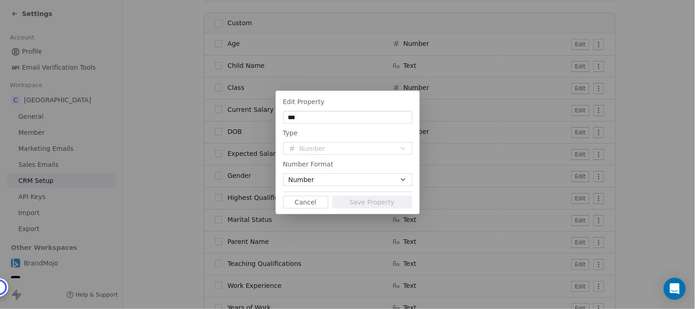
click at [403, 179] on icon "button" at bounding box center [403, 179] width 7 height 7
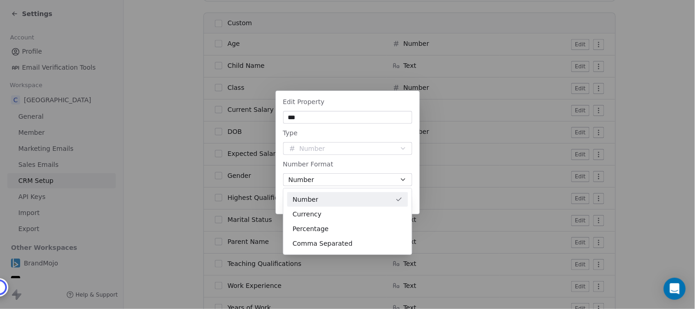
click at [342, 147] on div "Edit Property *** Type Number Number Format Number Cancel Save Property" at bounding box center [347, 154] width 695 height 156
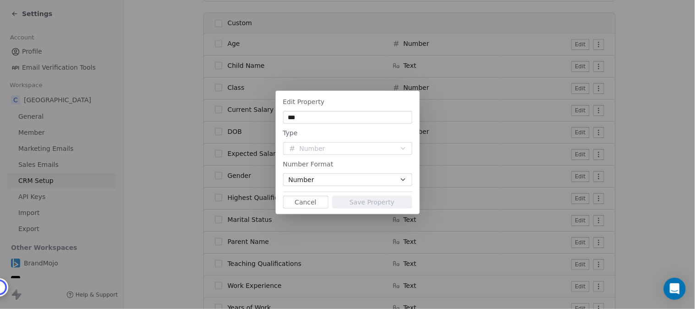
click at [308, 180] on span "Number" at bounding box center [302, 180] width 26 height 10
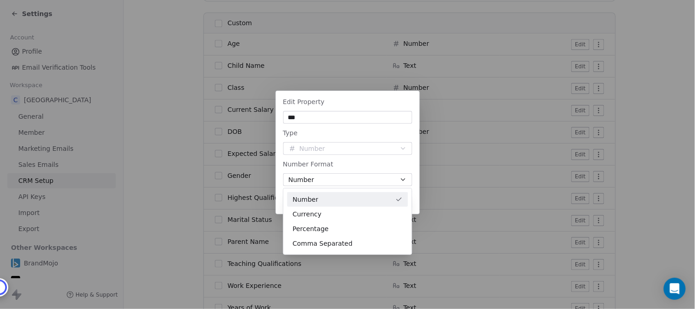
click at [400, 179] on div "Edit Property *** Type Number Number Format Number Cancel Save Property" at bounding box center [347, 154] width 695 height 156
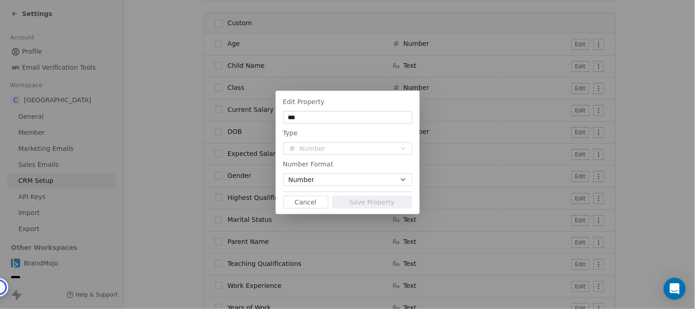
click at [309, 201] on button "Cancel" at bounding box center [305, 202] width 45 height 13
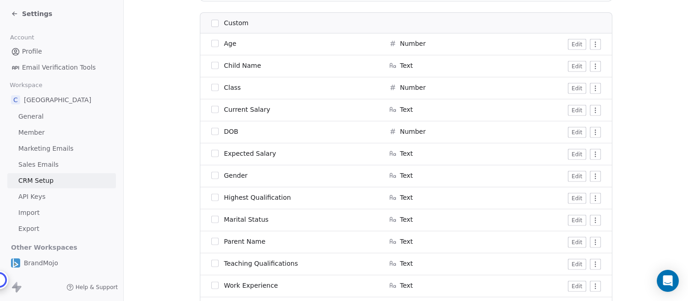
click at [594, 131] on html "Settings Account Profile Email Verification Tools Workspace C Chitrakoota Schoo…" at bounding box center [344, 150] width 688 height 301
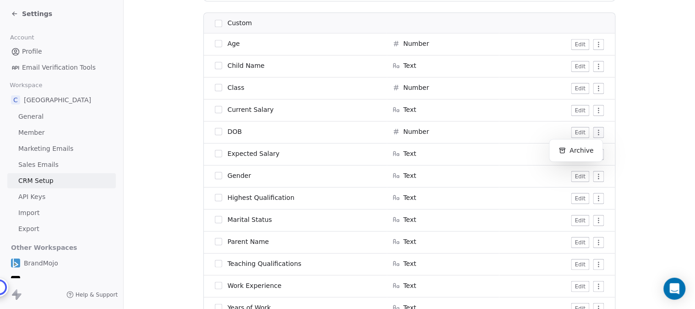
click at [412, 132] on html "Settings Account Profile Email Verification Tools Workspace C Chitrakoota Schoo…" at bounding box center [347, 154] width 695 height 309
click at [217, 131] on button "button" at bounding box center [218, 131] width 7 height 7
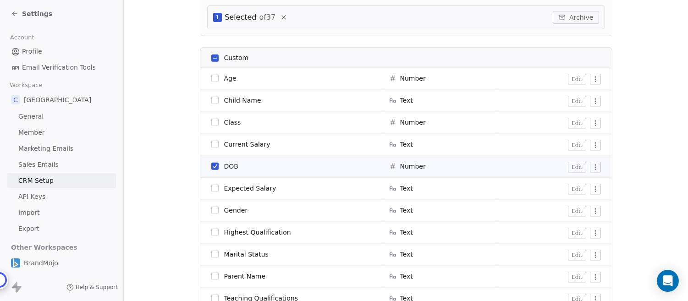
scroll to position [774, 0]
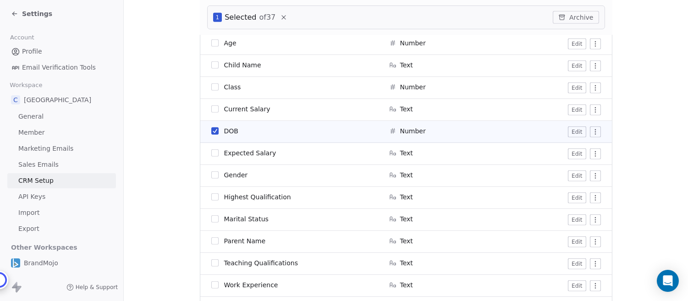
click at [576, 133] on button "Edit" at bounding box center [577, 131] width 18 height 11
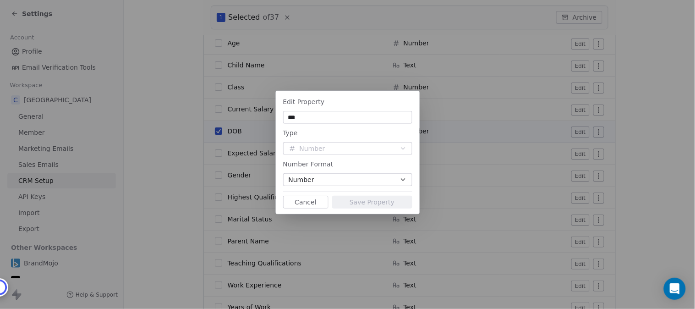
click at [321, 176] on button "Number" at bounding box center [347, 179] width 129 height 13
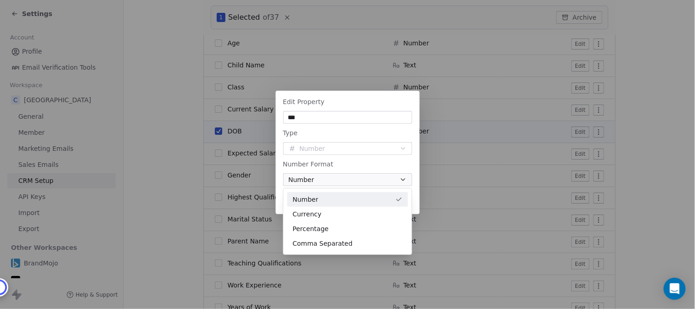
click at [322, 163] on div "Edit Property *** Type Number Number Format Number Cancel Save Property" at bounding box center [347, 154] width 695 height 156
click at [307, 198] on button "Cancel" at bounding box center [305, 202] width 45 height 13
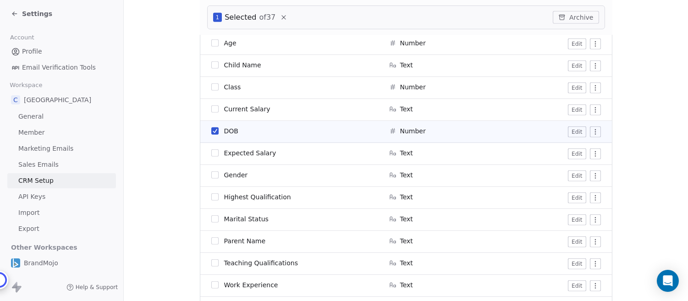
click at [570, 18] on button "Archive" at bounding box center [576, 17] width 46 height 13
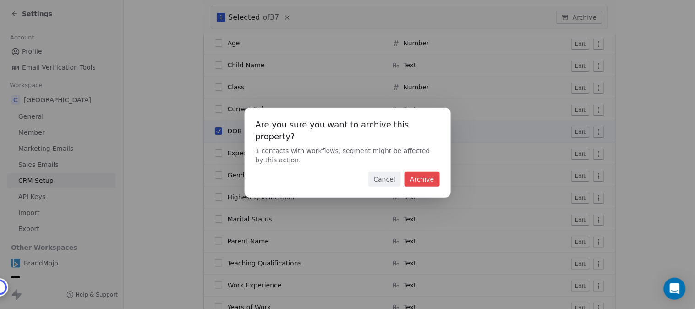
click at [422, 172] on button "Archive" at bounding box center [422, 179] width 35 height 15
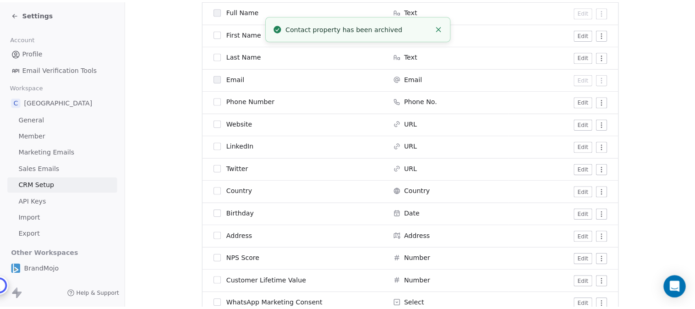
scroll to position [0, 0]
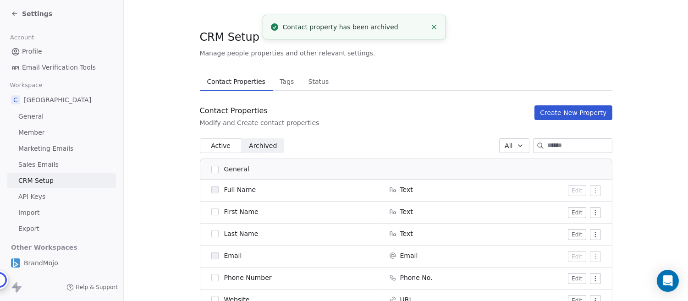
click at [564, 111] on button "Create New Property" at bounding box center [572, 112] width 77 height 15
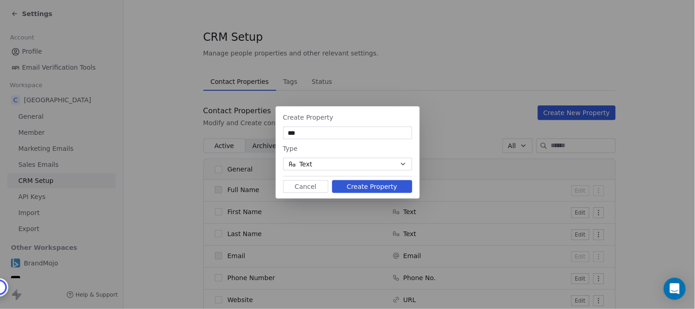
type input "***"
click at [344, 160] on button "Text" at bounding box center [347, 164] width 129 height 13
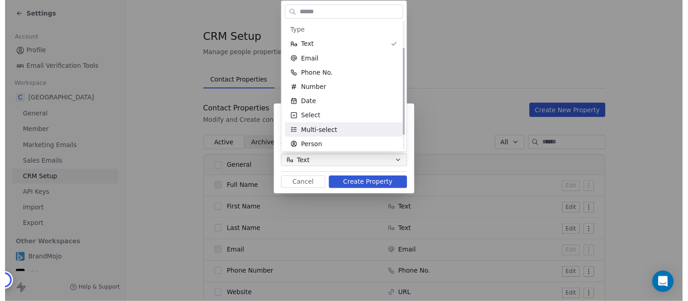
scroll to position [51, 0]
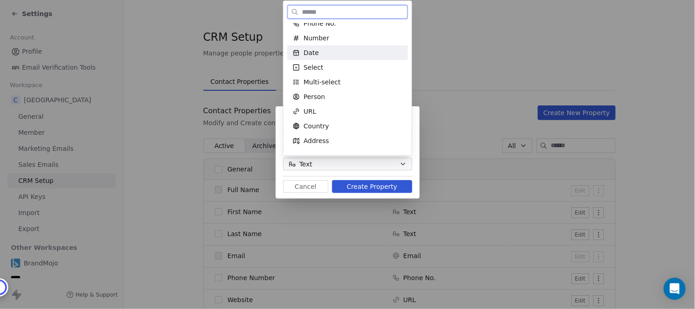
click at [313, 54] on span "Date" at bounding box center [311, 52] width 15 height 9
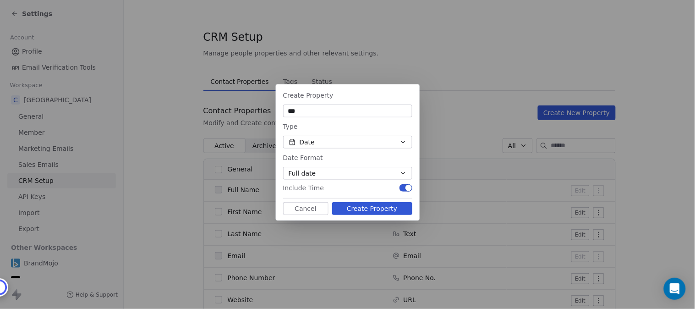
click at [401, 173] on icon "button" at bounding box center [403, 173] width 7 height 7
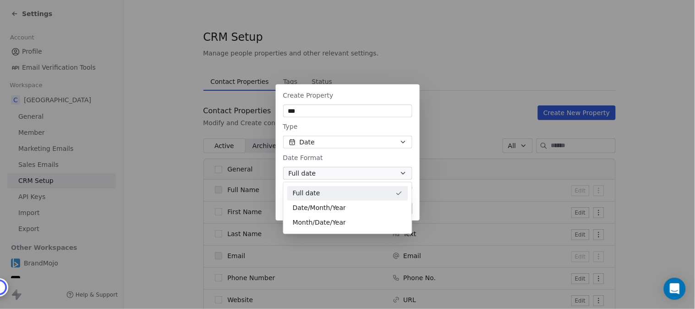
click at [406, 161] on div "Create Property *** Type Date Date Format Full date Include Time Cancel Create …" at bounding box center [347, 154] width 695 height 169
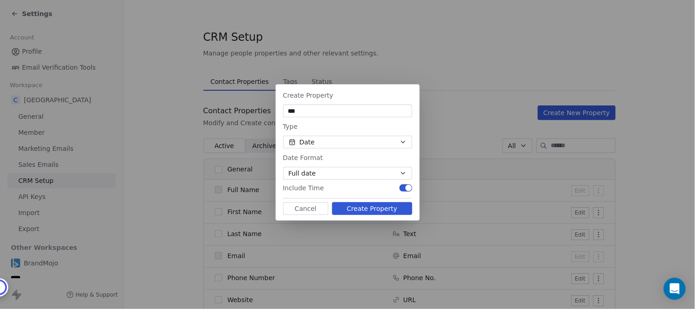
click at [402, 187] on button "button" at bounding box center [406, 187] width 13 height 7
click at [378, 209] on button "Create Property" at bounding box center [372, 208] width 80 height 13
click at [306, 207] on button "Cancel" at bounding box center [305, 208] width 45 height 13
click at [262, 141] on div "Create Property *** Type Date Date Format Full date Include Time Cancel Create …" at bounding box center [347, 154] width 695 height 169
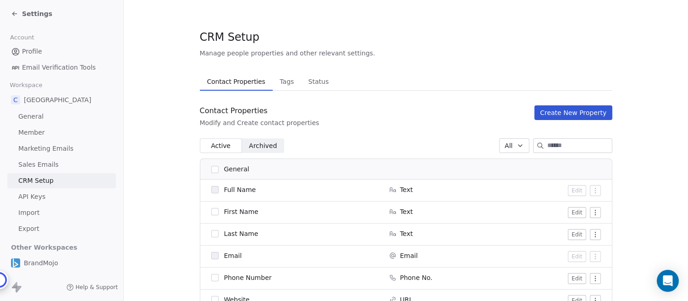
click at [266, 146] on span "Archived" at bounding box center [263, 146] width 28 height 10
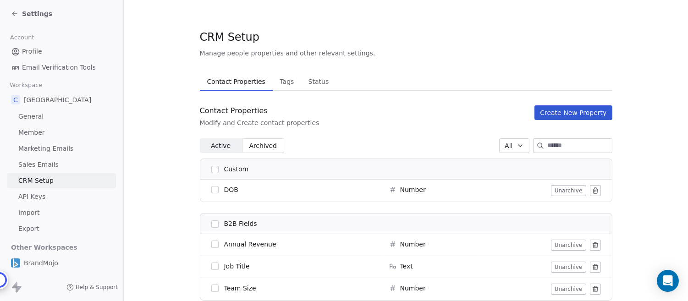
click at [595, 192] on icon at bounding box center [595, 190] width 7 height 7
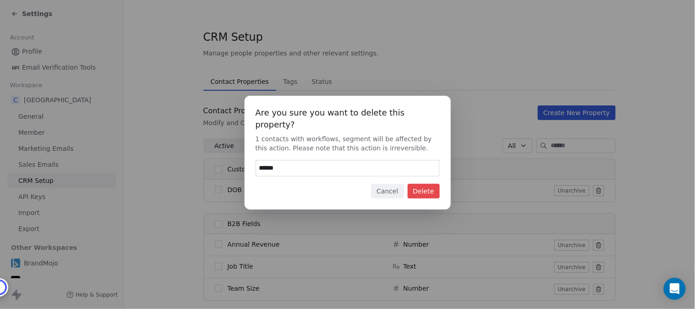
type input "******"
click at [430, 186] on button "Delete" at bounding box center [424, 191] width 32 height 15
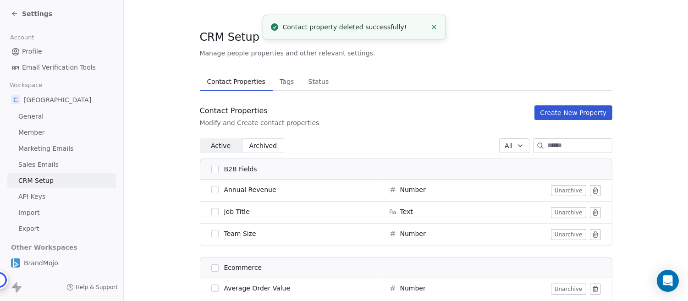
click at [216, 144] on span "Active" at bounding box center [221, 146] width 20 height 10
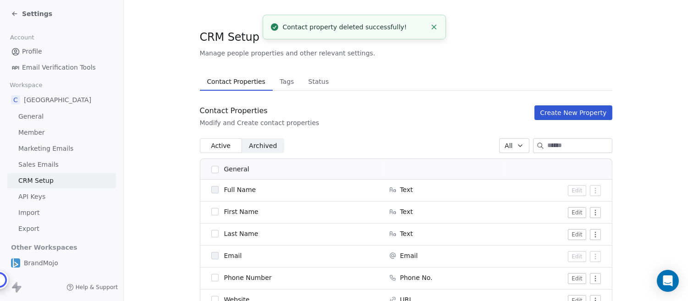
click at [569, 115] on button "Create New Property" at bounding box center [572, 112] width 77 height 15
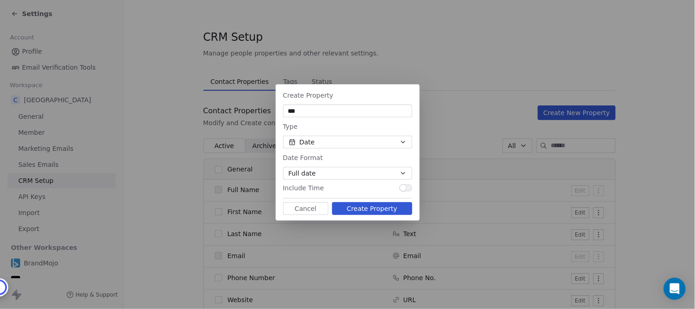
click at [401, 172] on icon "button" at bounding box center [403, 173] width 7 height 7
click at [405, 159] on div "Create Property *** Type Date Date Format Full date Include Time Cancel Create …" at bounding box center [347, 154] width 695 height 169
click at [357, 211] on button "Create Property" at bounding box center [372, 208] width 80 height 13
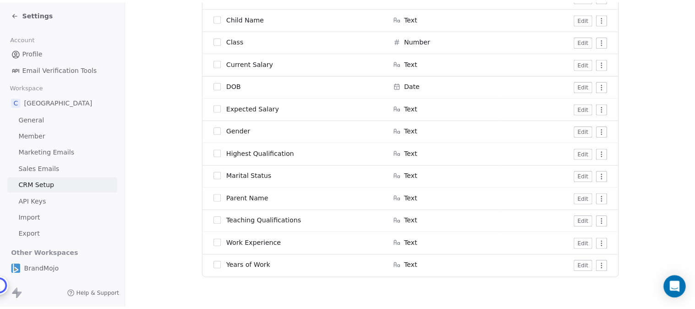
scroll to position [790, 0]
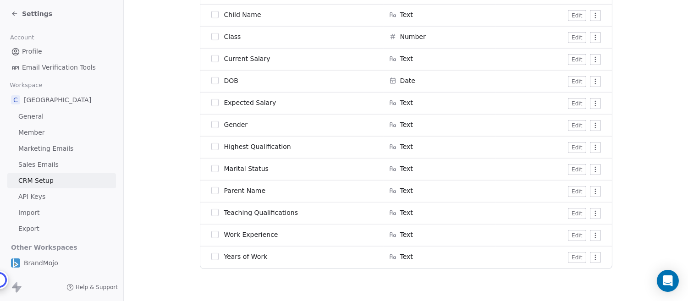
click at [12, 13] on icon at bounding box center [13, 13] width 2 height 2
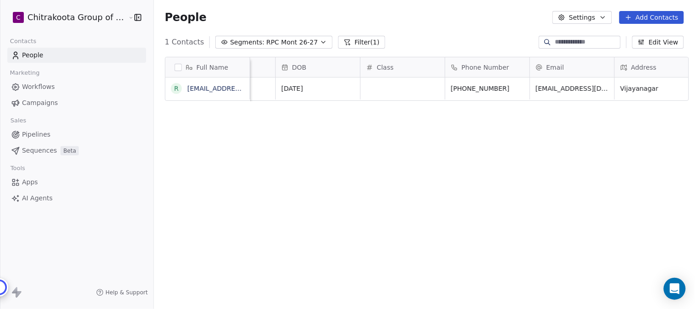
scroll to position [0, 143]
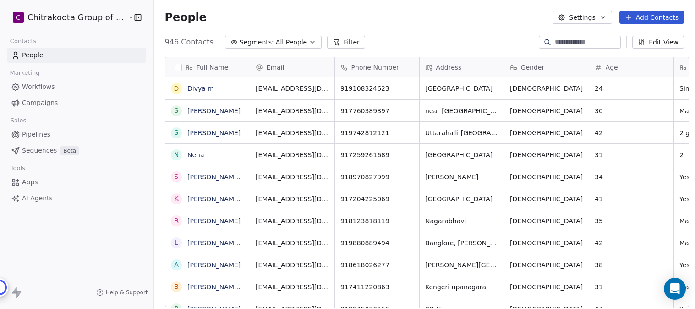
click at [293, 42] on span "All People" at bounding box center [291, 43] width 31 height 10
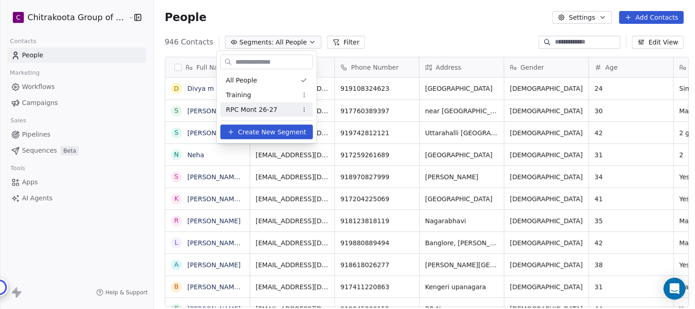
click at [248, 109] on span "RPC Mont 26-27" at bounding box center [252, 110] width 52 height 10
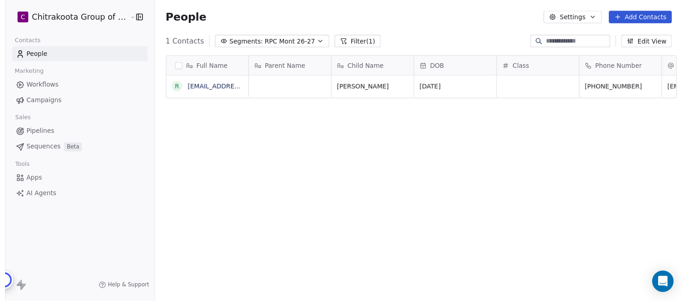
scroll to position [264, 538]
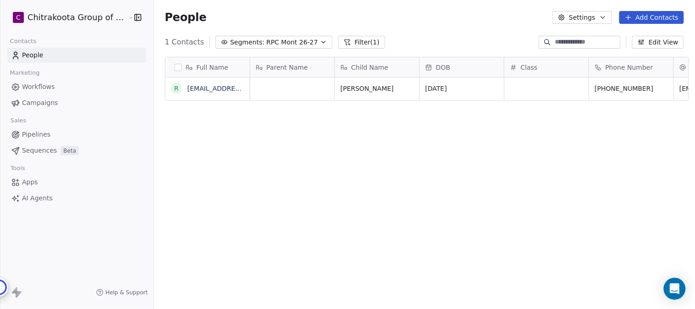
click at [605, 14] on icon "button" at bounding box center [602, 17] width 7 height 7
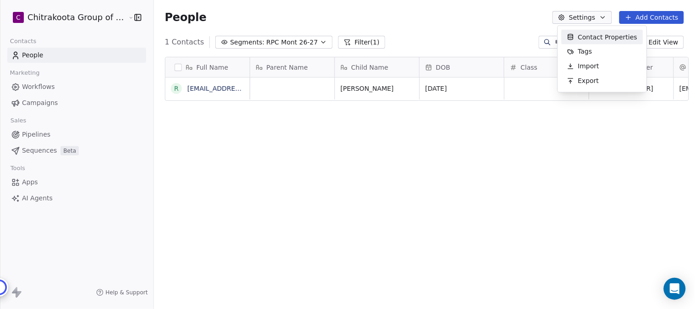
click at [476, 175] on html "C Chitrakoota Group of Institutions Contacts People Marketing Workflows Campaig…" at bounding box center [347, 154] width 695 height 309
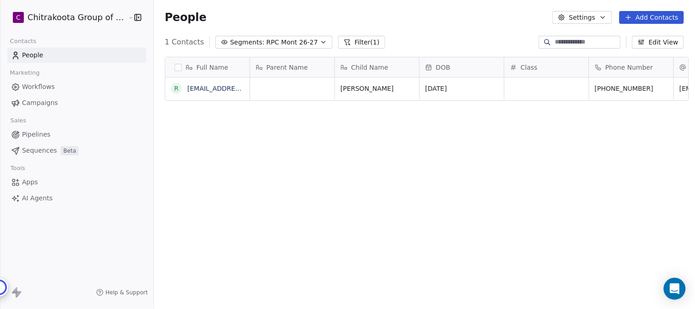
click at [605, 16] on icon "button" at bounding box center [602, 17] width 7 height 7
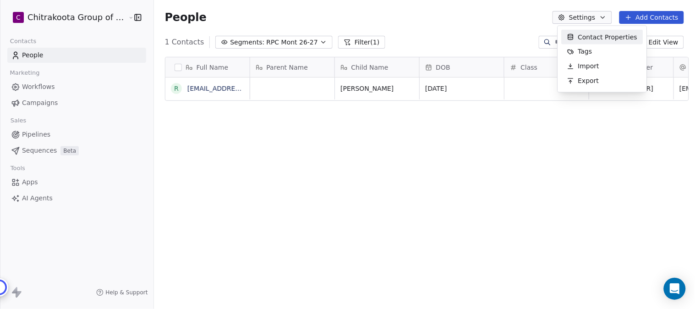
click at [603, 38] on span "Contact Properties" at bounding box center [608, 37] width 60 height 10
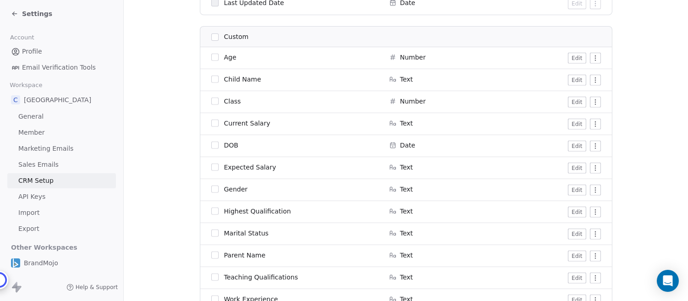
scroll to position [763, 0]
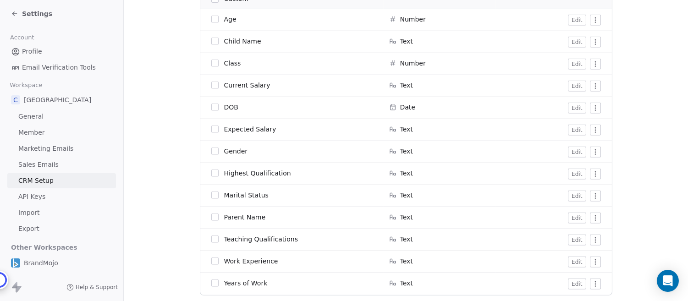
click at [411, 61] on span "Number" at bounding box center [413, 63] width 26 height 9
click at [574, 64] on button "Edit" at bounding box center [577, 64] width 18 height 11
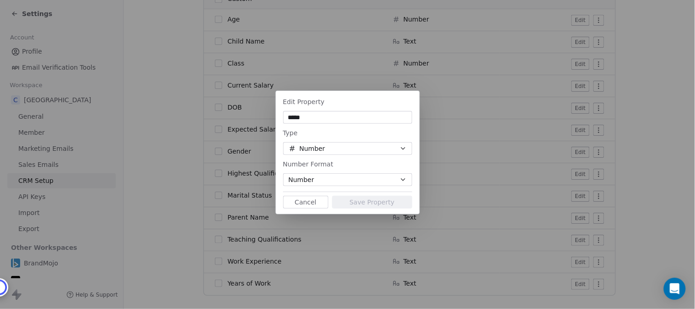
click at [408, 179] on button "Number" at bounding box center [347, 179] width 129 height 13
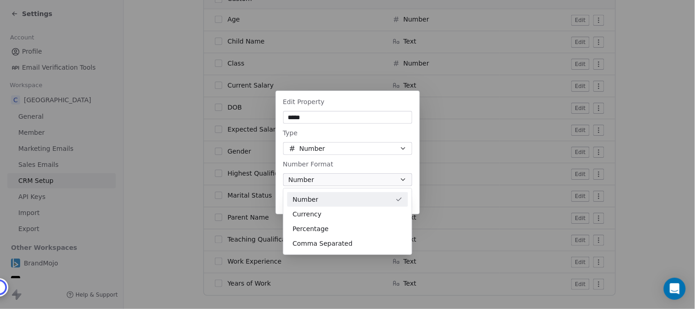
click at [399, 165] on div "Edit Property ***** Type Number Number Format Number Cancel Save Property" at bounding box center [347, 154] width 695 height 156
click at [306, 201] on button "Cancel" at bounding box center [305, 202] width 45 height 13
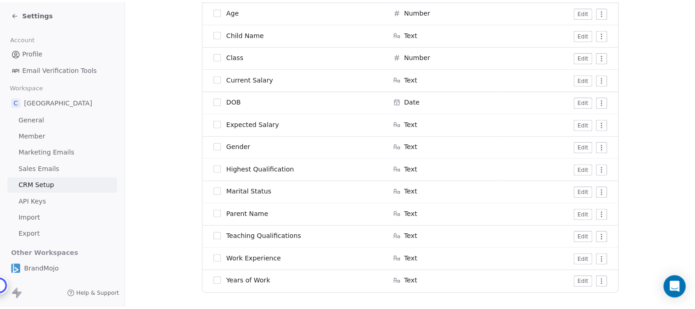
scroll to position [790, 0]
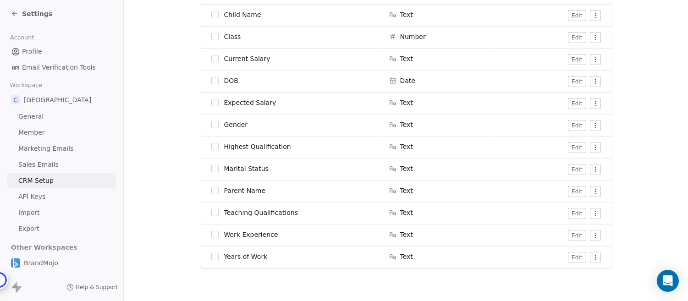
click at [40, 11] on span "Settings" at bounding box center [37, 13] width 30 height 9
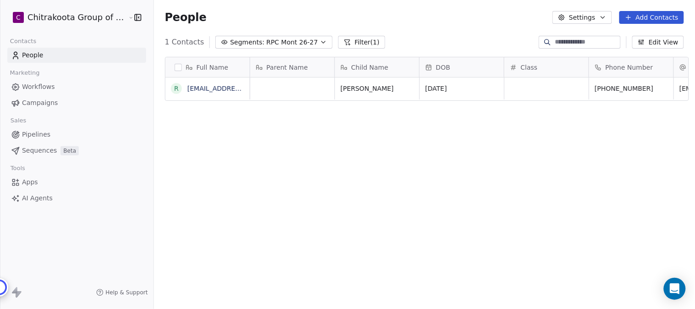
scroll to position [264, 538]
drag, startPoint x: 544, startPoint y: 93, endPoint x: 429, endPoint y: 93, distance: 115.5
click at [484, 147] on div "Full Name r [EMAIL_ADDRESS][DOMAIN_NAME] Parent Name Child Name DOB Class Phone…" at bounding box center [424, 185] width 541 height 272
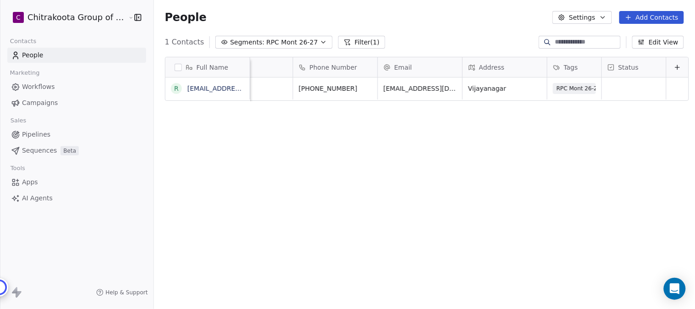
scroll to position [0, 0]
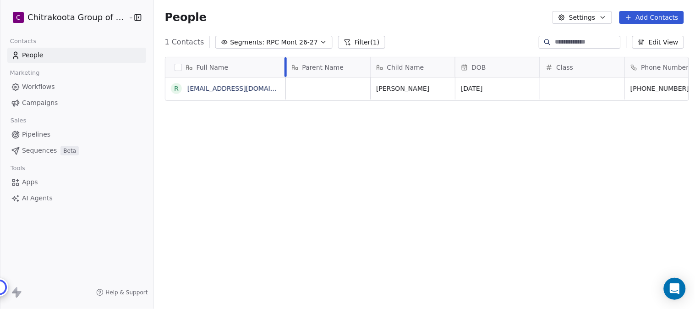
drag, startPoint x: 244, startPoint y: 62, endPoint x: 280, endPoint y: 67, distance: 36.1
click at [285, 67] on div at bounding box center [286, 67] width 2 height 20
click at [658, 40] on button "Edit View" at bounding box center [658, 42] width 52 height 13
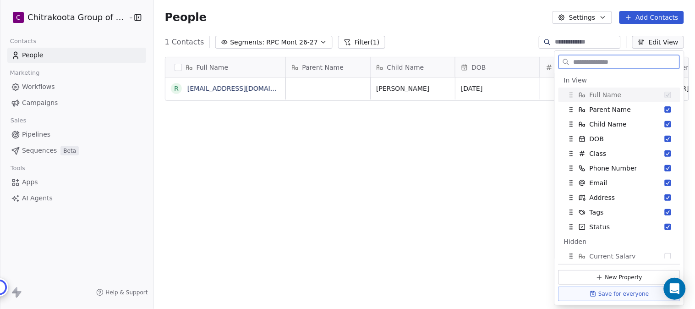
click at [611, 93] on span "Full Name" at bounding box center [606, 94] width 32 height 9
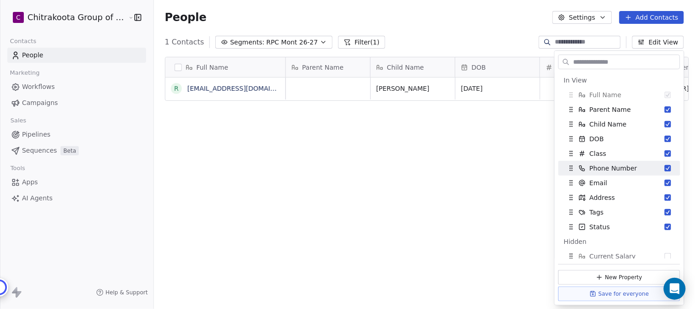
click at [410, 163] on div "Full Name r [EMAIL_ADDRESS][DOMAIN_NAME] Parent Name Child Name DOB Class Phone…" at bounding box center [424, 185] width 541 height 272
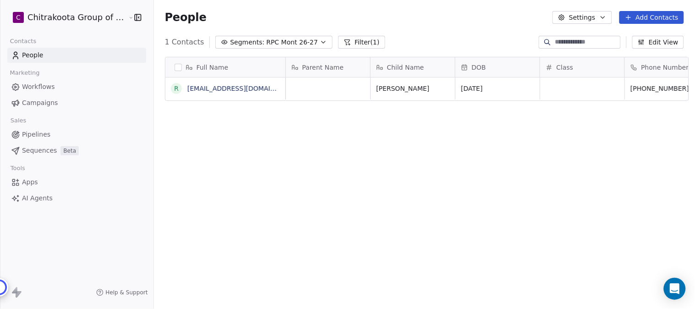
click at [34, 183] on span "Apps" at bounding box center [30, 182] width 16 height 10
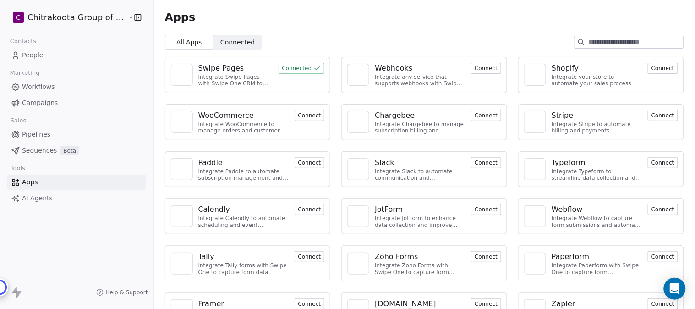
click at [218, 66] on div "Swipe Pages" at bounding box center [221, 68] width 46 height 11
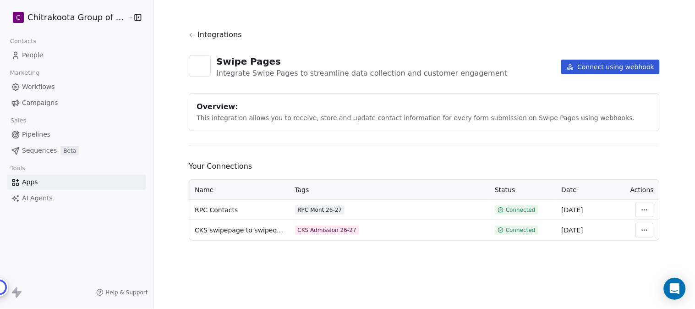
click at [640, 207] on html "C Chitrakoota Group of Institutions Contacts People Marketing Workflows Campaig…" at bounding box center [347, 154] width 695 height 309
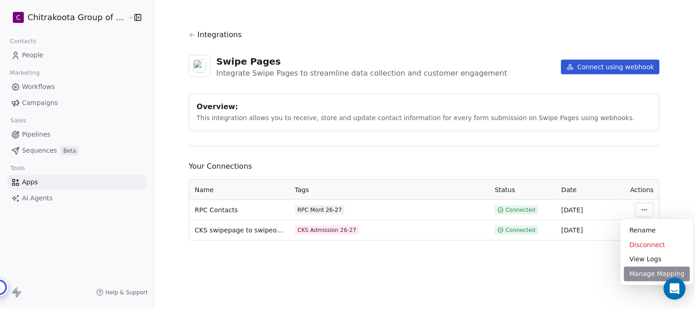
click at [645, 274] on div "Manage Mapping" at bounding box center [657, 274] width 66 height 15
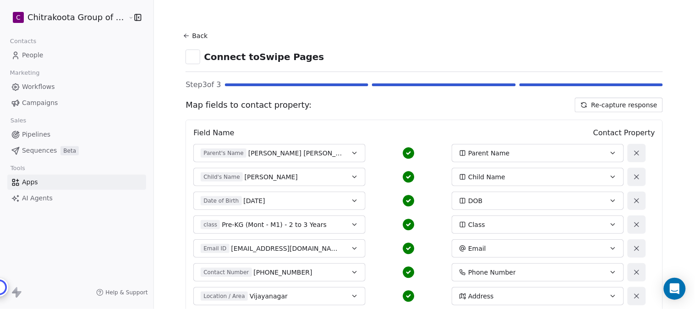
click at [344, 150] on button "Parent's Name [PERSON_NAME] [PERSON_NAME]" at bounding box center [279, 153] width 172 height 18
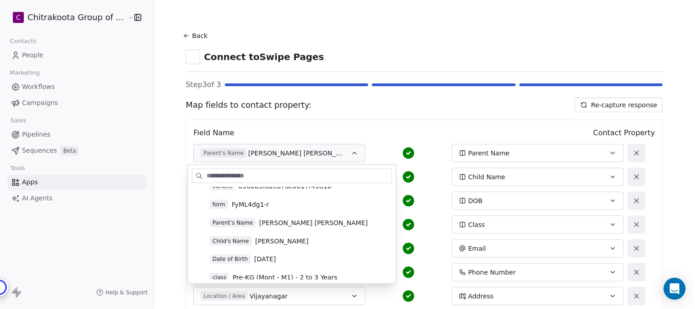
scroll to position [51, 0]
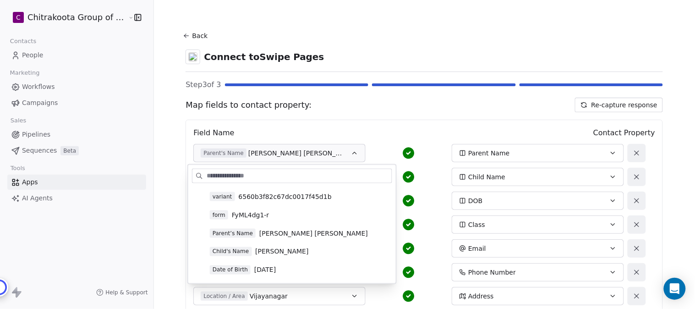
click at [294, 234] on span "[PERSON_NAME] [PERSON_NAME]" at bounding box center [313, 233] width 109 height 9
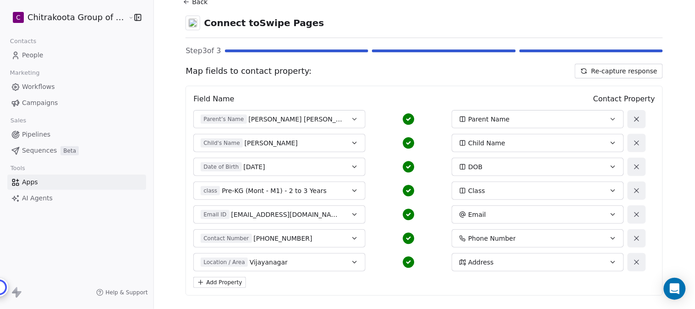
scroll to position [81, 0]
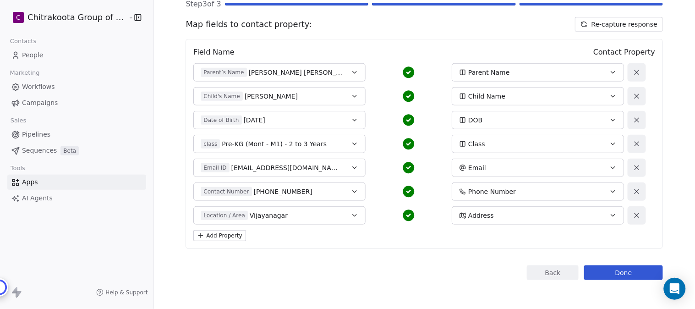
click at [337, 95] on button "Child's Name [PERSON_NAME]" at bounding box center [279, 96] width 172 height 18
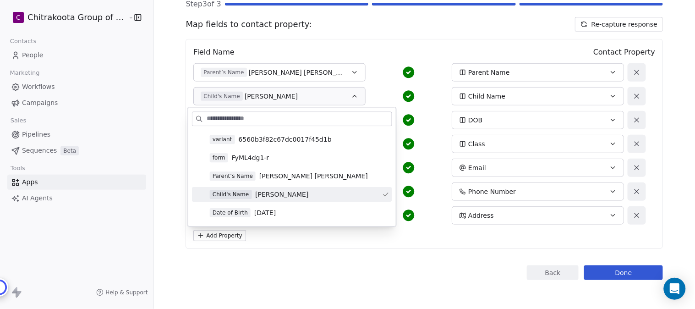
scroll to position [102, 0]
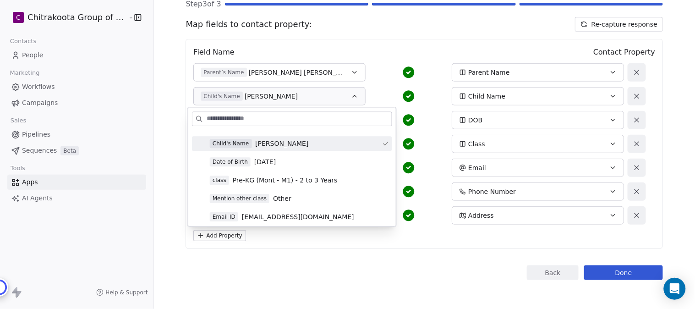
click at [287, 145] on span "[PERSON_NAME]" at bounding box center [281, 143] width 53 height 9
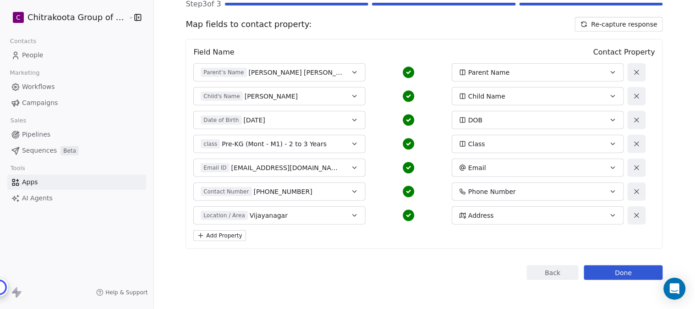
click at [283, 92] on div "Child's Name [PERSON_NAME]" at bounding box center [272, 96] width 142 height 9
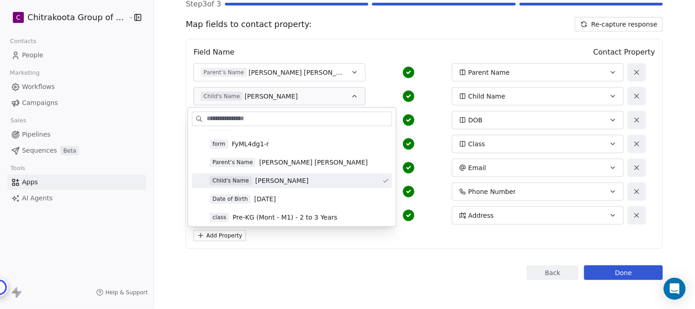
scroll to position [51, 0]
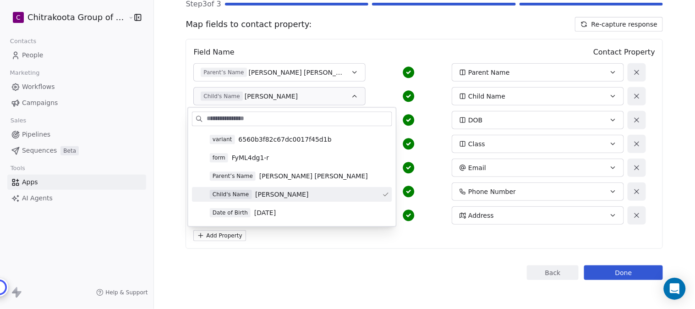
click at [382, 73] on div "Parent’s Name [PERSON_NAME] [PERSON_NAME] Parent Name" at bounding box center [408, 72] width 431 height 18
click at [340, 68] on button "Parent’s Name [PERSON_NAME] [PERSON_NAME]" at bounding box center [279, 72] width 172 height 18
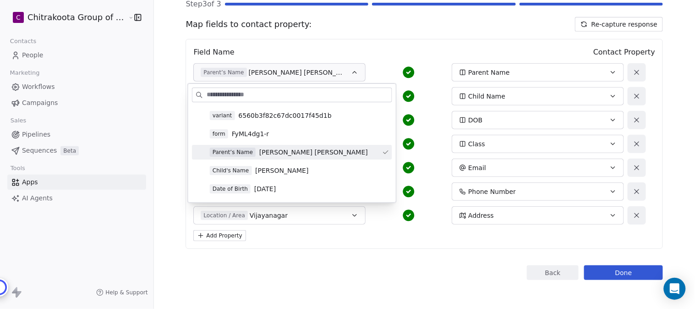
click at [387, 54] on div "Field Name Contact Property" at bounding box center [424, 52] width 462 height 11
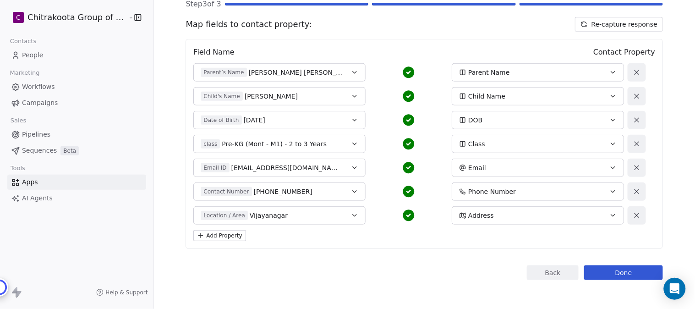
click at [339, 121] on button "Date of Birth [DEMOGRAPHIC_DATA]" at bounding box center [279, 120] width 172 height 18
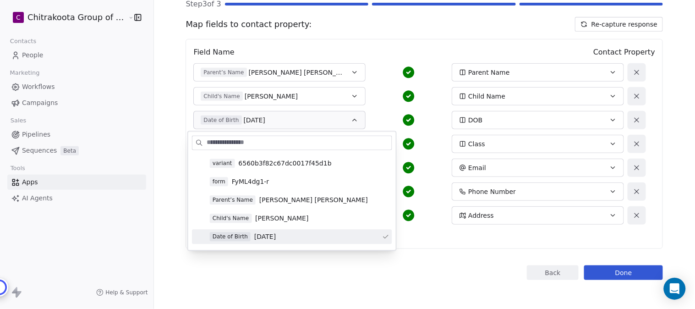
scroll to position [102, 0]
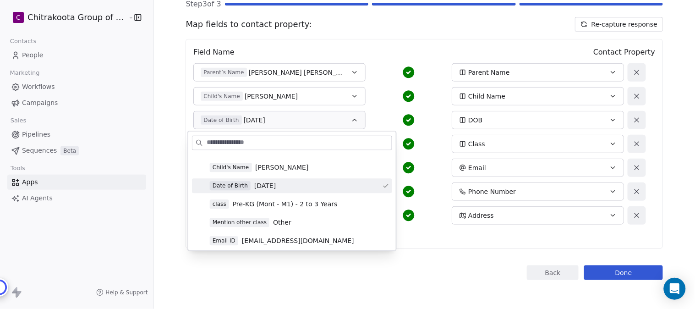
click at [286, 185] on div "Date of Birth [DEMOGRAPHIC_DATA]" at bounding box center [300, 185] width 180 height 9
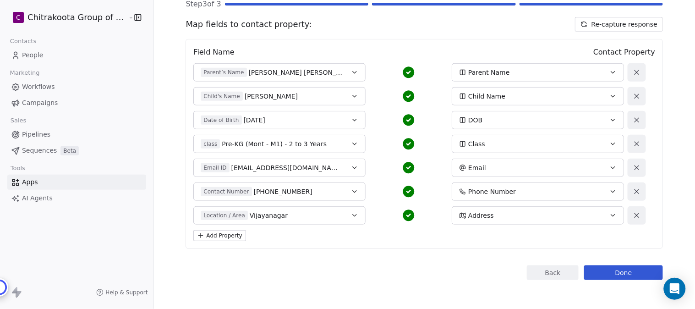
click at [318, 111] on button "Date of Birth [DEMOGRAPHIC_DATA]" at bounding box center [279, 120] width 172 height 18
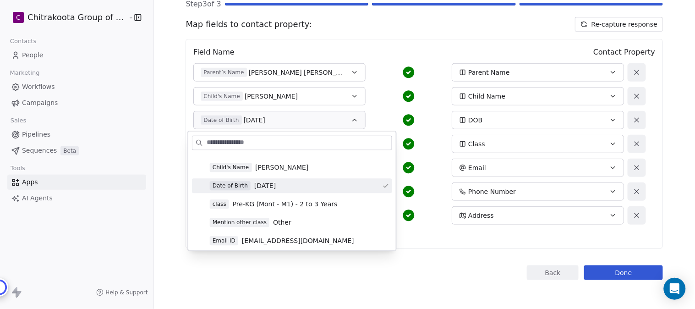
click at [381, 92] on div "Child's Name [PERSON_NAME] Child Name" at bounding box center [408, 96] width 431 height 18
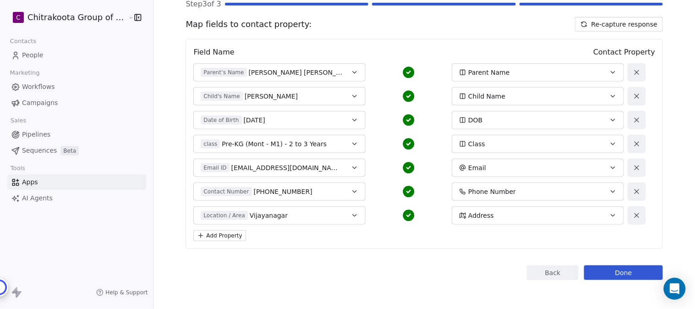
click at [346, 148] on button "class Pre-KG (Mont - M1) - 2 to 3 Years" at bounding box center [279, 144] width 172 height 18
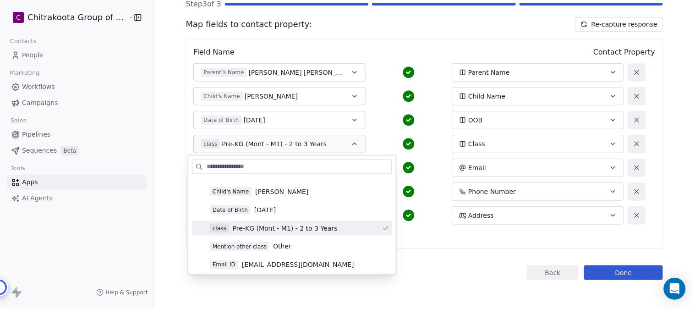
click at [324, 227] on span "Pre-KG (Mont - M1) - 2 to 3 Years" at bounding box center [285, 228] width 105 height 9
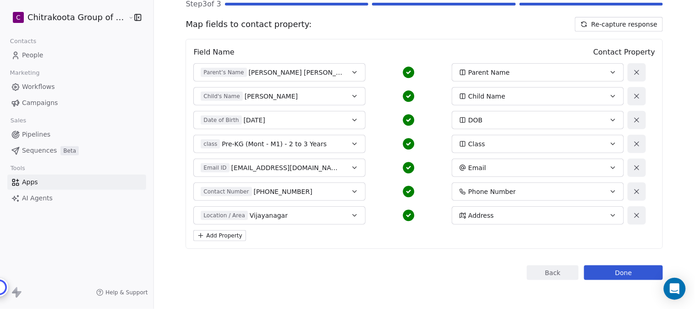
click at [341, 173] on button "Email ID [EMAIL_ADDRESS][DOMAIN_NAME]" at bounding box center [279, 168] width 172 height 18
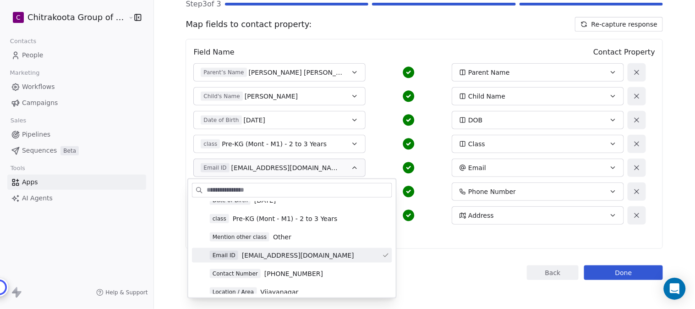
scroll to position [153, 0]
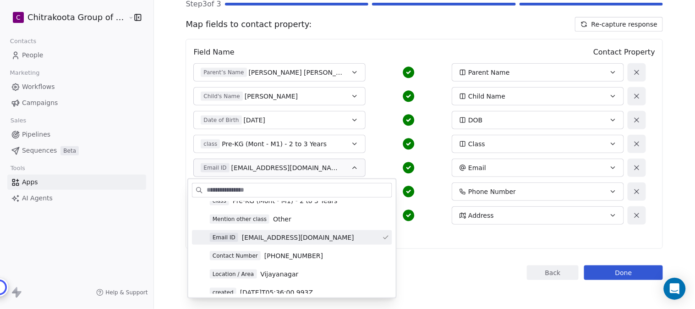
click at [310, 236] on span "[EMAIL_ADDRESS][DOMAIN_NAME]" at bounding box center [298, 237] width 112 height 9
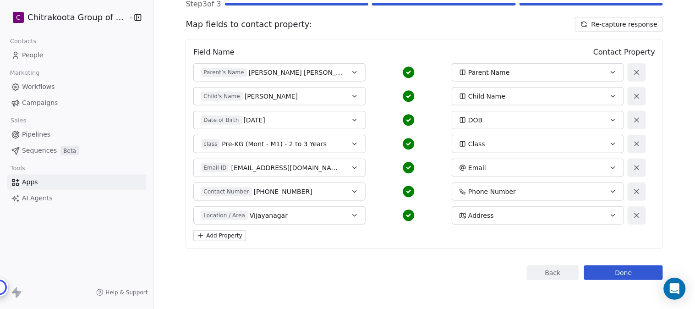
click at [344, 192] on button "Contact Number [PHONE_NUMBER]" at bounding box center [279, 191] width 172 height 18
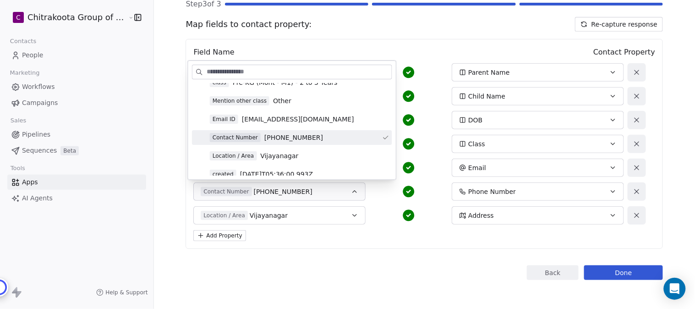
click at [301, 135] on span "[PHONE_NUMBER]" at bounding box center [293, 137] width 59 height 9
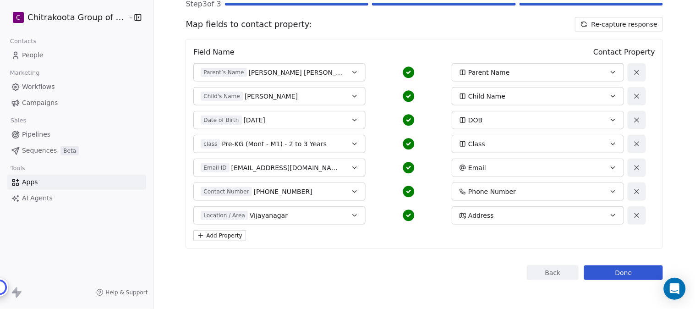
click at [351, 214] on icon "button" at bounding box center [354, 215] width 7 height 7
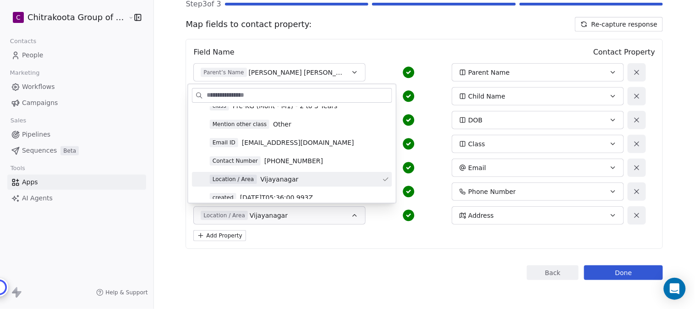
click at [289, 181] on span "Vijayanagar" at bounding box center [279, 179] width 38 height 9
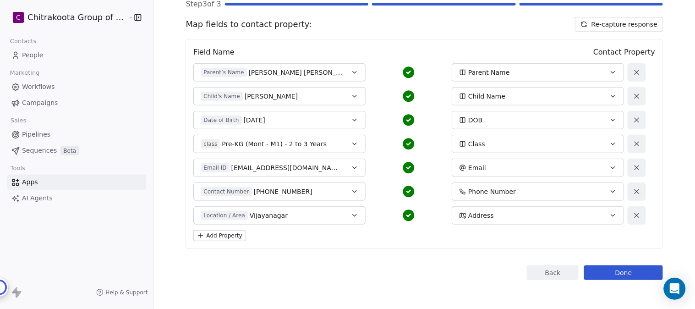
click at [382, 256] on div "Back Connect to Swipe Pages Step 3 of 3 Map fields to contact property: Re-capt…" at bounding box center [424, 114] width 477 height 331
click at [618, 269] on button "Done" at bounding box center [623, 272] width 79 height 15
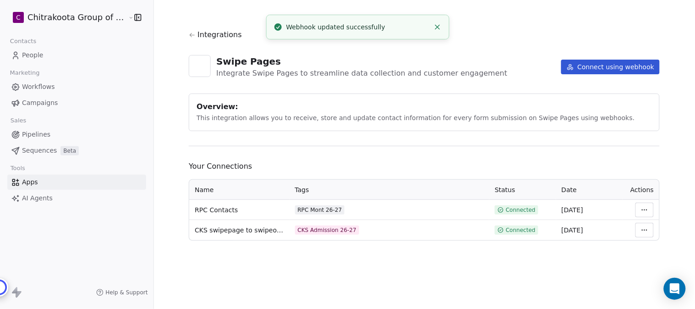
click at [647, 213] on html "C Chitrakoota Group of Institutions Contacts People Marketing Workflows Campaig…" at bounding box center [347, 154] width 695 height 309
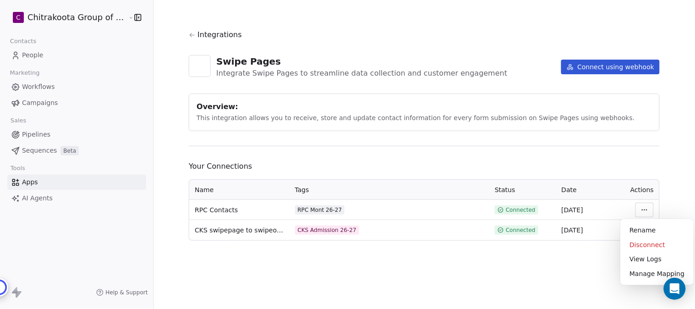
click at [648, 159] on html "C Chitrakoota Group of Institutions Contacts People Marketing Workflows Campaig…" at bounding box center [347, 154] width 695 height 309
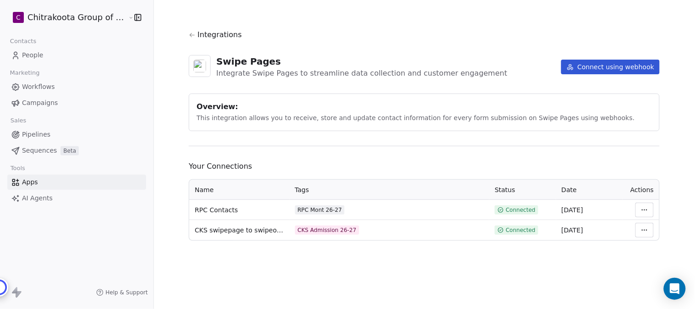
click at [34, 56] on span "People" at bounding box center [33, 55] width 22 height 10
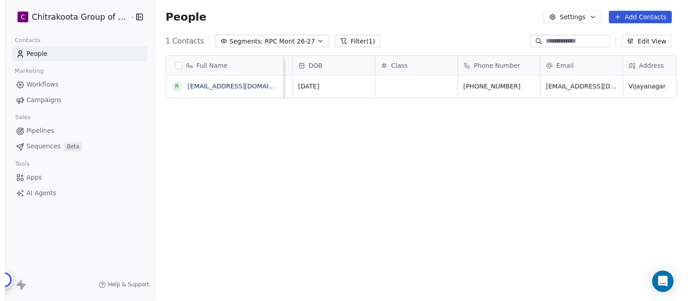
scroll to position [0, 106]
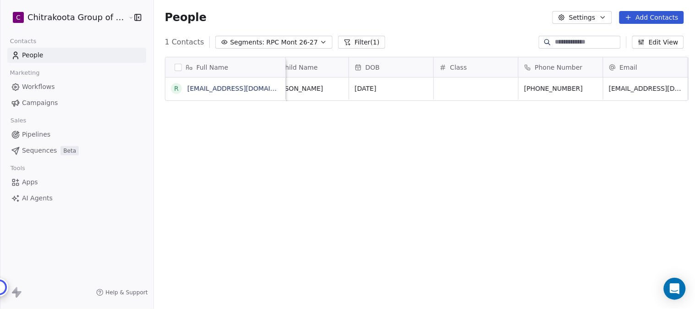
click at [605, 17] on icon "button" at bounding box center [603, 17] width 4 height 2
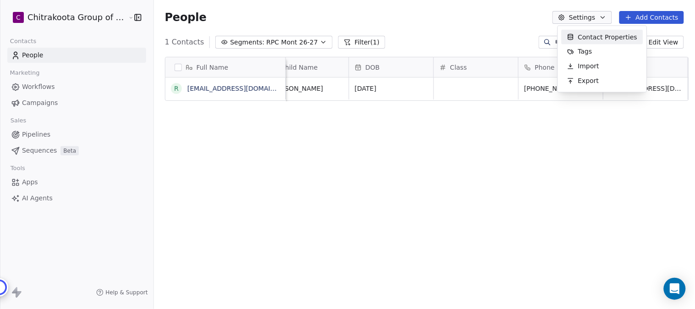
click at [601, 38] on span "Contact Properties" at bounding box center [608, 37] width 60 height 10
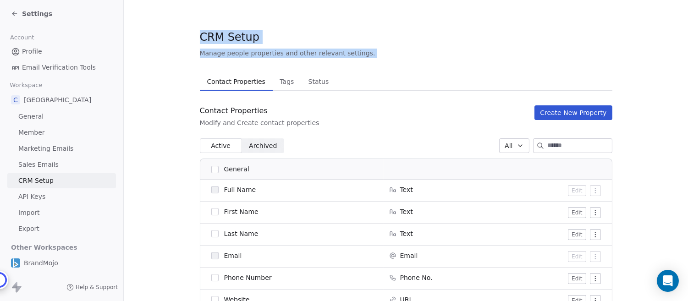
drag, startPoint x: 201, startPoint y: 35, endPoint x: 379, endPoint y: 60, distance: 180.0
drag, startPoint x: 200, startPoint y: 35, endPoint x: 372, endPoint y: 54, distance: 172.8
click at [372, 54] on div "CRM Setup Manage people properties and other relevant settings." at bounding box center [406, 43] width 412 height 28
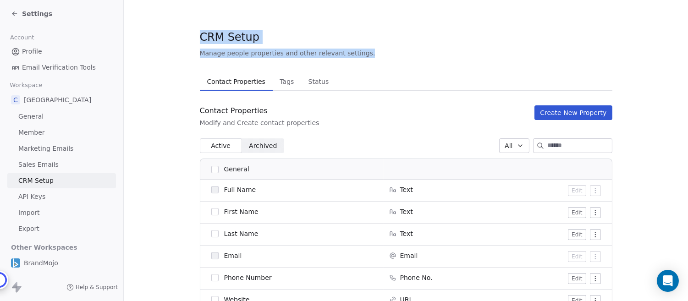
drag, startPoint x: 359, startPoint y: 52, endPoint x: 194, endPoint y: 41, distance: 165.3
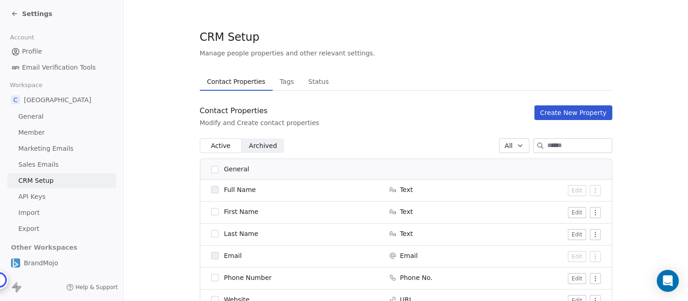
click at [287, 81] on span "Tags" at bounding box center [287, 81] width 22 height 13
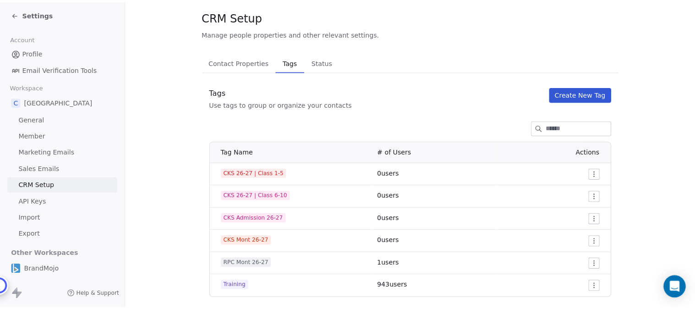
scroll to position [33, 0]
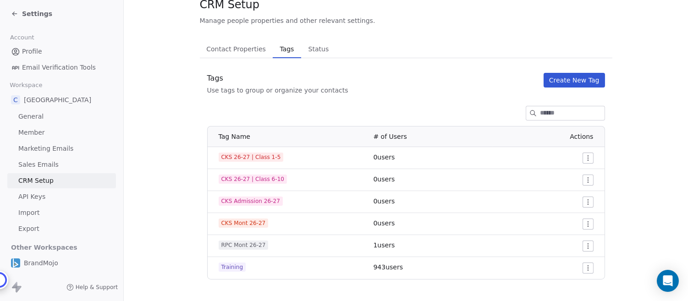
click at [586, 201] on html "Settings Account Profile Email Verification Tools Workspace C Chitrakoota Schoo…" at bounding box center [344, 150] width 688 height 301
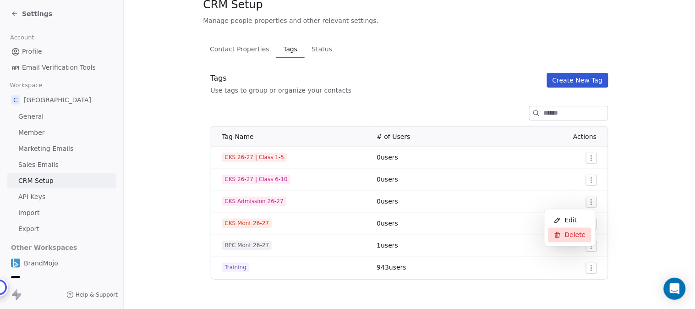
click at [570, 232] on span "Delete" at bounding box center [575, 234] width 21 height 9
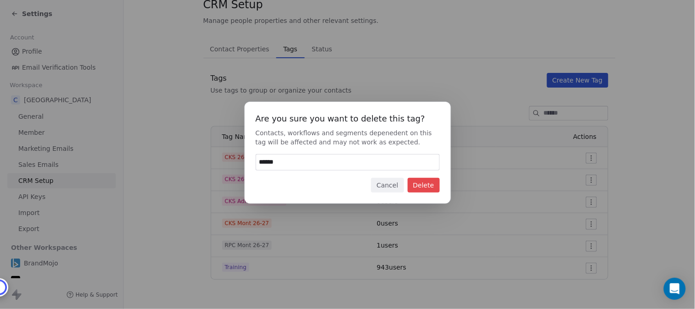
type input "******"
click at [431, 186] on button "Delete" at bounding box center [424, 185] width 32 height 15
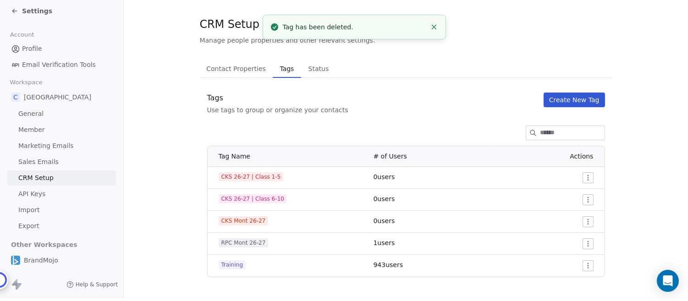
scroll to position [10, 0]
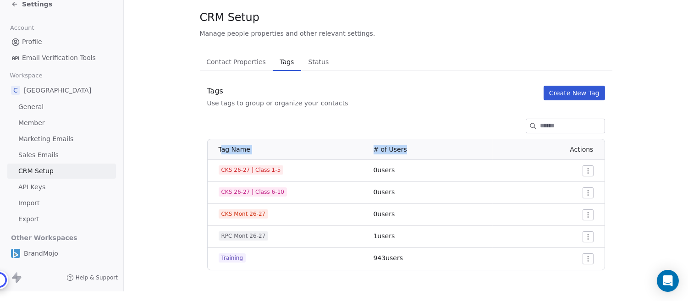
drag, startPoint x: 220, startPoint y: 148, endPoint x: 548, endPoint y: 150, distance: 327.6
click at [548, 150] on tr "Tag Name # of Users Actions" at bounding box center [406, 149] width 397 height 21
click at [220, 146] on span "Tag Name" at bounding box center [235, 149] width 32 height 7
drag, startPoint x: 219, startPoint y: 149, endPoint x: 615, endPoint y: 266, distance: 412.8
click at [615, 266] on section "CRM Setup Manage people properties and other relevant settings. Contact Propert…" at bounding box center [406, 139] width 564 height 319
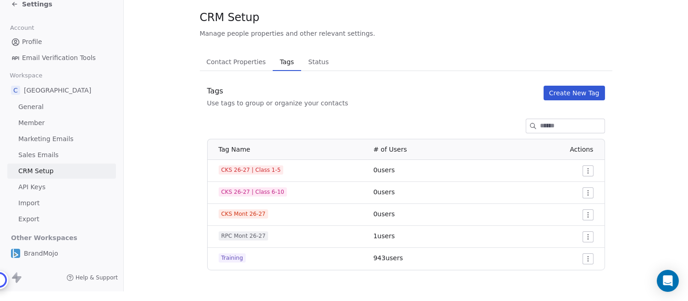
click at [155, 142] on section "CRM Setup Manage people properties and other relevant settings. Contact Propert…" at bounding box center [406, 139] width 564 height 319
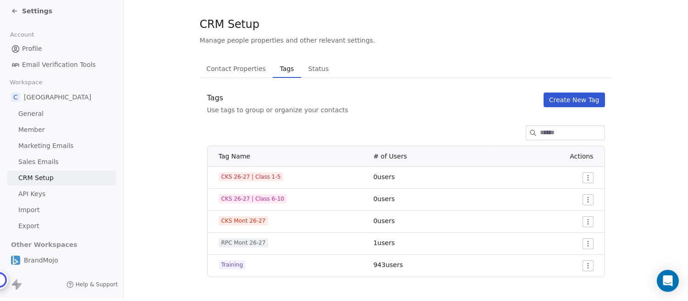
scroll to position [0, 0]
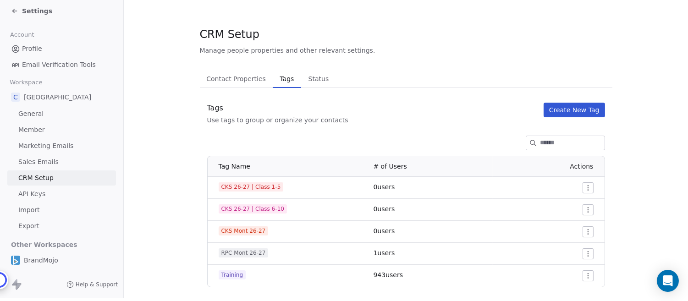
click at [307, 72] on span "Status" at bounding box center [319, 78] width 28 height 13
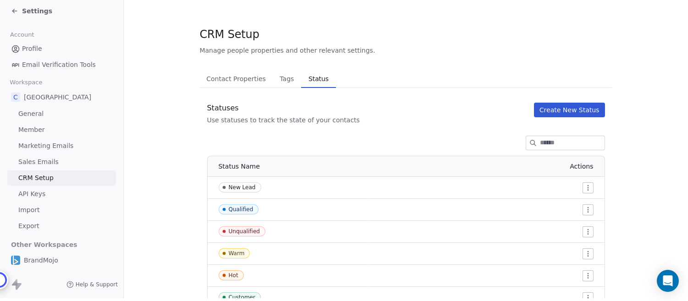
click at [237, 72] on span "Contact Properties" at bounding box center [236, 78] width 67 height 13
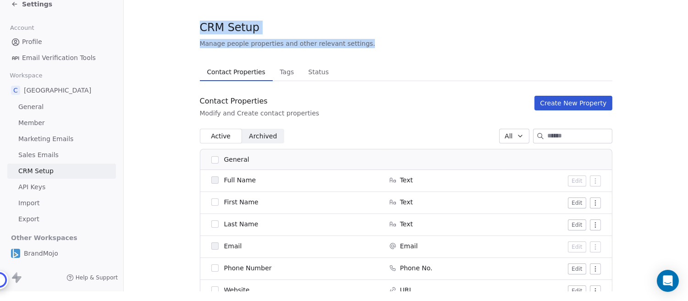
drag, startPoint x: 199, startPoint y: 26, endPoint x: 363, endPoint y: 46, distance: 164.8
click at [363, 46] on div "CRM Setup Manage people properties and other relevant settings." at bounding box center [406, 34] width 412 height 28
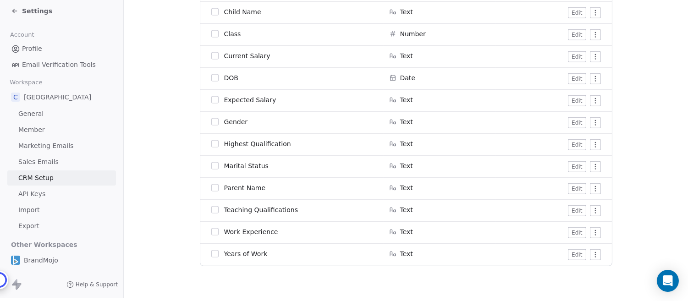
scroll to position [739, 0]
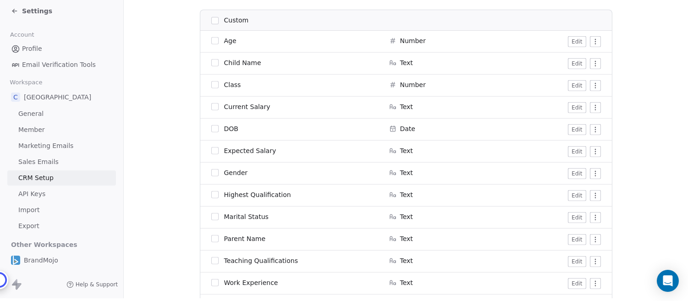
click at [576, 80] on button "Edit" at bounding box center [577, 85] width 18 height 11
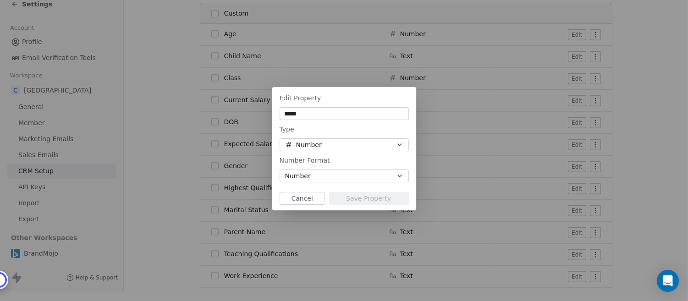
scroll to position [2, 0]
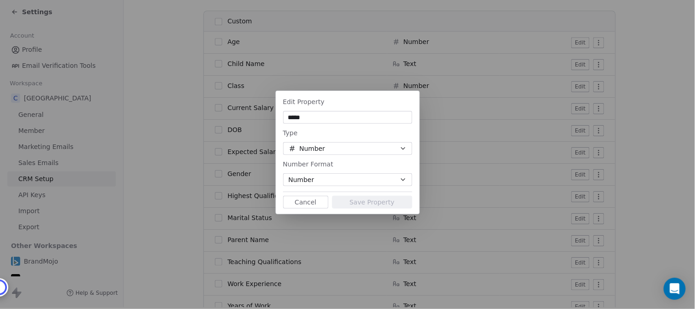
click at [329, 180] on button "Number" at bounding box center [347, 179] width 129 height 13
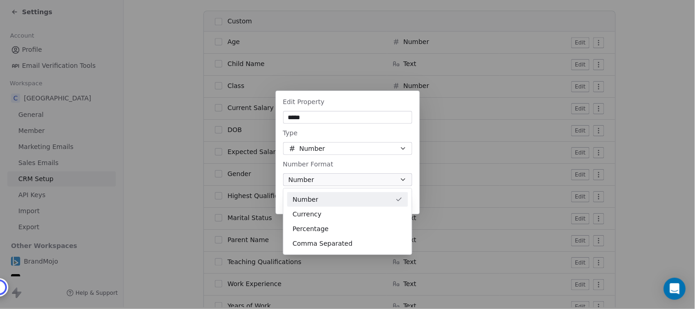
click at [341, 147] on div "Edit Property ***** Type Number Number Format Number Cancel Save Property" at bounding box center [347, 154] width 695 height 156
click at [302, 204] on button "Cancel" at bounding box center [305, 202] width 45 height 13
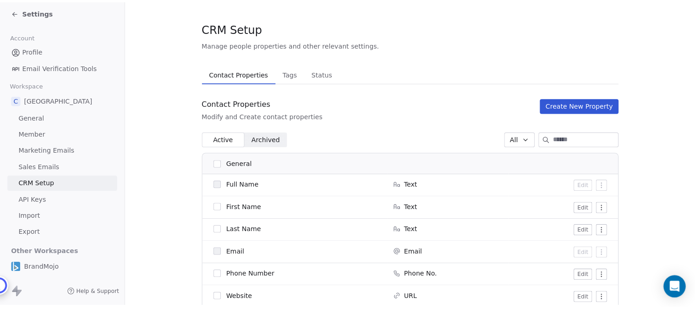
scroll to position [0, 0]
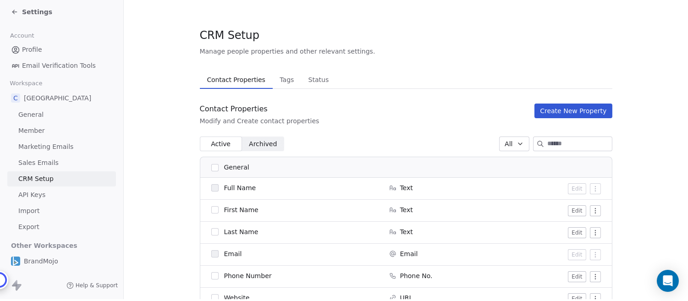
click at [577, 109] on button "Create New Property" at bounding box center [572, 111] width 77 height 15
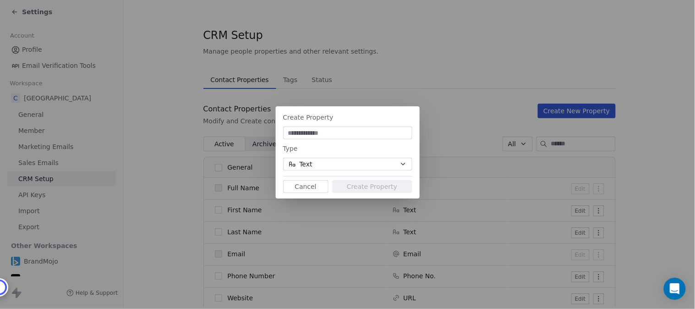
click at [370, 162] on button "Text" at bounding box center [347, 164] width 129 height 13
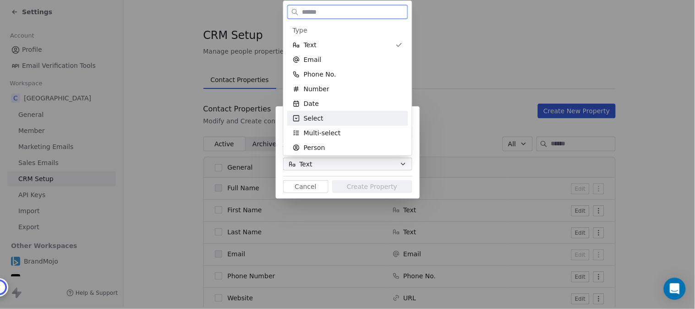
click at [313, 118] on span "Select" at bounding box center [314, 118] width 20 height 9
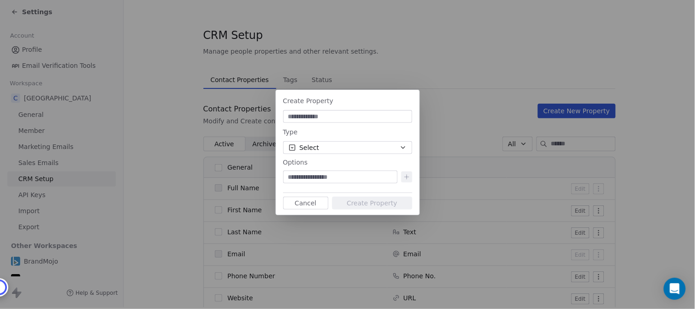
click at [378, 175] on input at bounding box center [340, 176] width 111 height 9
click at [402, 146] on icon "button" at bounding box center [403, 147] width 7 height 7
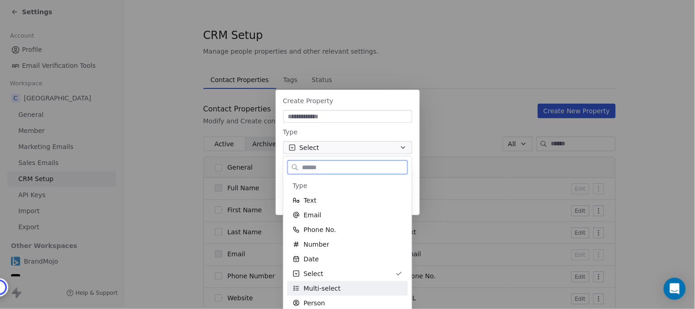
click at [333, 288] on span "Multi-select" at bounding box center [322, 288] width 37 height 9
click at [370, 175] on input at bounding box center [340, 176] width 111 height 9
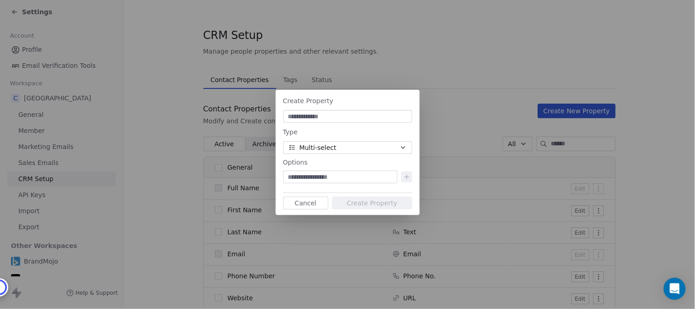
click at [381, 176] on input at bounding box center [340, 176] width 111 height 9
click at [404, 148] on icon "button" at bounding box center [403, 147] width 7 height 7
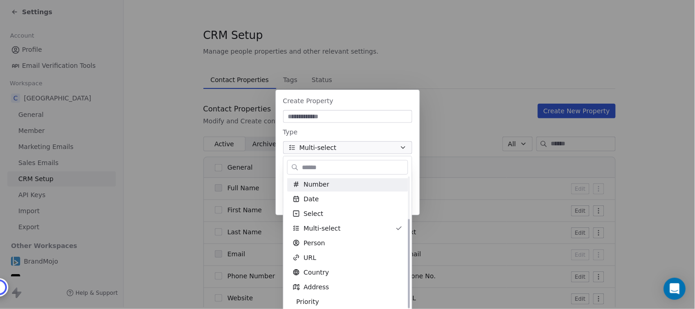
scroll to position [61, 0]
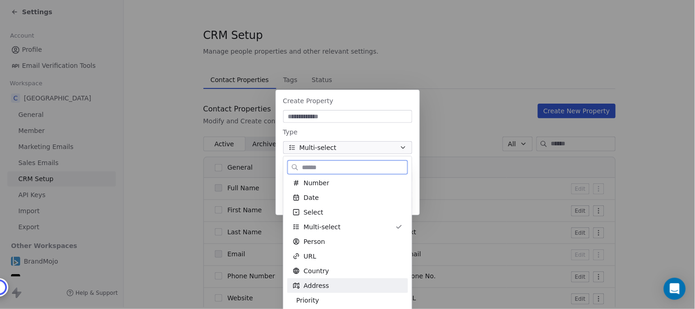
click at [316, 286] on span "Address" at bounding box center [317, 285] width 26 height 9
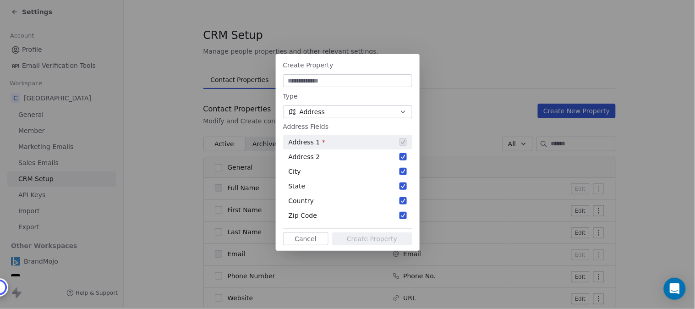
click at [404, 114] on icon "button" at bounding box center [403, 111] width 7 height 7
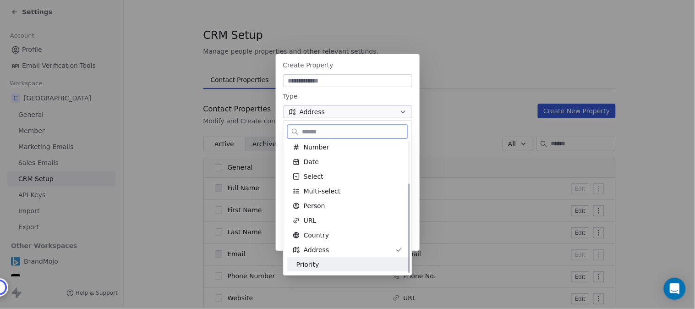
click at [315, 264] on span "Priority" at bounding box center [307, 264] width 23 height 9
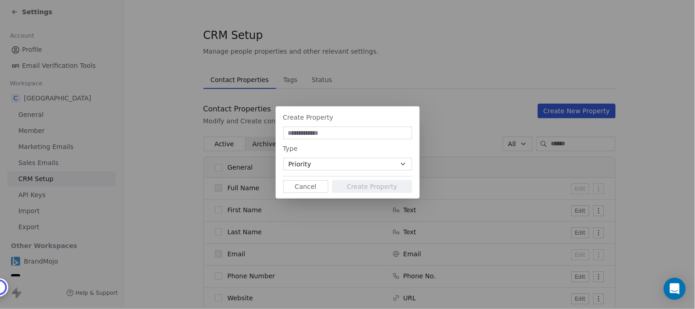
click at [404, 165] on icon "button" at bounding box center [403, 164] width 4 height 2
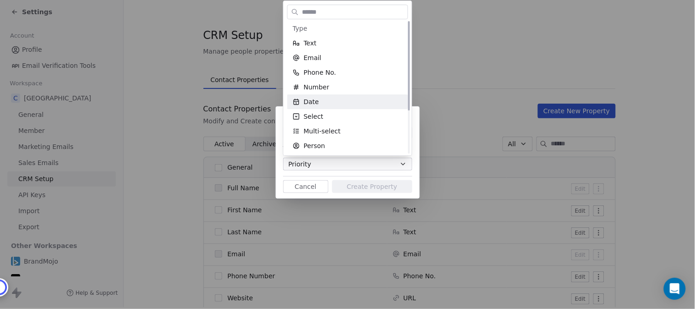
scroll to position [0, 0]
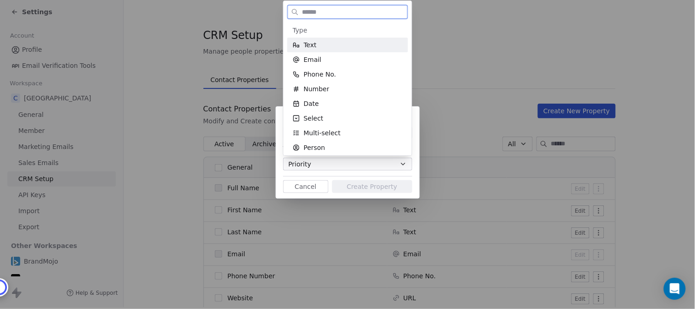
click at [323, 47] on div "Text" at bounding box center [348, 44] width 110 height 9
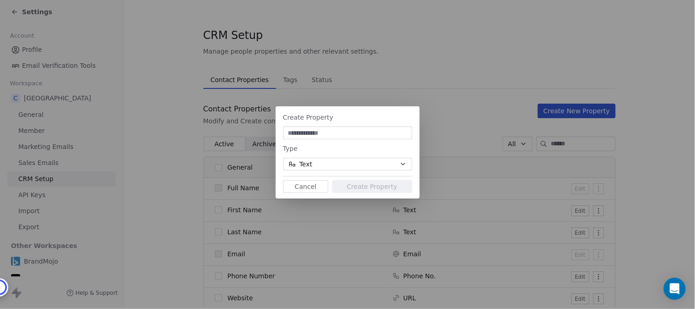
click at [307, 132] on input at bounding box center [348, 132] width 126 height 9
type input "*****"
click at [308, 187] on button "Cancel" at bounding box center [305, 186] width 45 height 13
